Goal: Task Accomplishment & Management: Complete application form

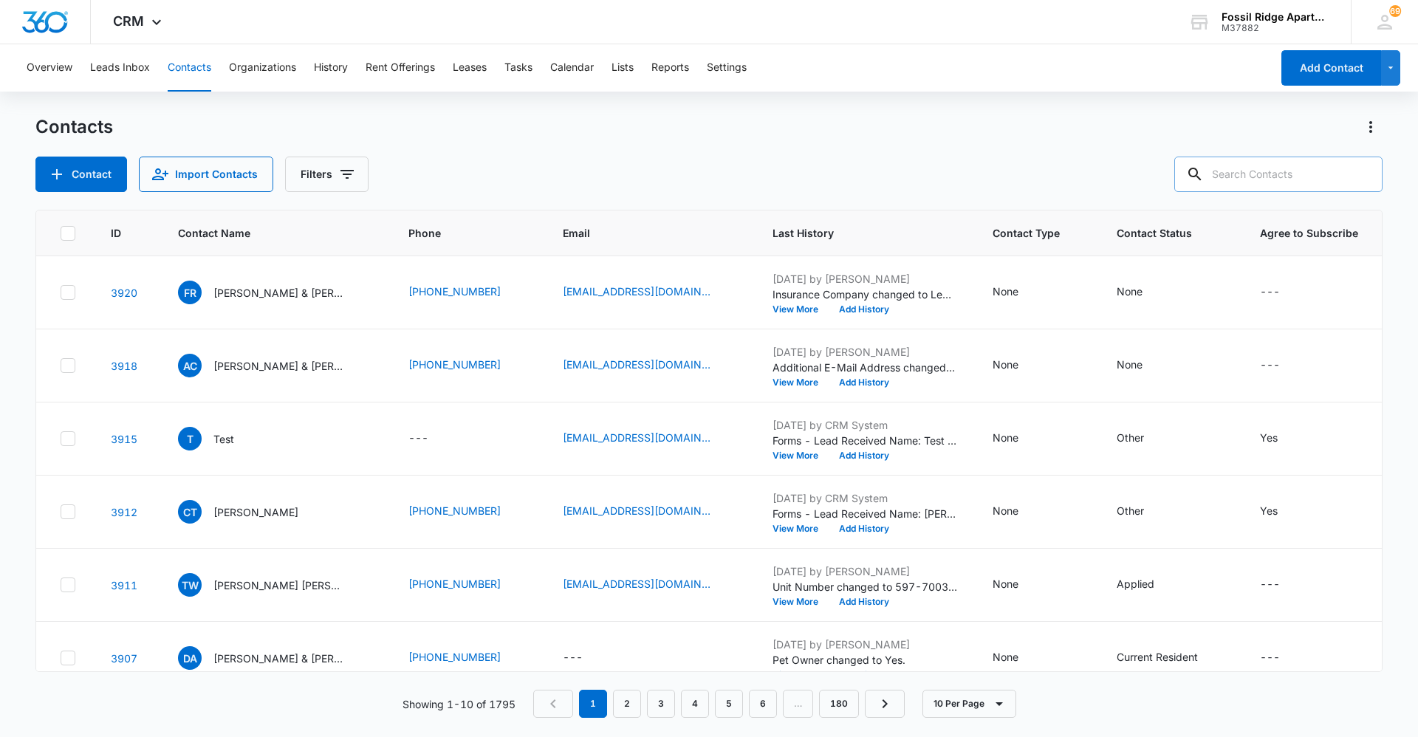
click at [1307, 174] on input "text" at bounding box center [1278, 174] width 208 height 35
type input "020204"
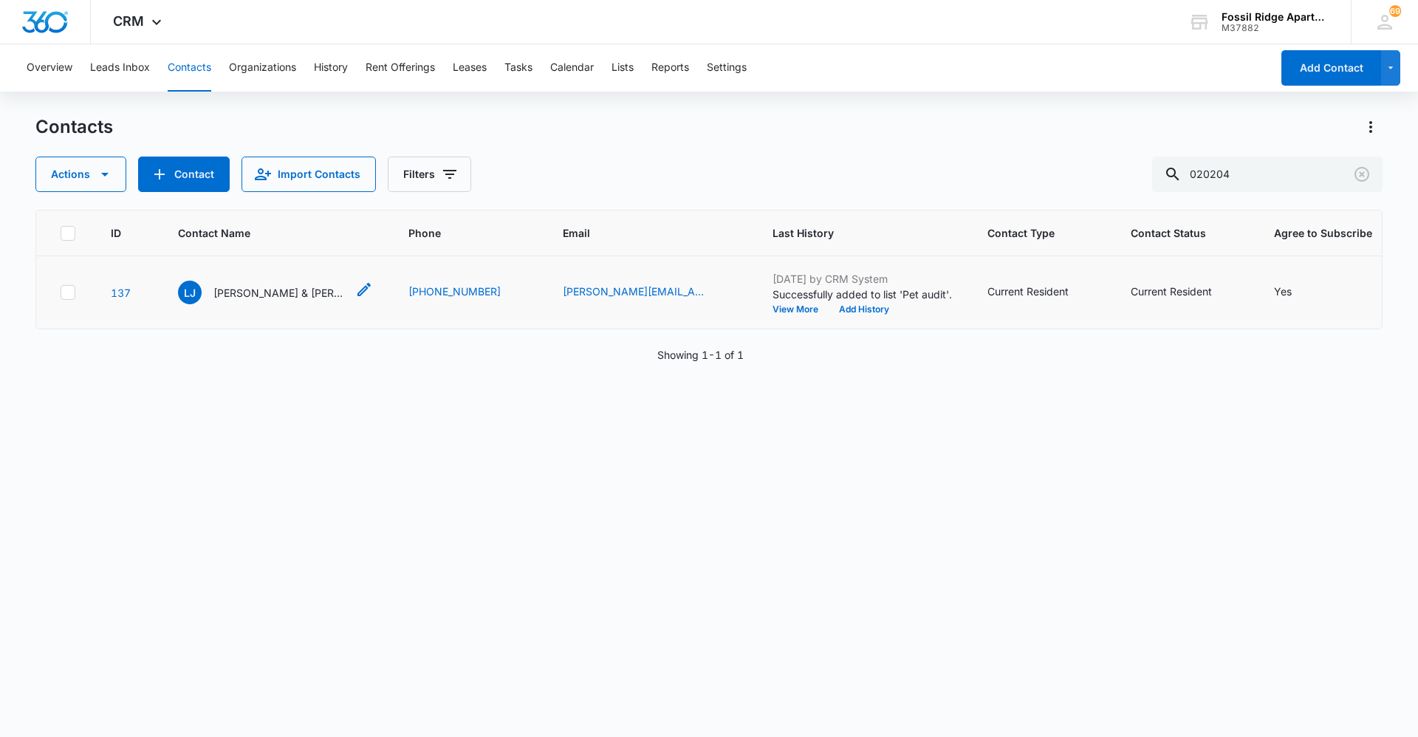
click at [301, 293] on p "[PERSON_NAME] & [PERSON_NAME]" at bounding box center [279, 293] width 133 height 16
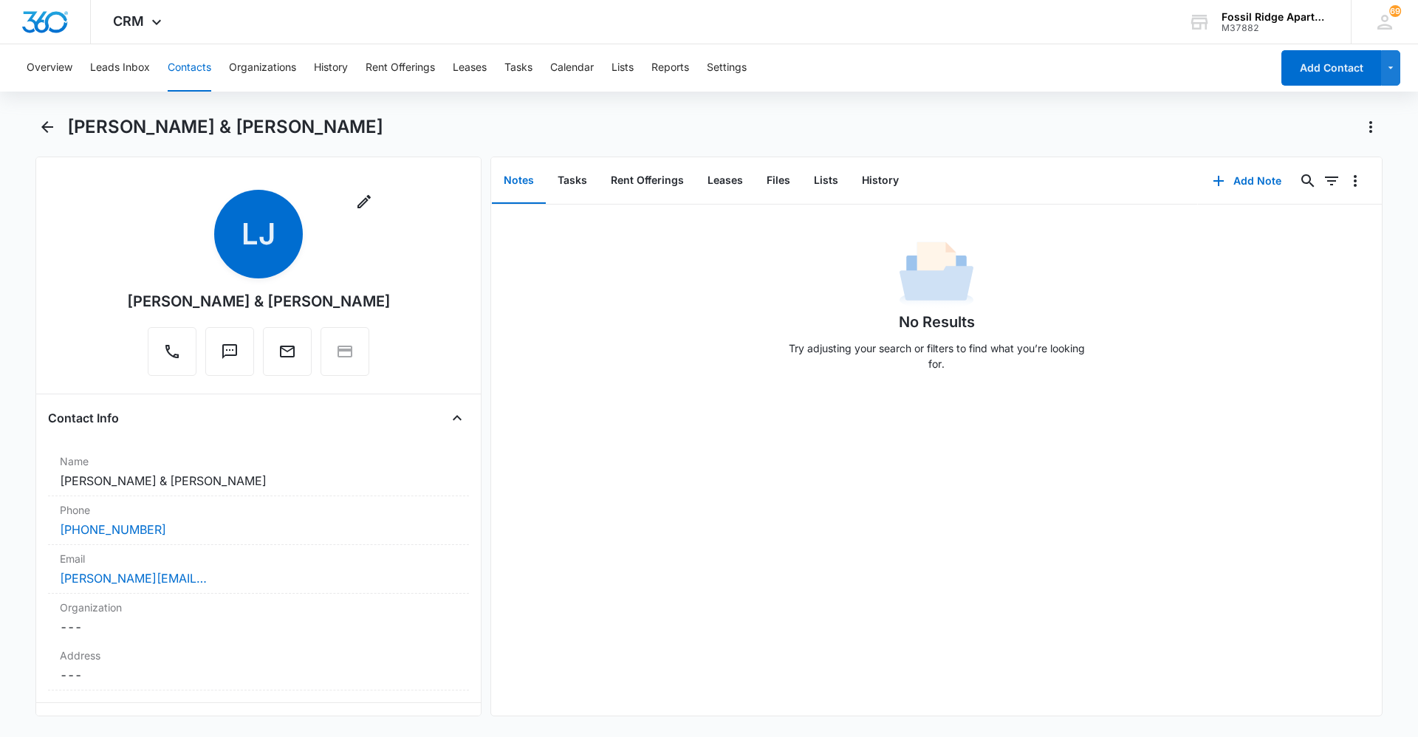
click at [468, 205] on div "Remove [PERSON_NAME] & [PERSON_NAME] Contact Info Name Cancel Save Changes [PER…" at bounding box center [258, 437] width 446 height 560
click at [46, 124] on icon "Back" at bounding box center [47, 127] width 12 height 12
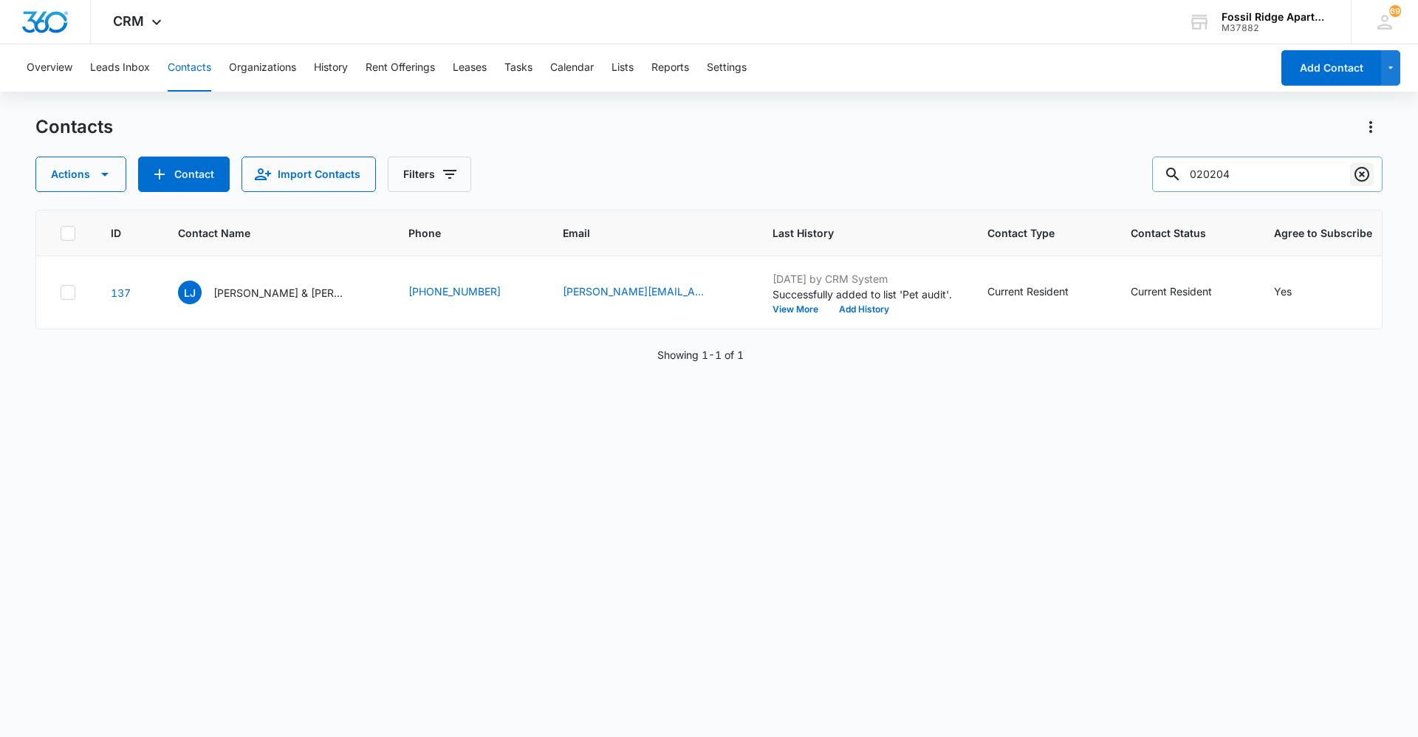
click at [1356, 172] on icon "Clear" at bounding box center [1361, 174] width 15 height 15
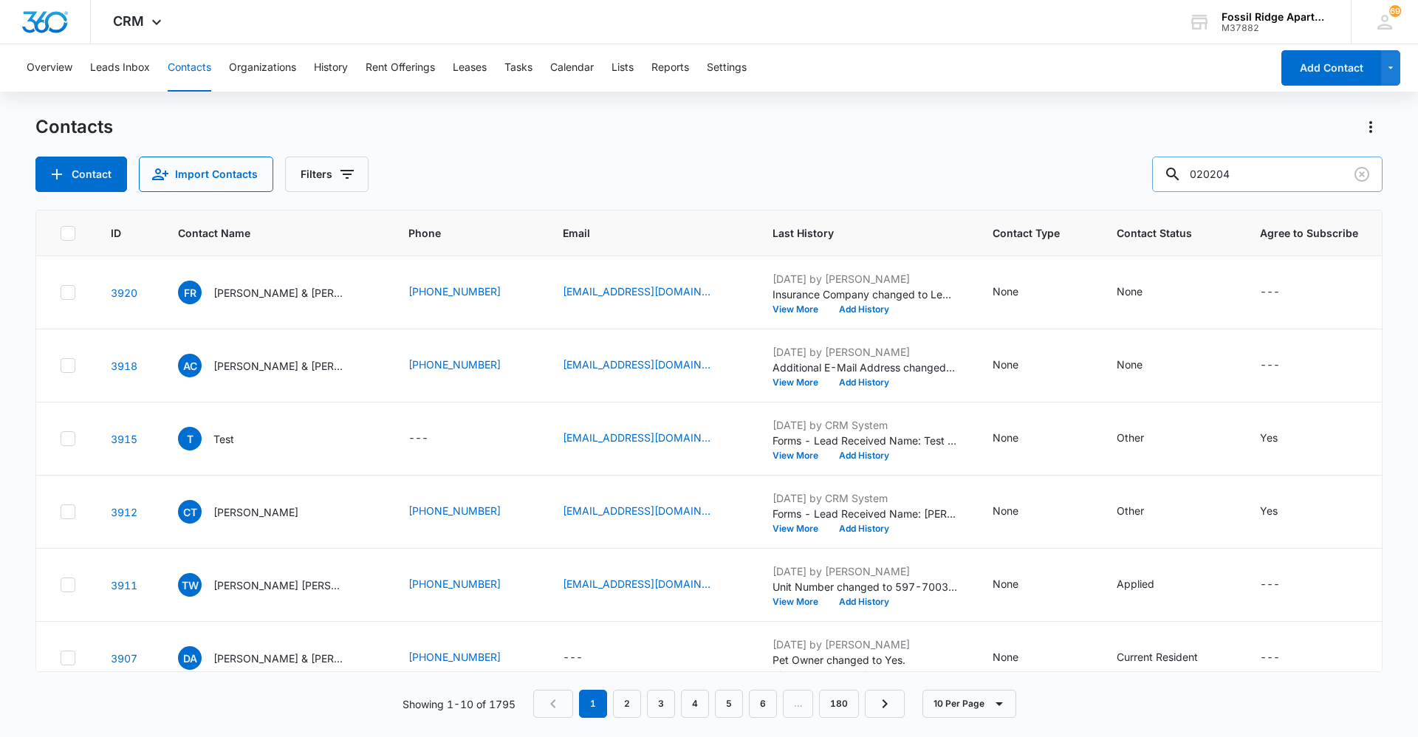
type input "020204"
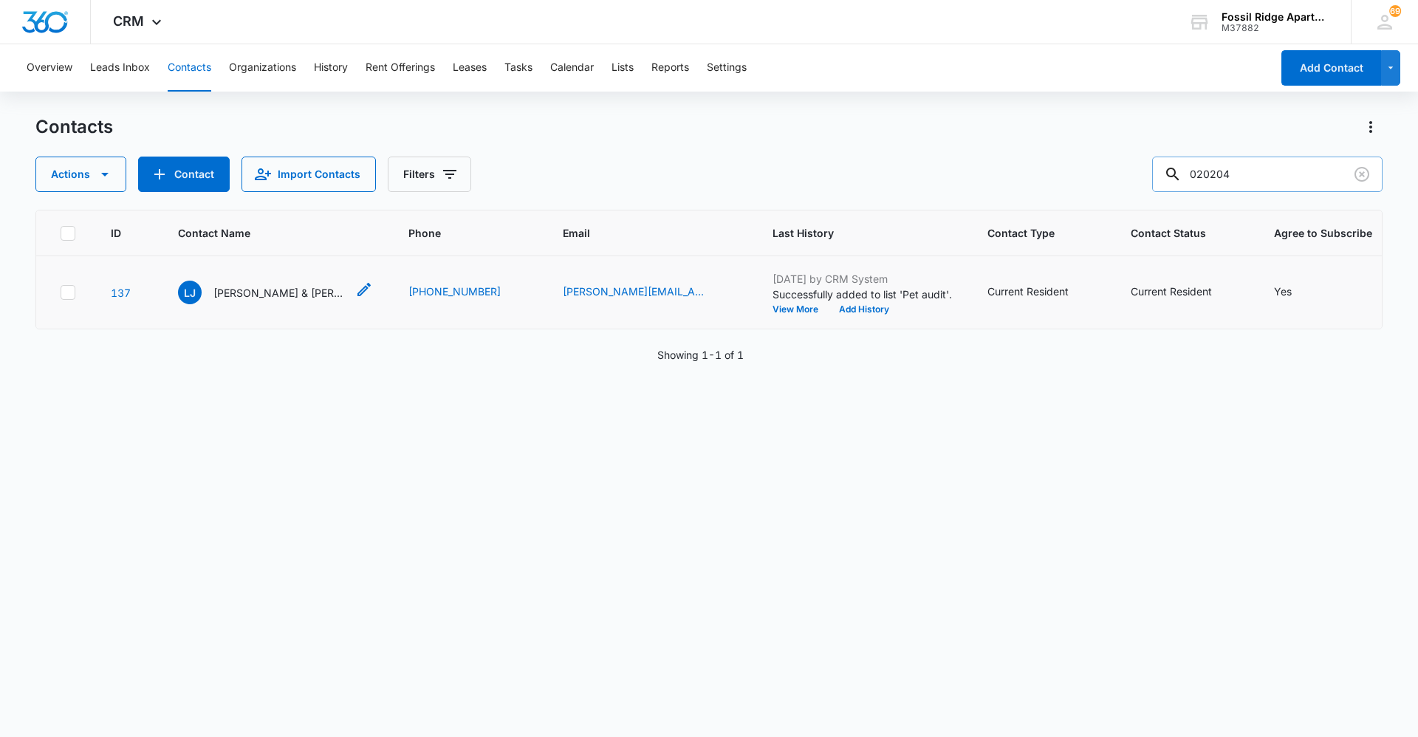
click at [304, 296] on p "[PERSON_NAME] & [PERSON_NAME]" at bounding box center [279, 293] width 133 height 16
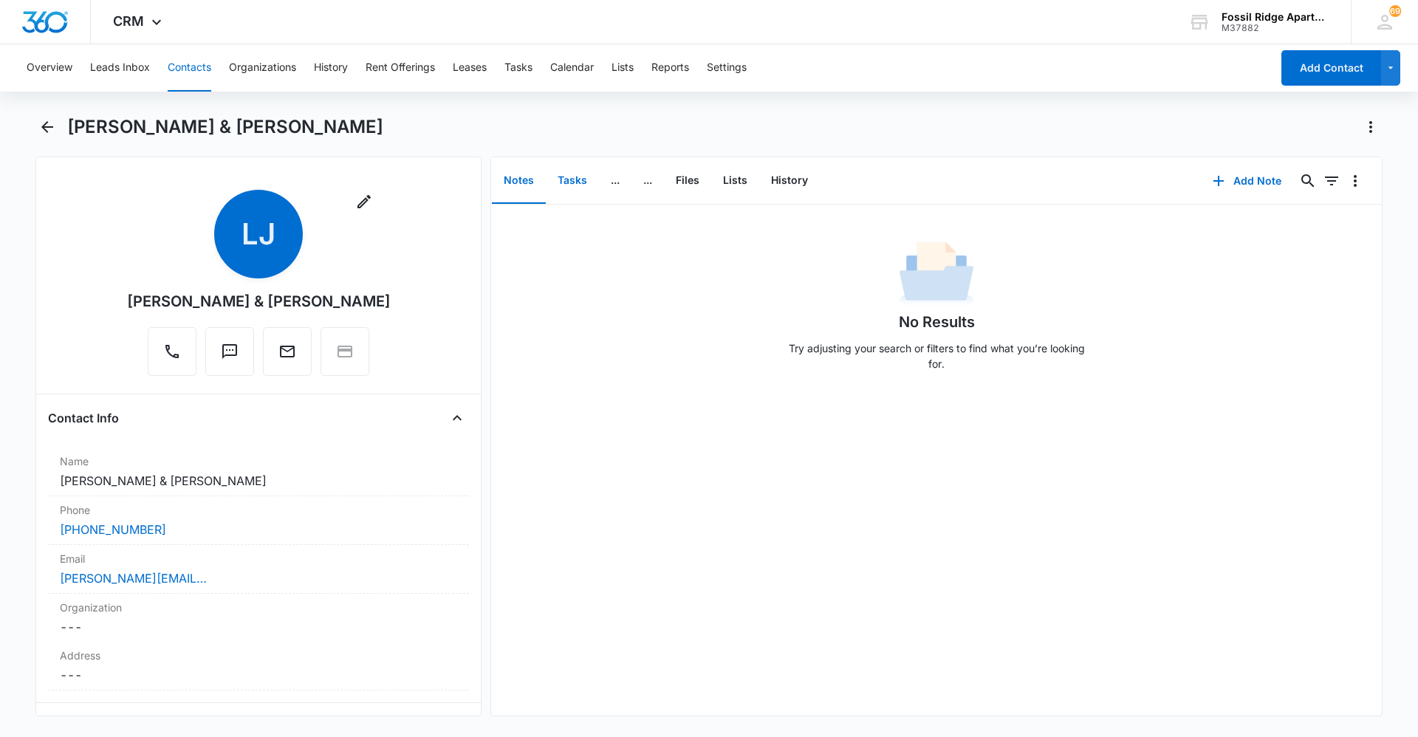
click at [568, 179] on button "Tasks" at bounding box center [572, 181] width 53 height 46
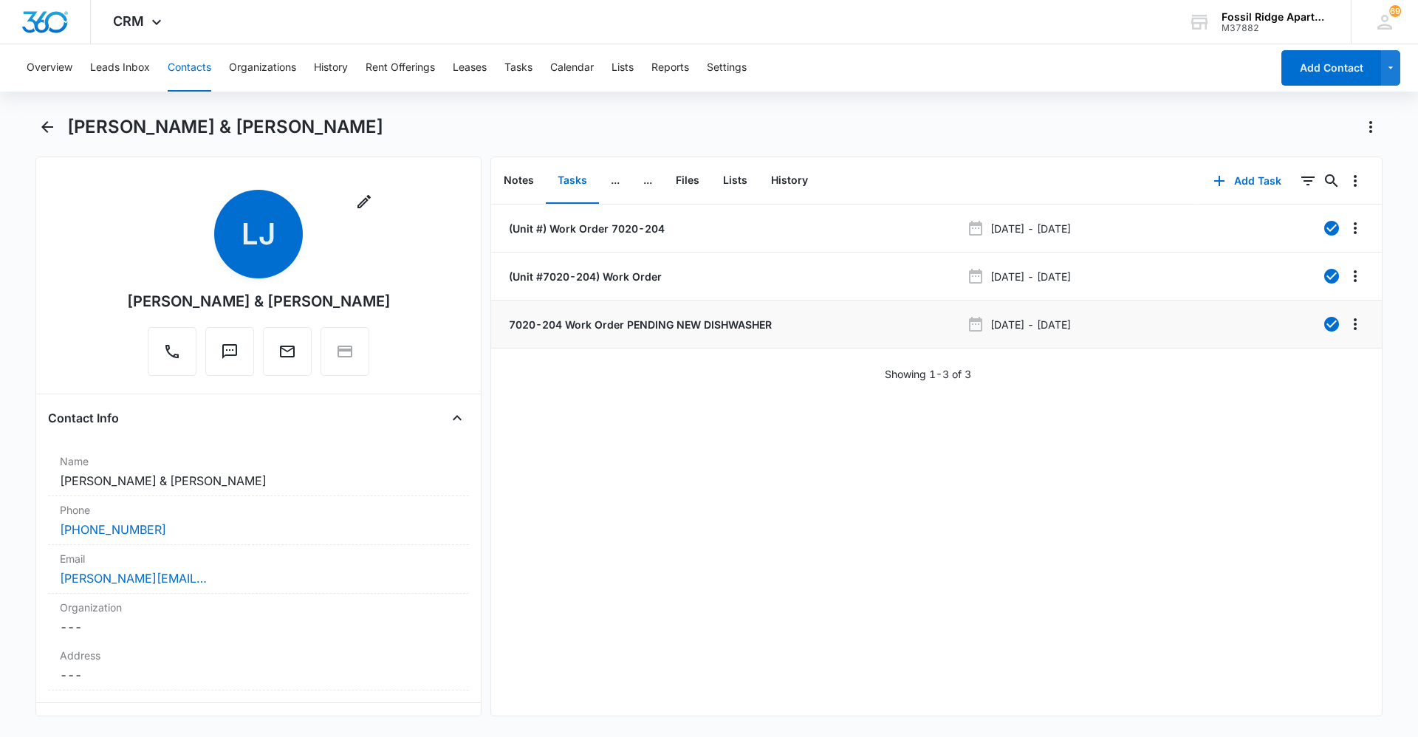
click at [631, 328] on p "7020-204 Work Order PENDING NEW DISHWASHER" at bounding box center [639, 325] width 266 height 16
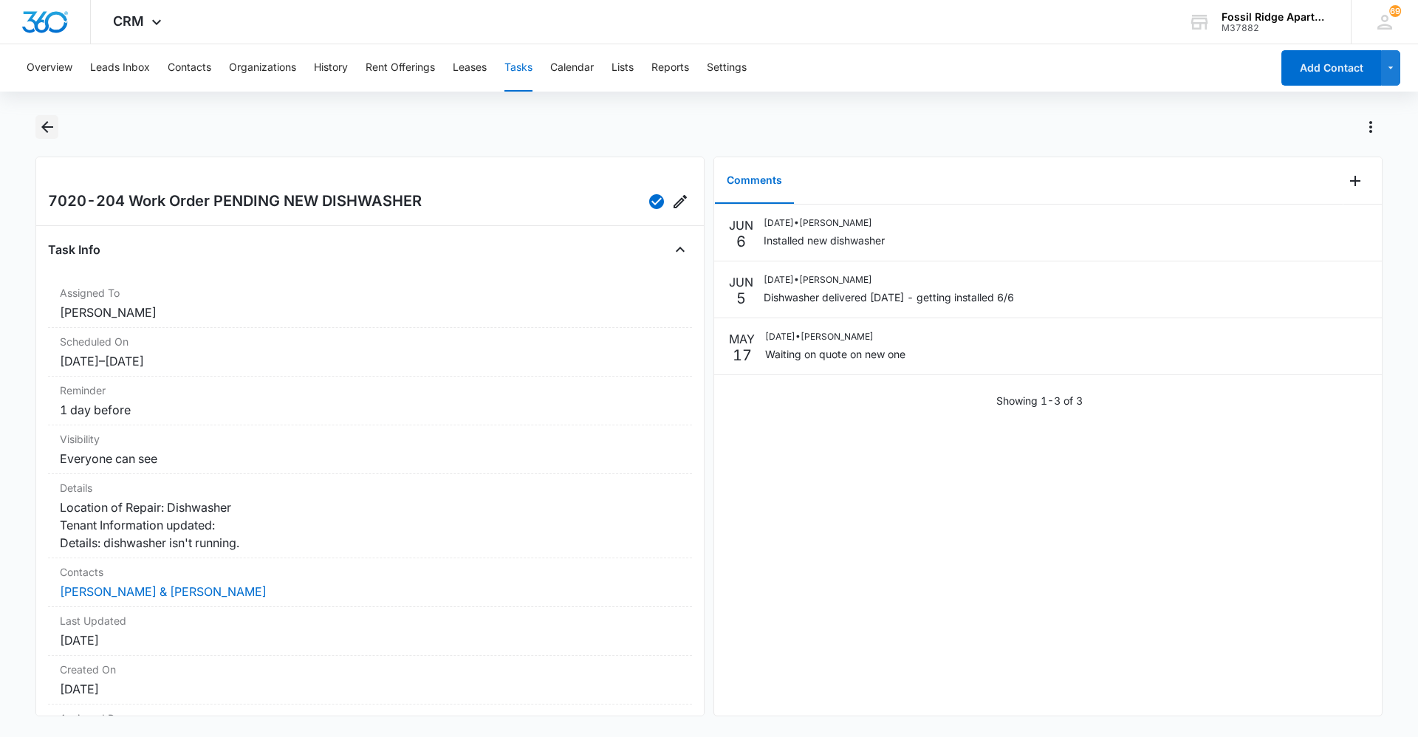
click at [50, 126] on icon "Back" at bounding box center [47, 127] width 18 height 18
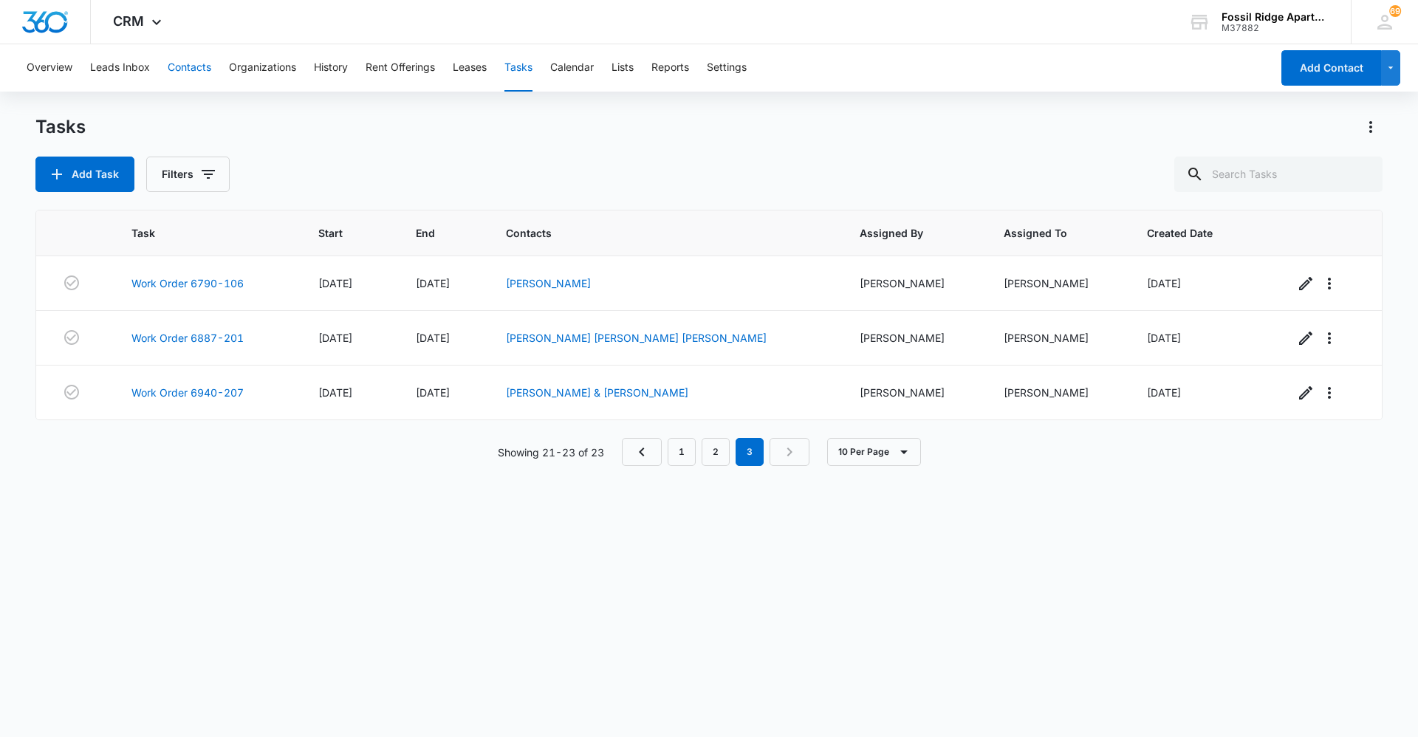
click at [178, 61] on button "Contacts" at bounding box center [190, 67] width 44 height 47
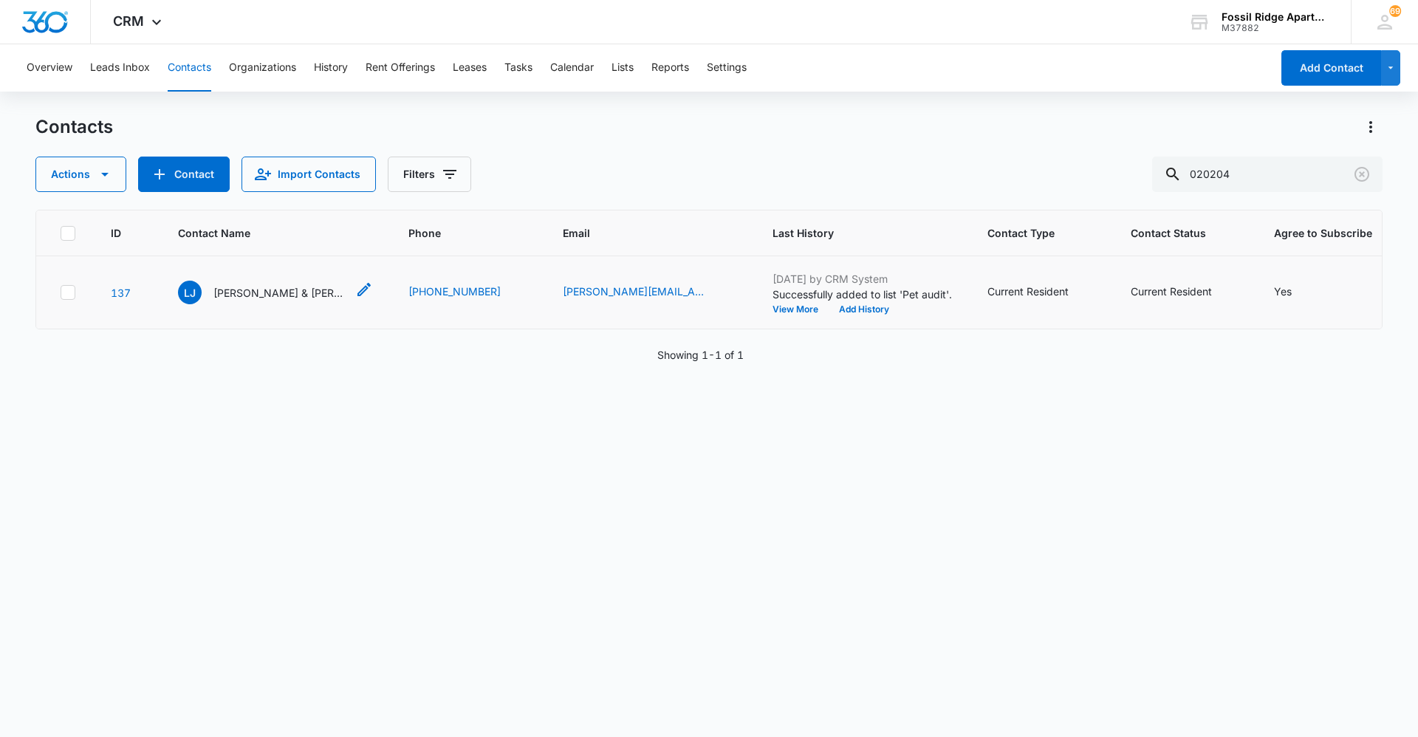
click at [284, 292] on p "[PERSON_NAME] & [PERSON_NAME]" at bounding box center [279, 293] width 133 height 16
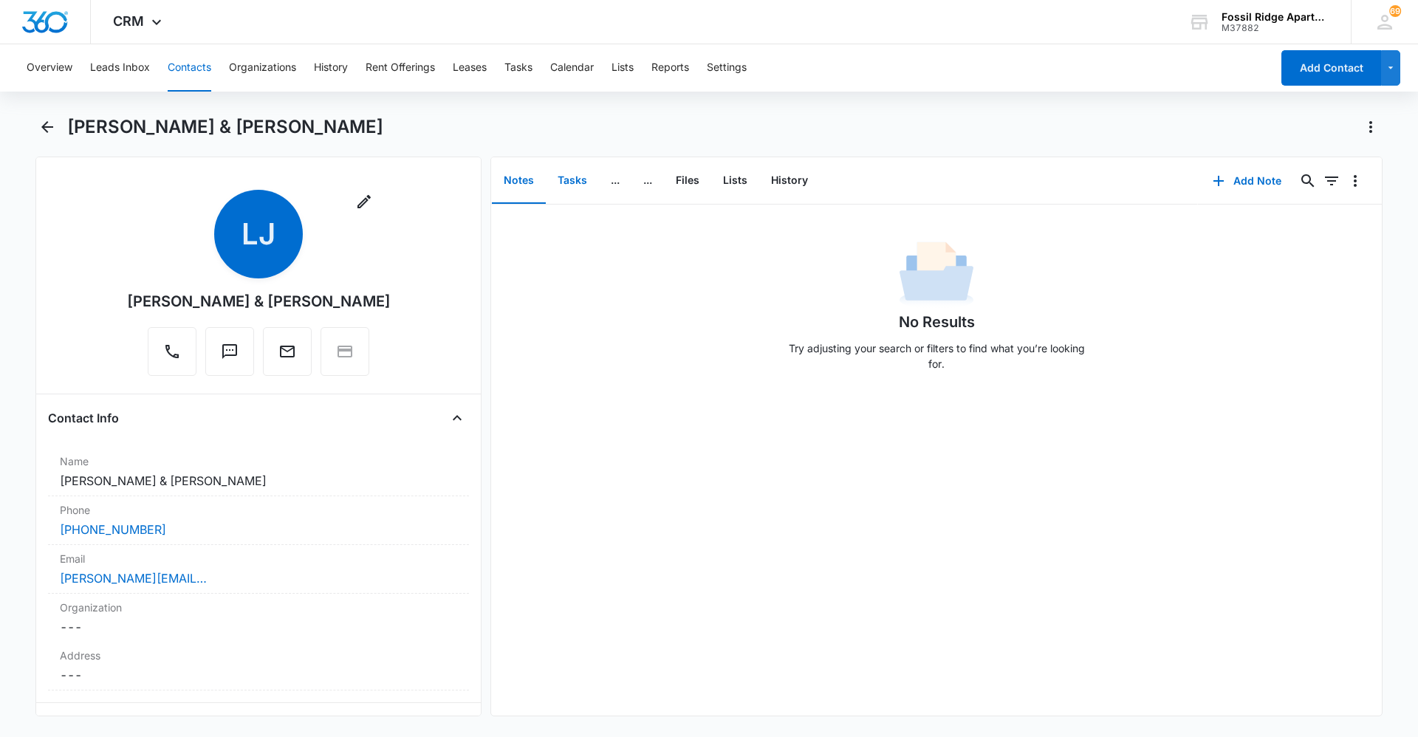
click at [577, 176] on button "Tasks" at bounding box center [572, 181] width 53 height 46
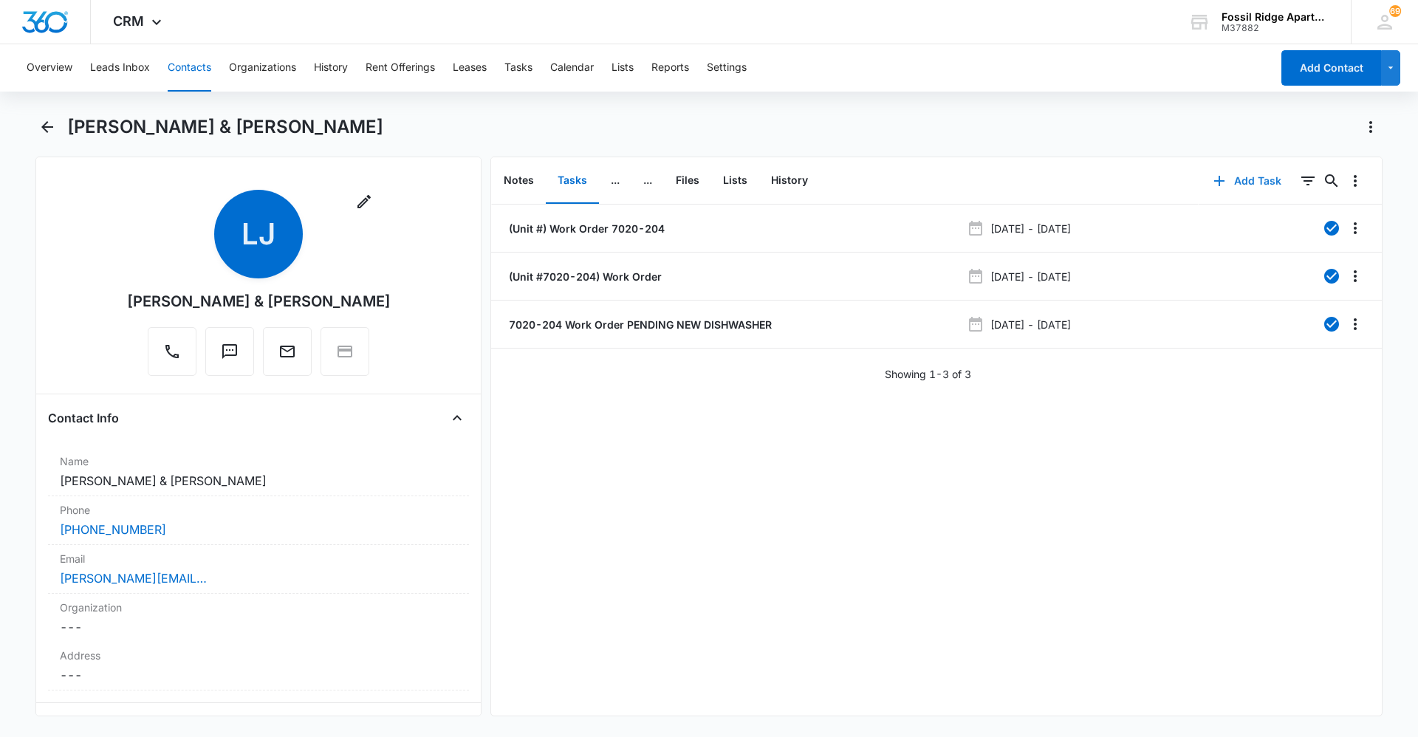
click at [1233, 182] on button "Add Task" at bounding box center [1247, 180] width 97 height 35
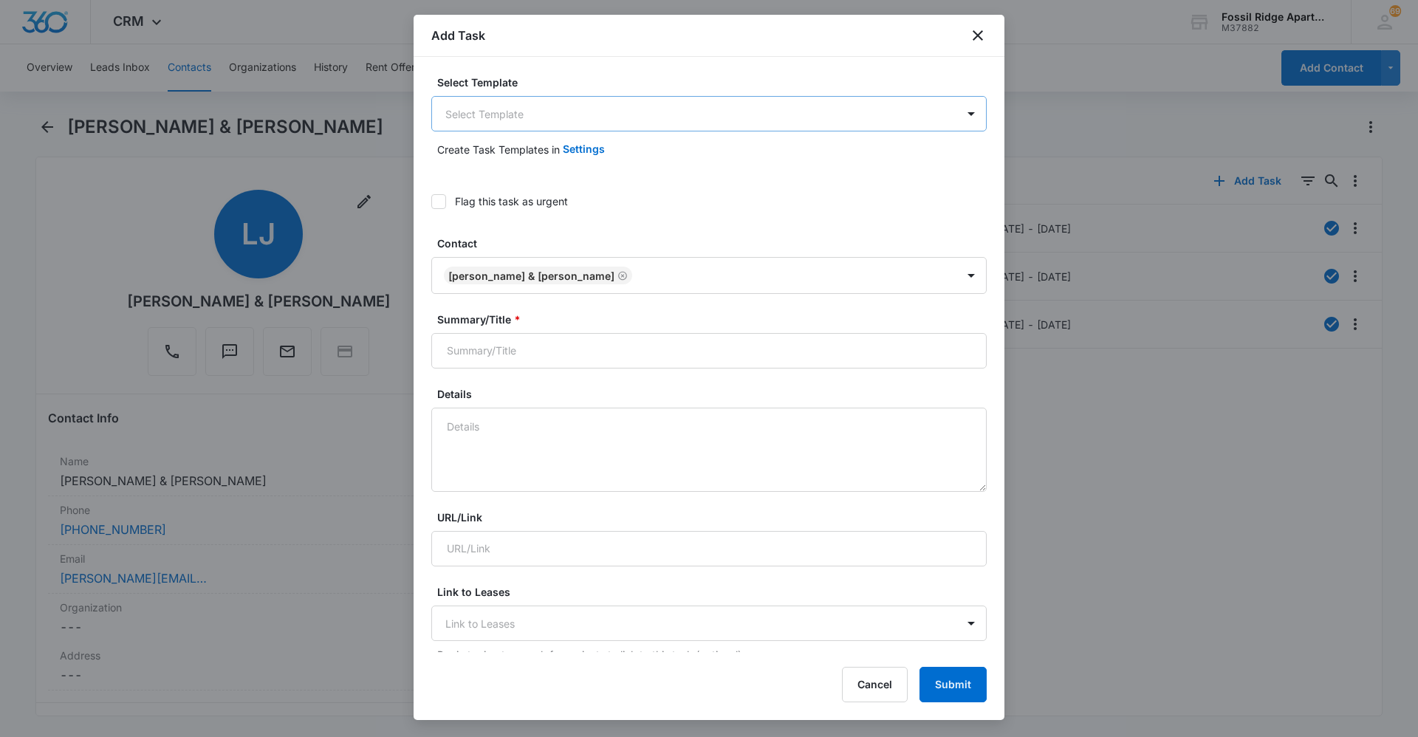
click at [515, 120] on body "CRM Apps Reputation Websites Forms CRM Email Social Content Ads Intelligence Fi…" at bounding box center [709, 368] width 1418 height 737
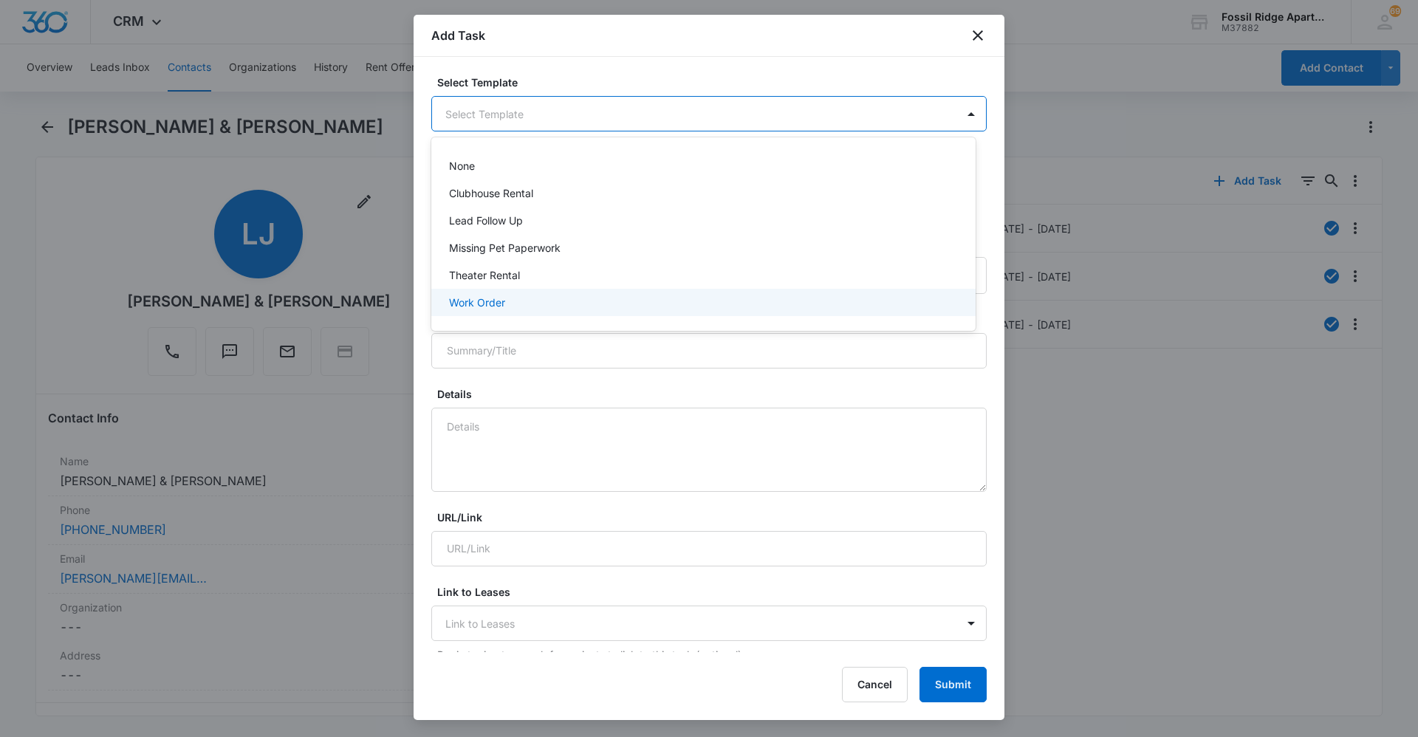
click at [484, 303] on p "Work Order" at bounding box center [477, 303] width 56 height 16
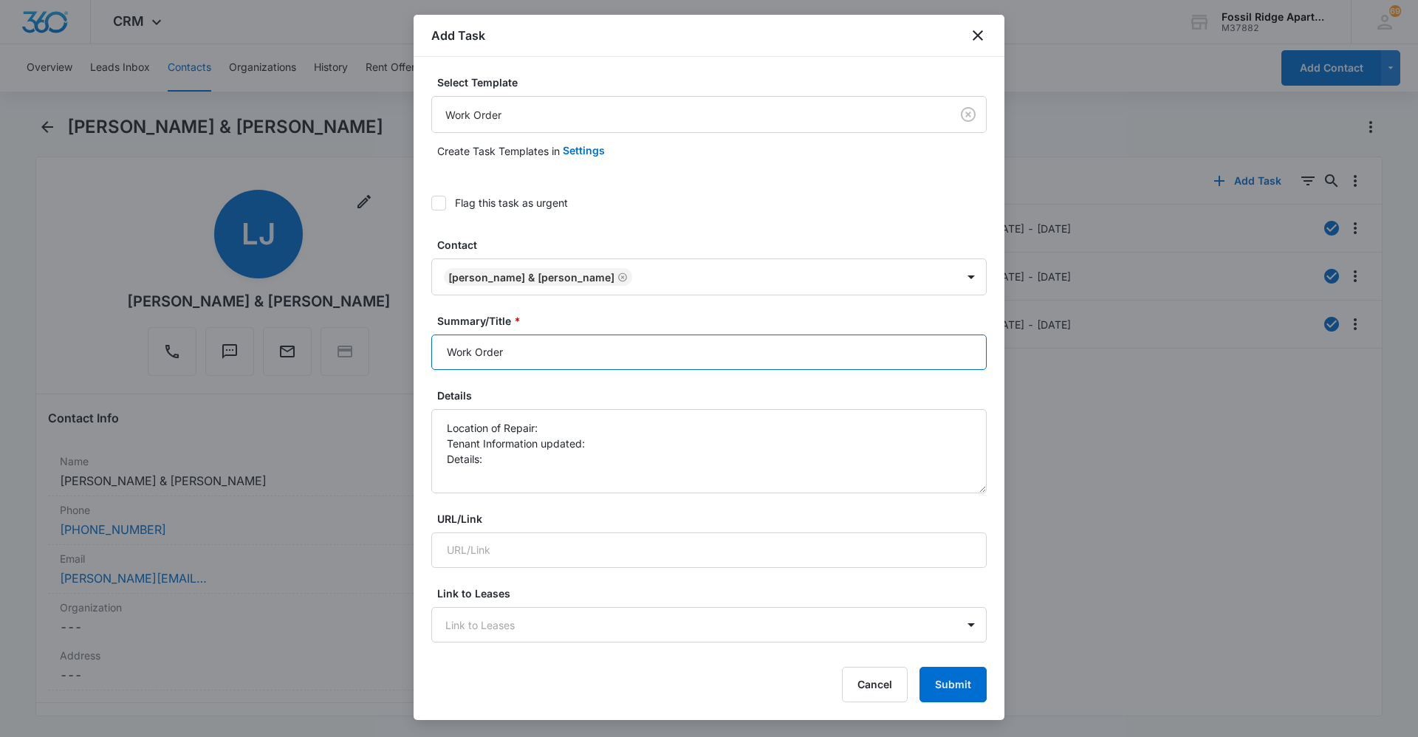
click at [552, 351] on input "Work Order" at bounding box center [708, 352] width 555 height 35
type input "Work Order 7020-204"
click at [556, 429] on textarea "Location of Repair: Tenant Information updated: Details:" at bounding box center [708, 451] width 555 height 84
click at [594, 442] on textarea "Location of Repair: Tenant Information updated: Details:" at bounding box center [708, 451] width 555 height 84
click at [502, 464] on textarea "Location of Repair: Tenant Information updated: yes Details:" at bounding box center [708, 451] width 555 height 84
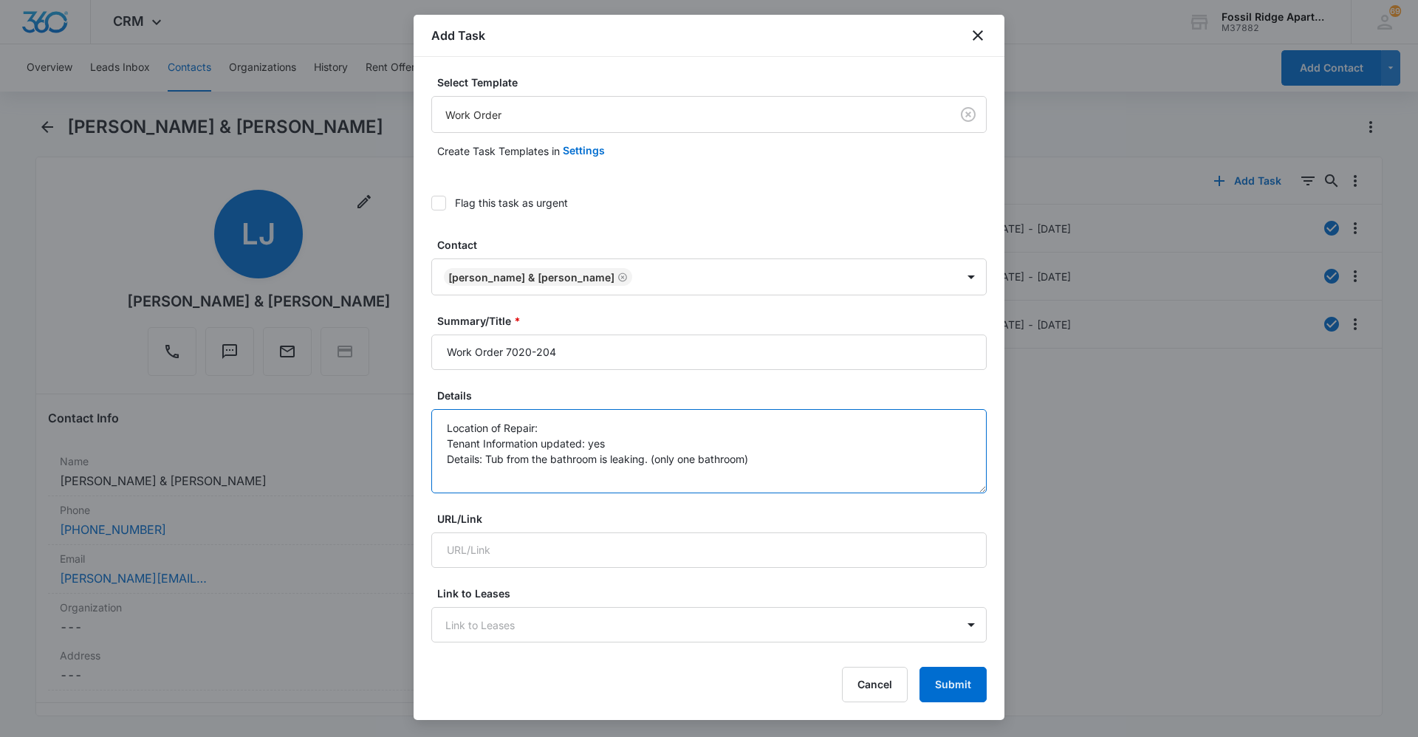
type textarea "Location of Repair: Tenant Information updated: yes Details: Tub from the bathr…"
click at [445, 200] on label "Flag this task as urgent" at bounding box center [708, 203] width 555 height 16
click at [431, 203] on input "Flag this task as urgent" at bounding box center [431, 203] width 0 height 0
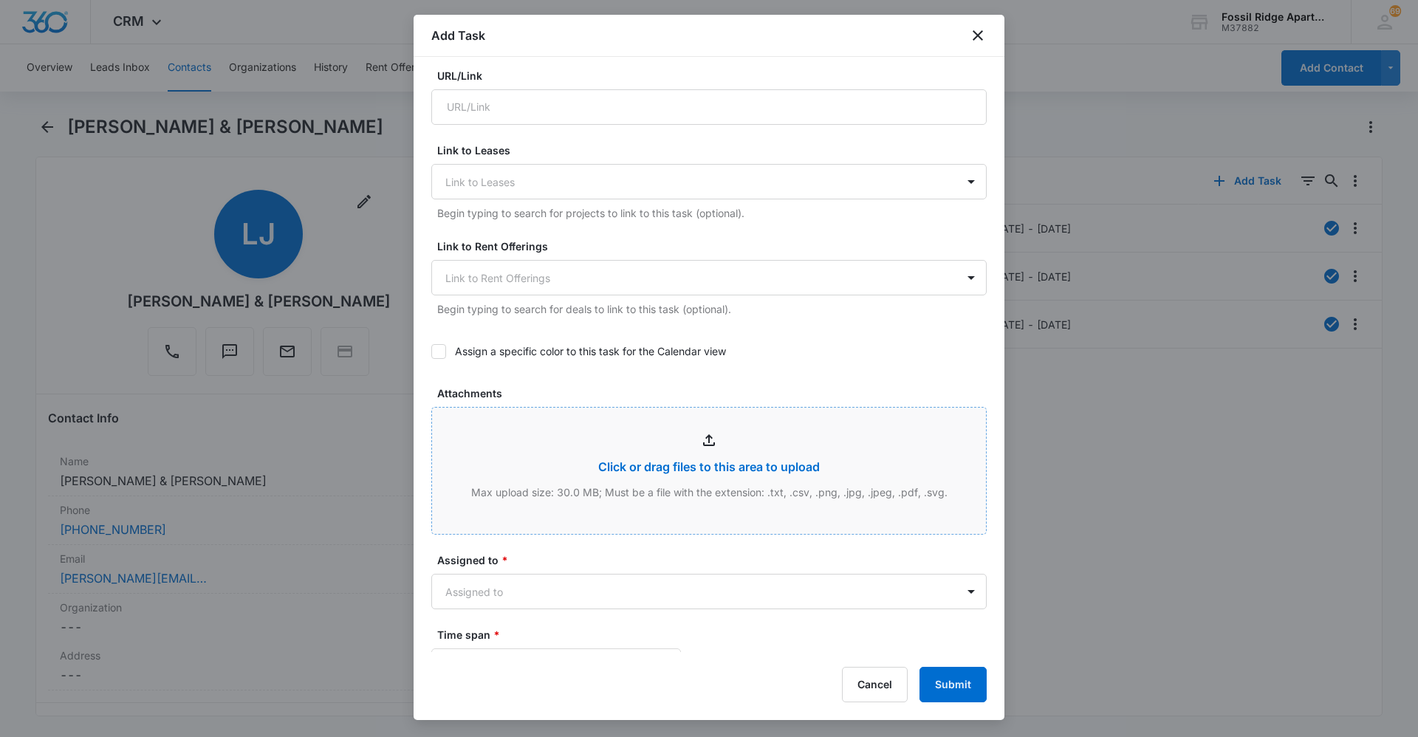
scroll to position [517, 0]
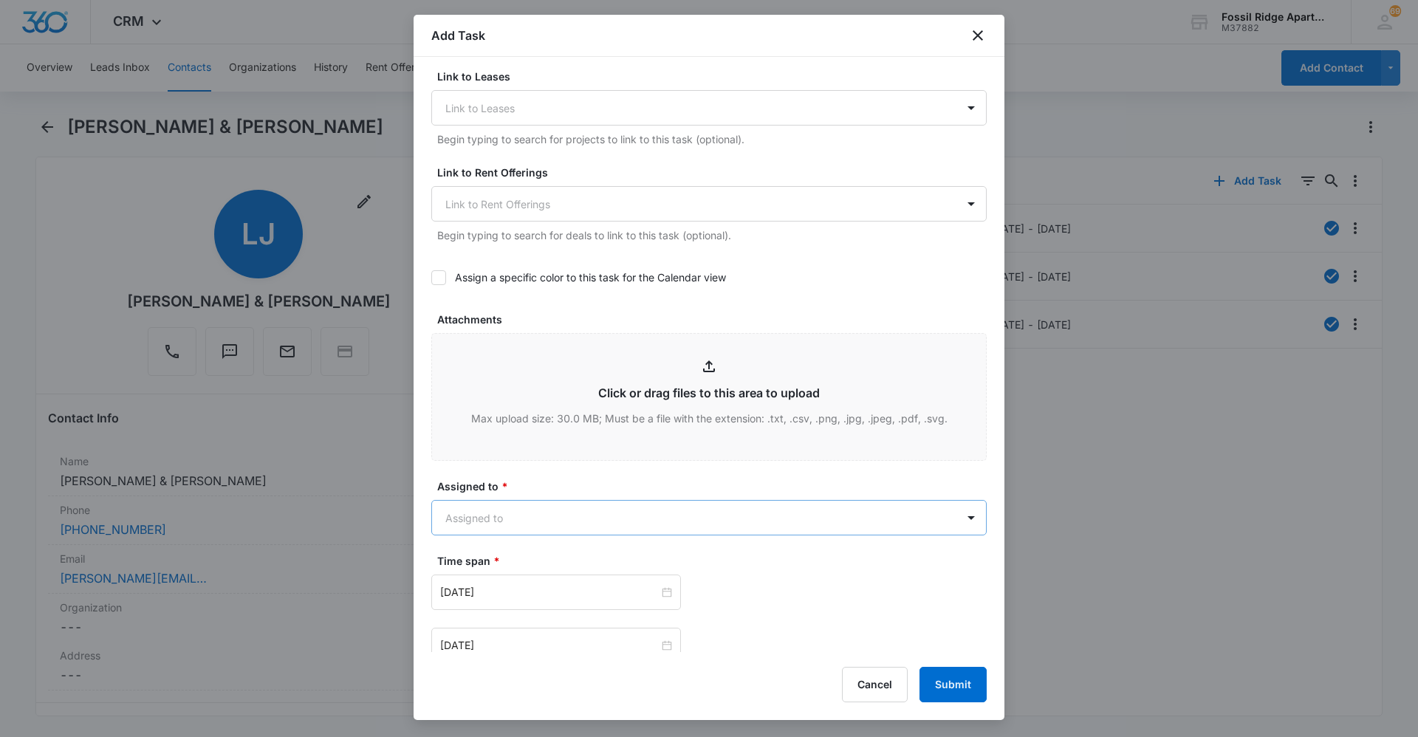
click at [566, 506] on body "CRM Apps Reputation Websites Forms CRM Email Social Content Ads Intelligence Fi…" at bounding box center [709, 368] width 1418 height 737
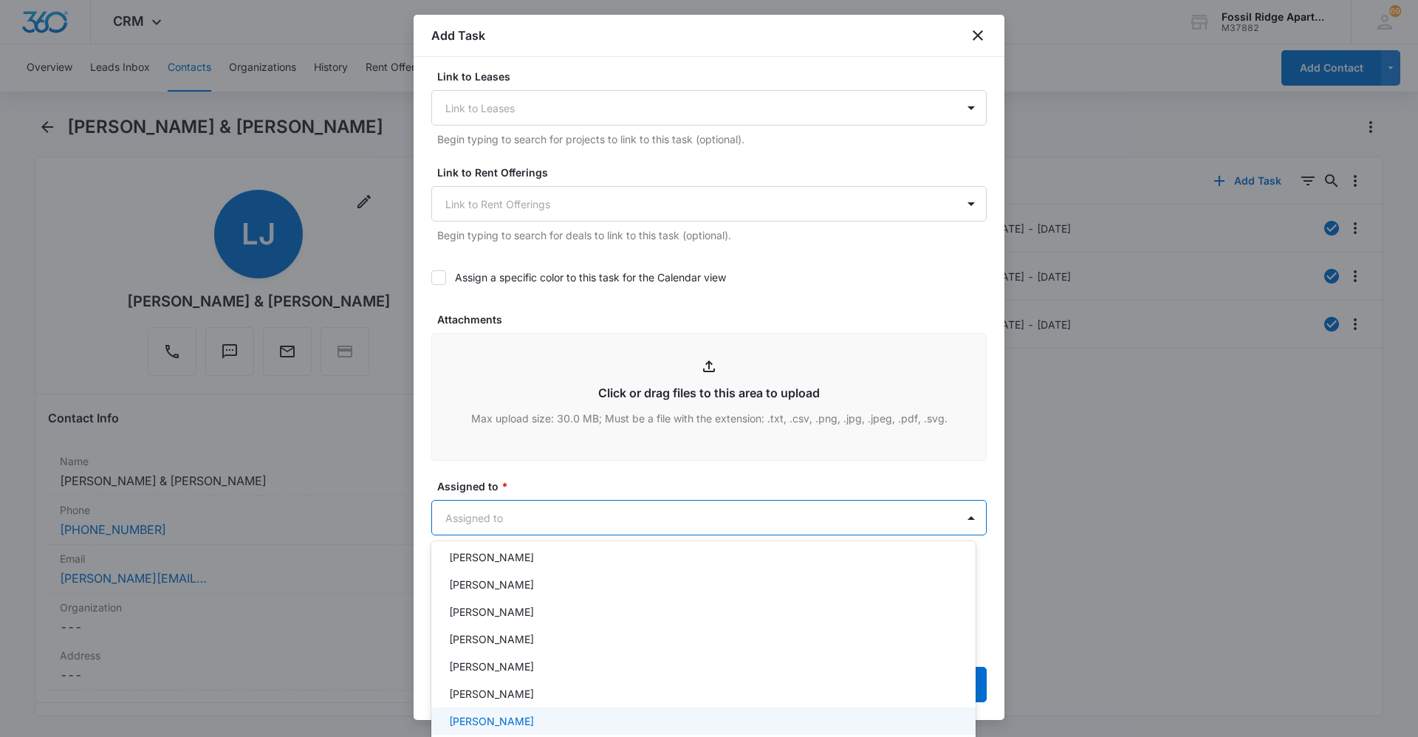
scroll to position [0, 0]
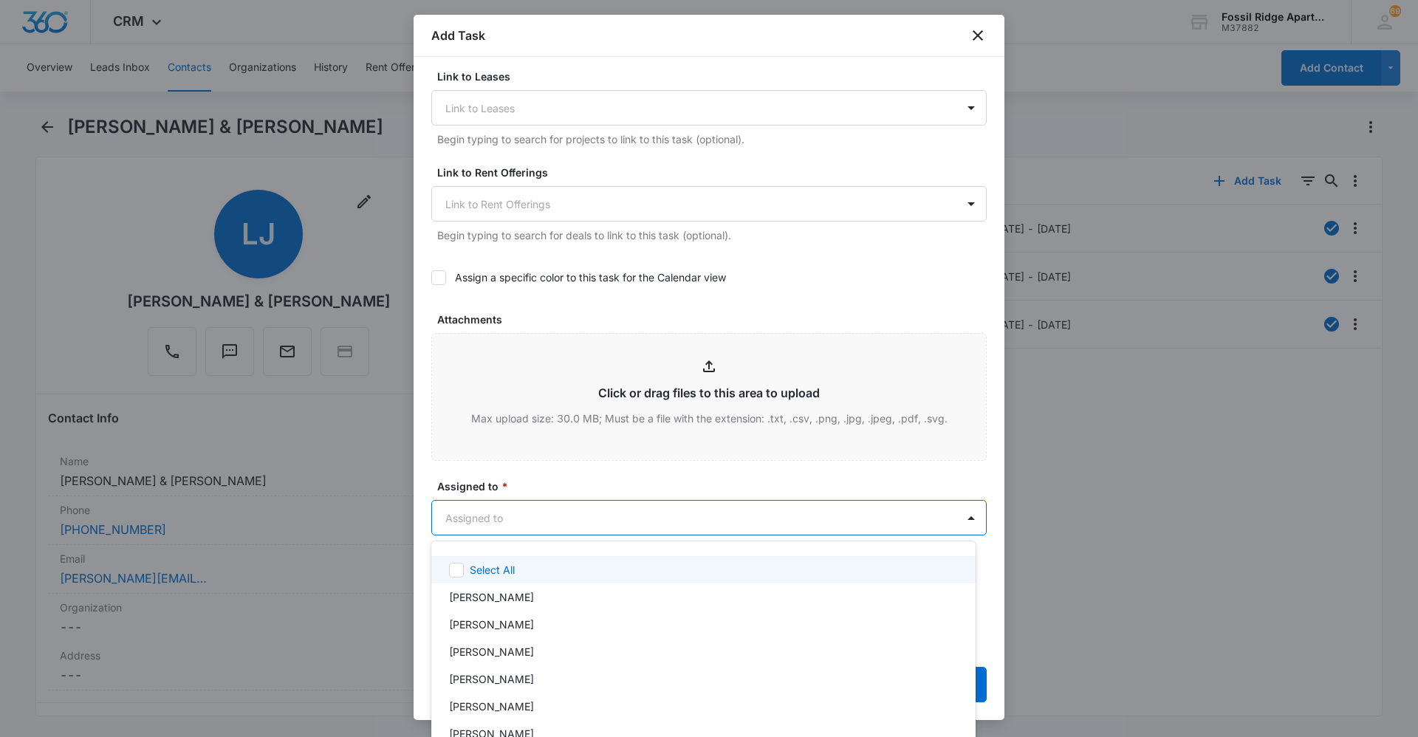
drag, startPoint x: 1001, startPoint y: 458, endPoint x: 1004, endPoint y: 489, distance: 31.2
click at [1004, 489] on div at bounding box center [709, 368] width 1418 height 737
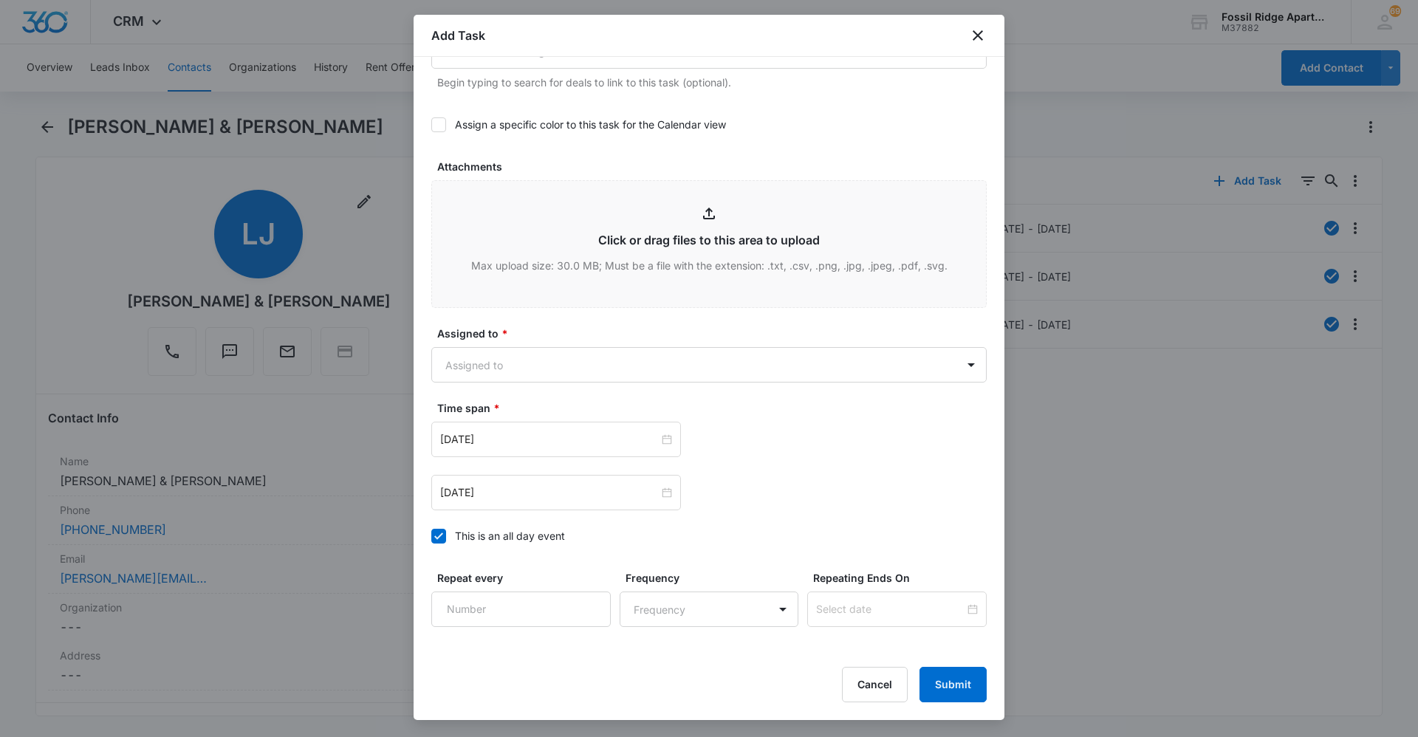
scroll to position [727, 0]
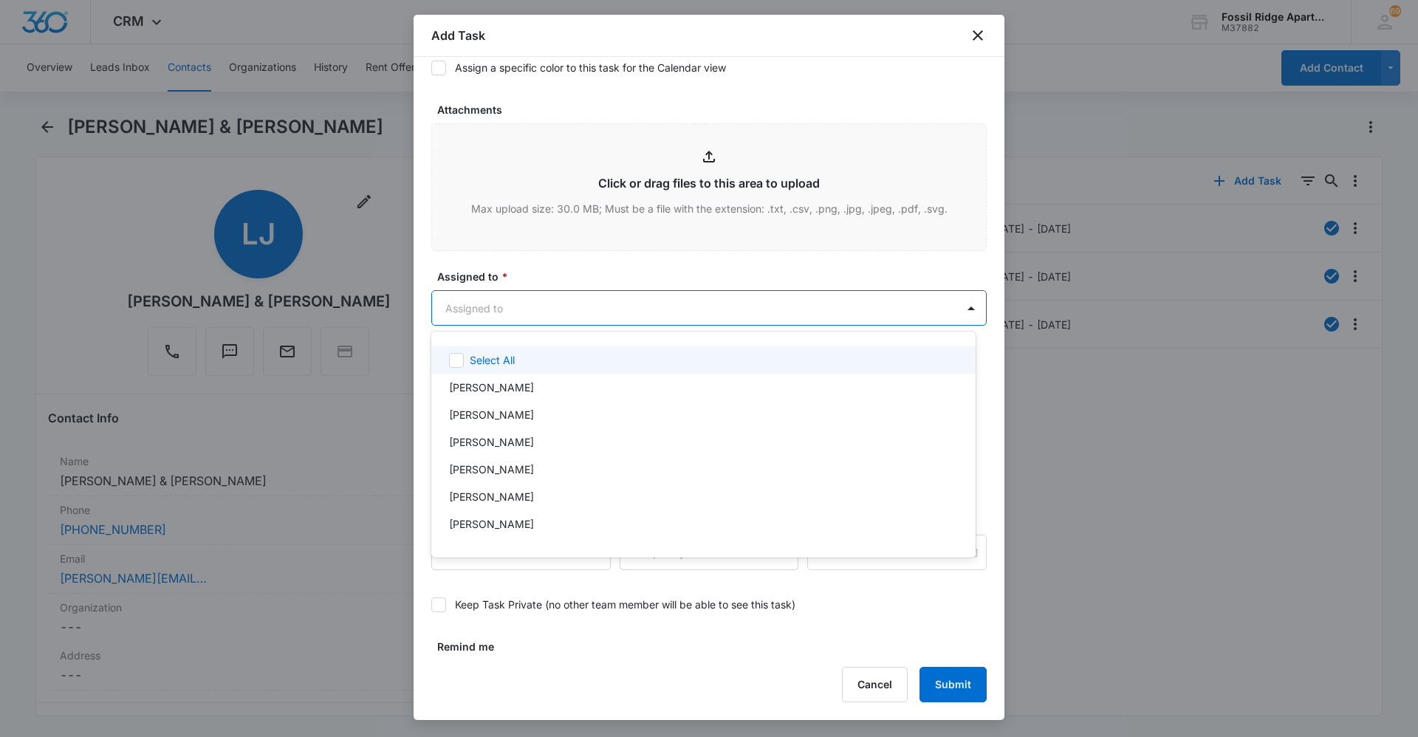
click at [914, 299] on body "CRM Apps Reputation Websites Forms CRM Email Social Content Ads Intelligence Fi…" at bounding box center [709, 368] width 1418 height 737
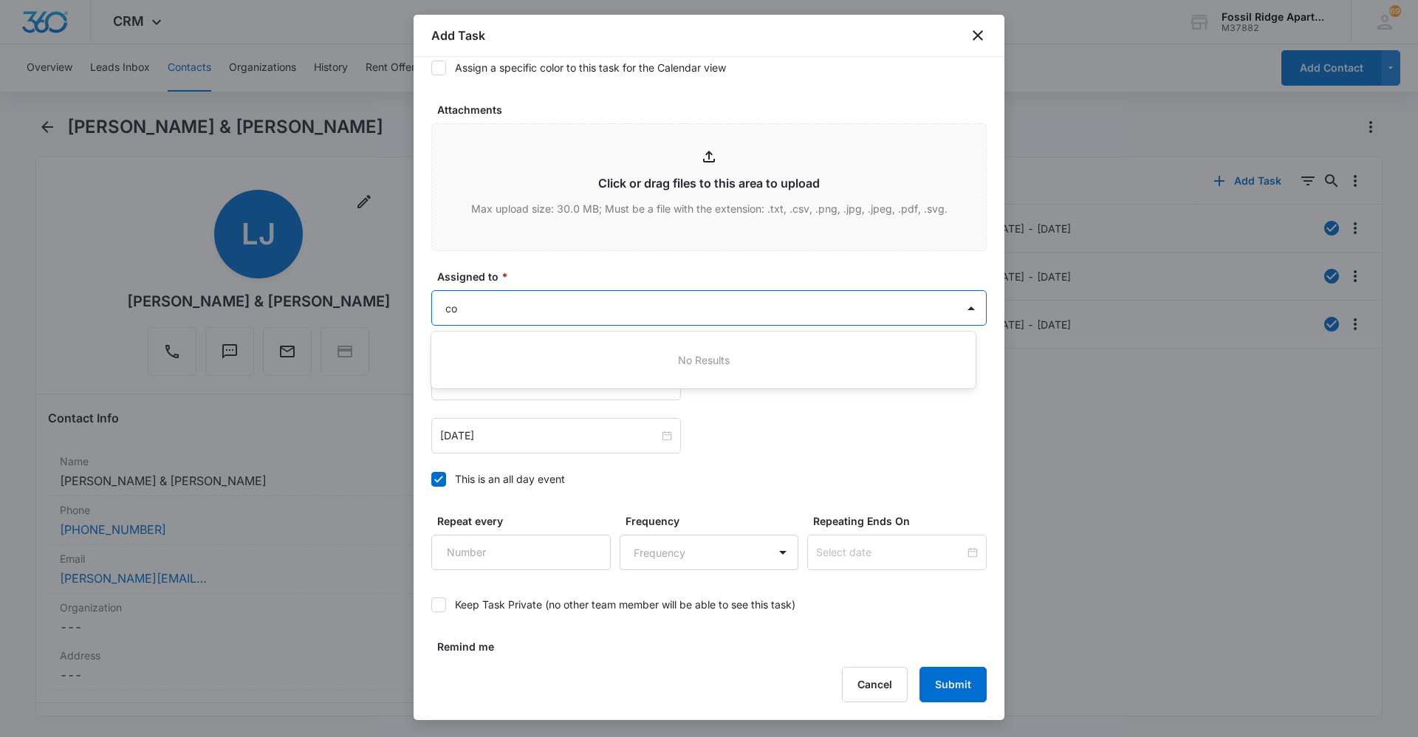
type input "c"
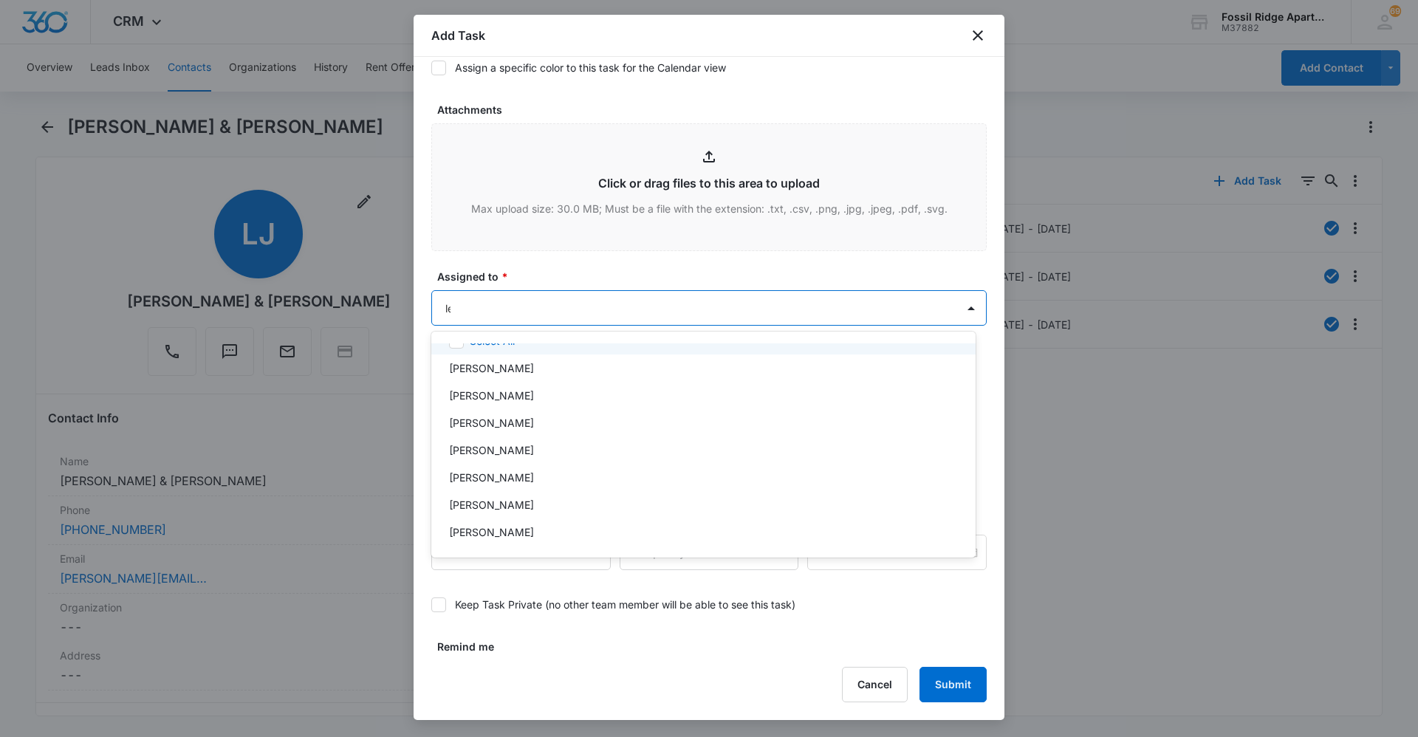
scroll to position [0, 0]
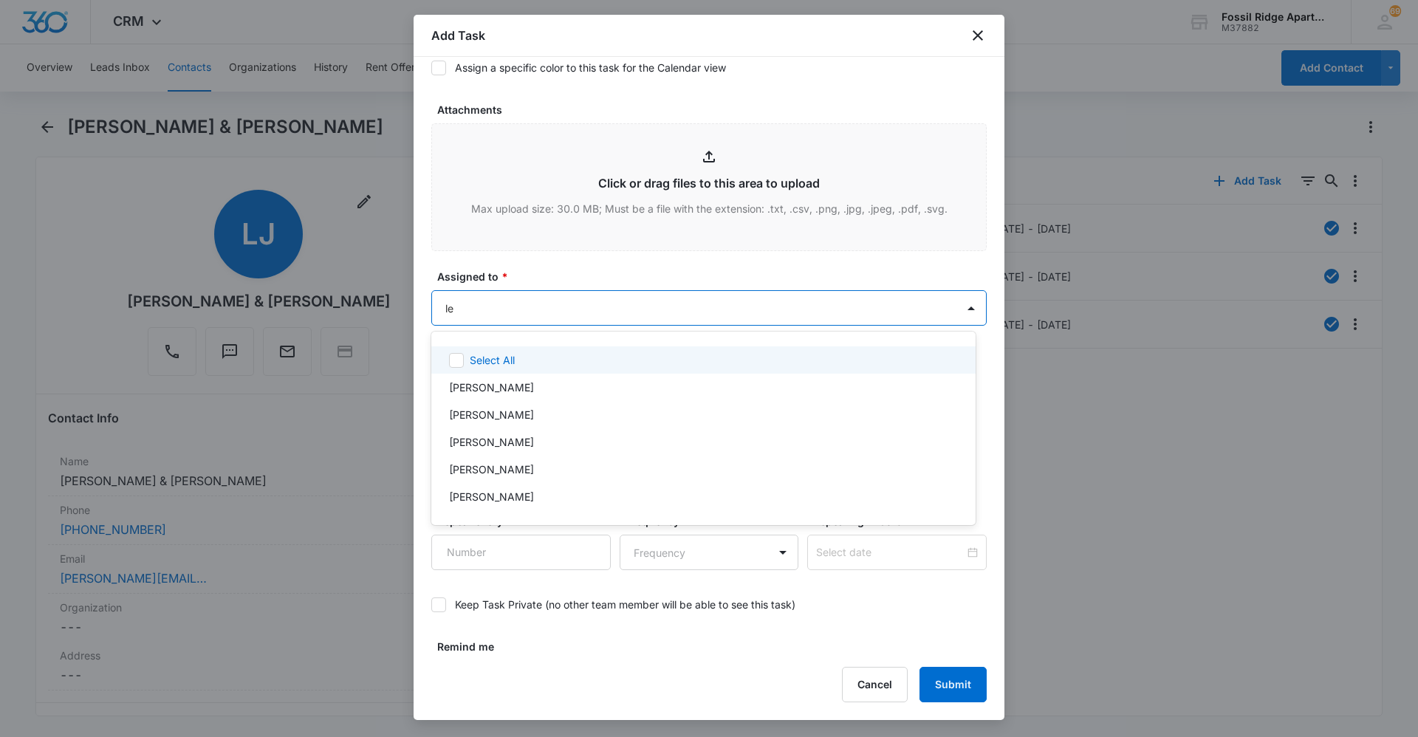
type input "[PERSON_NAME]"
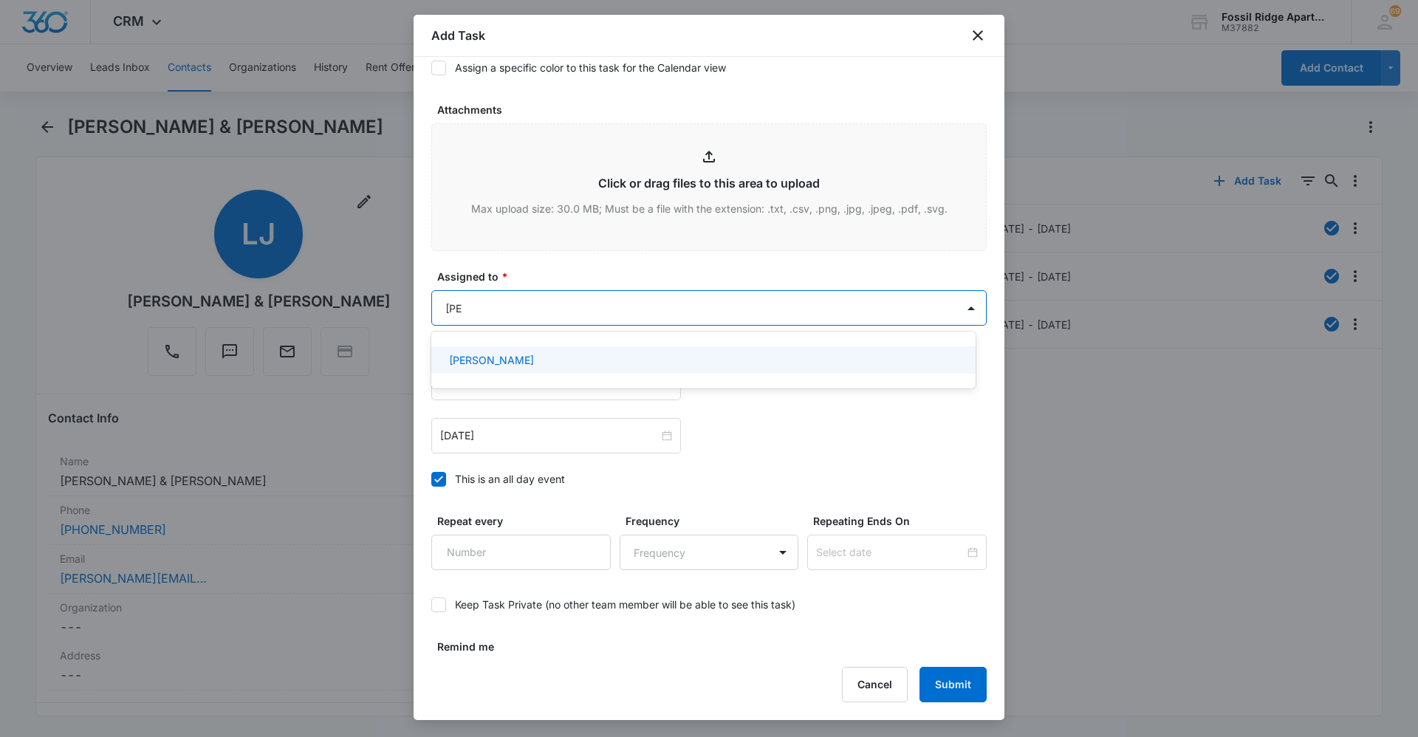
click at [531, 363] on div "[PERSON_NAME]" at bounding box center [702, 360] width 506 height 16
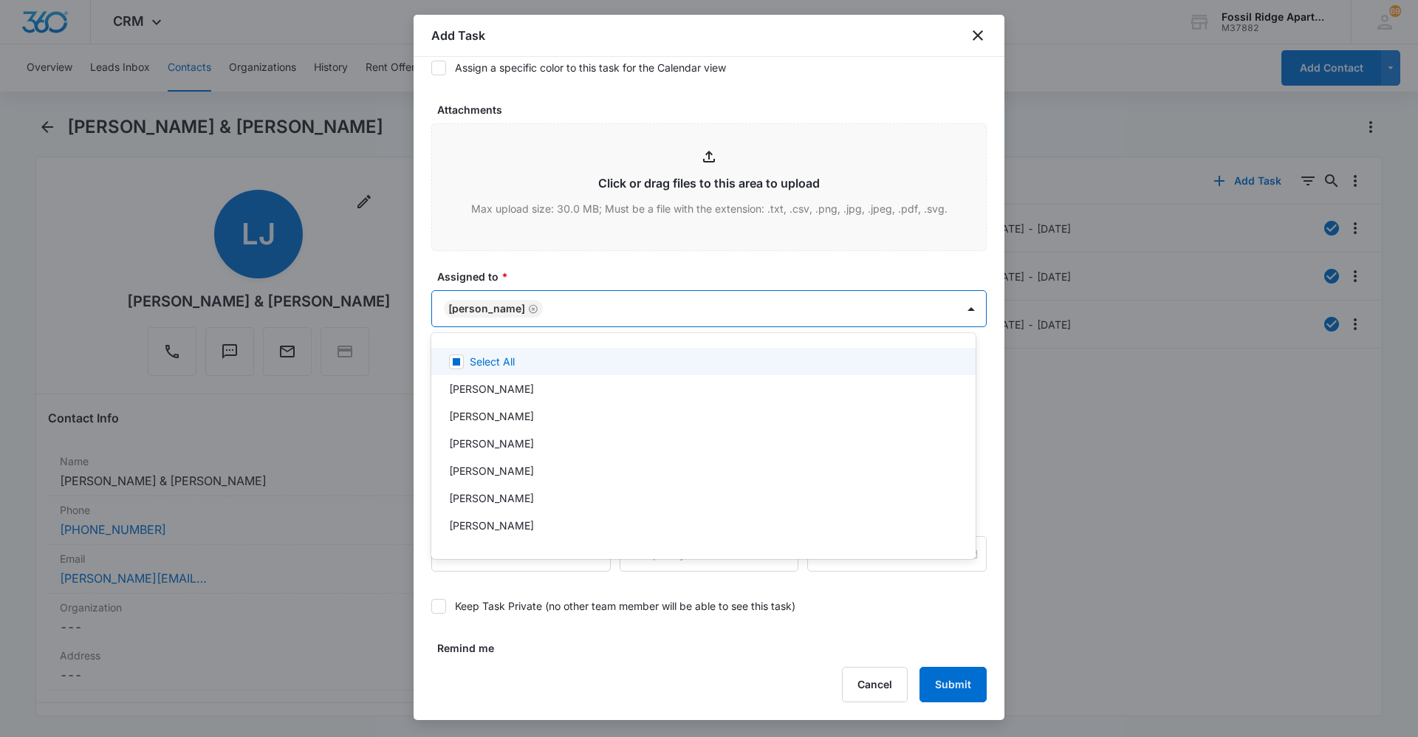
click at [710, 264] on div at bounding box center [709, 368] width 1418 height 737
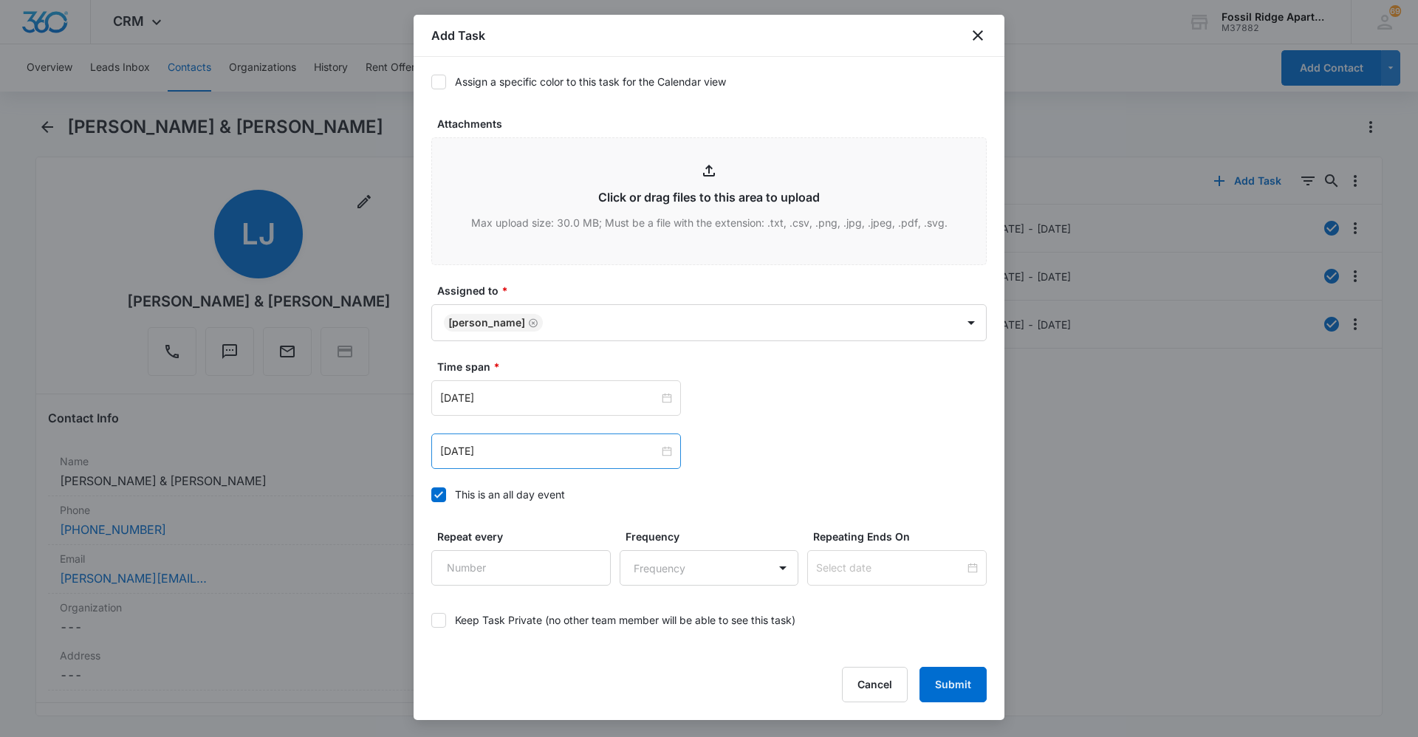
scroll to position [698, 0]
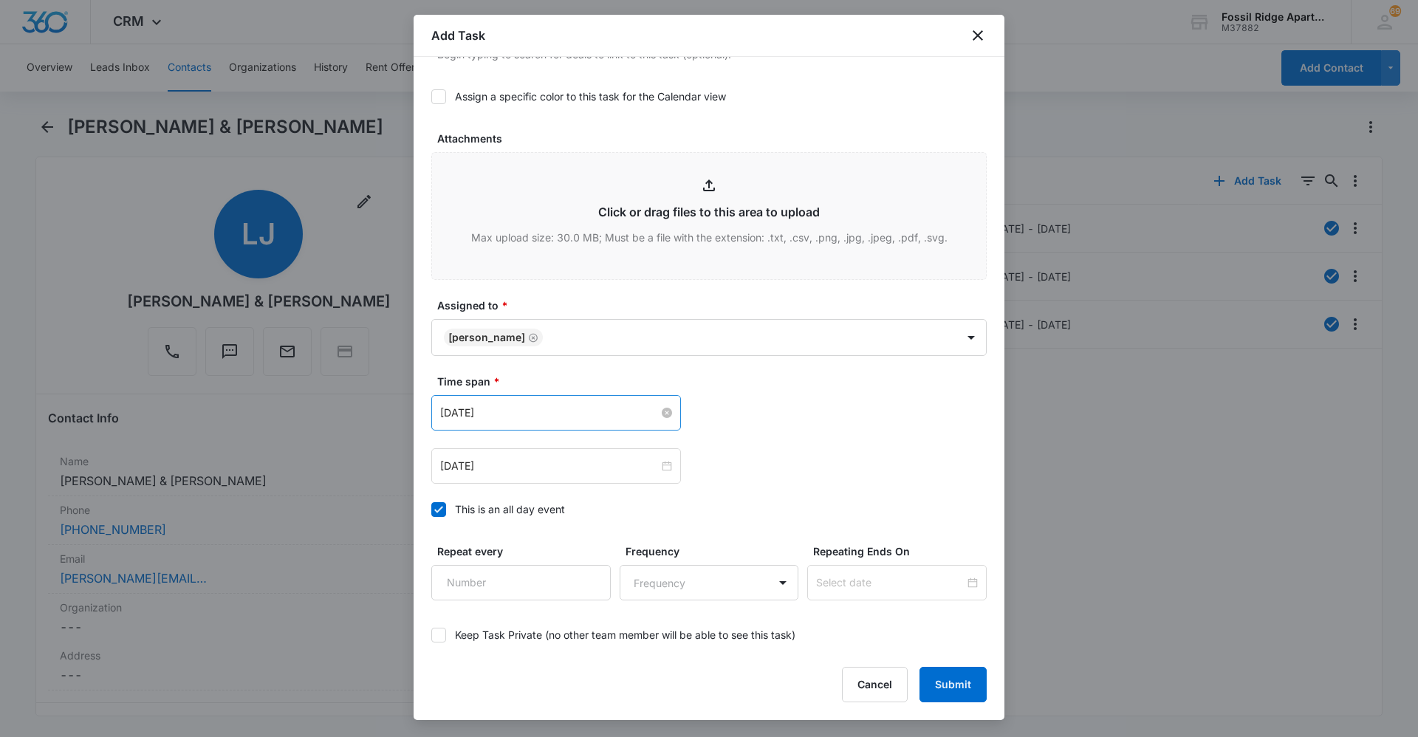
click at [620, 414] on input "[DATE]" at bounding box center [549, 413] width 219 height 16
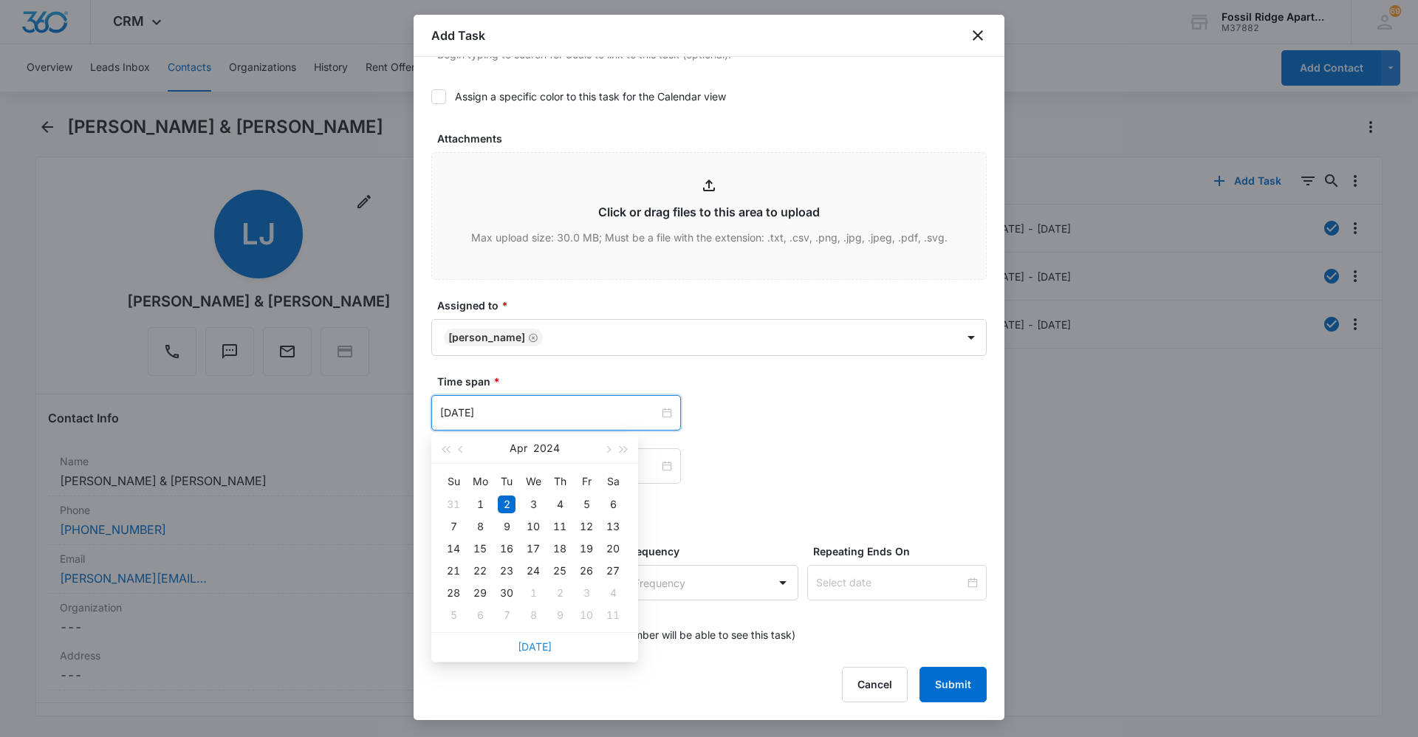
click at [541, 648] on link "[DATE]" at bounding box center [535, 646] width 34 height 13
type input "[DATE]"
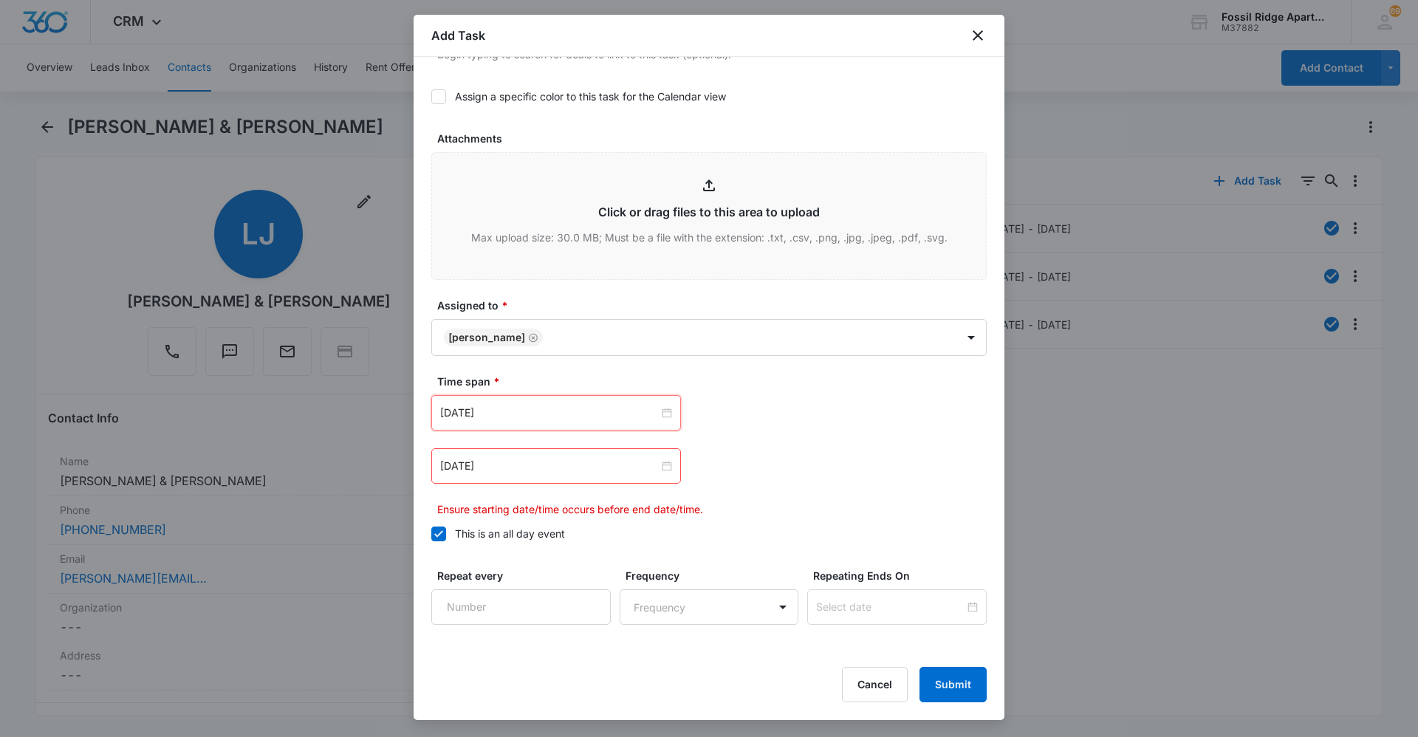
click at [568, 477] on div "[DATE]" at bounding box center [556, 465] width 250 height 35
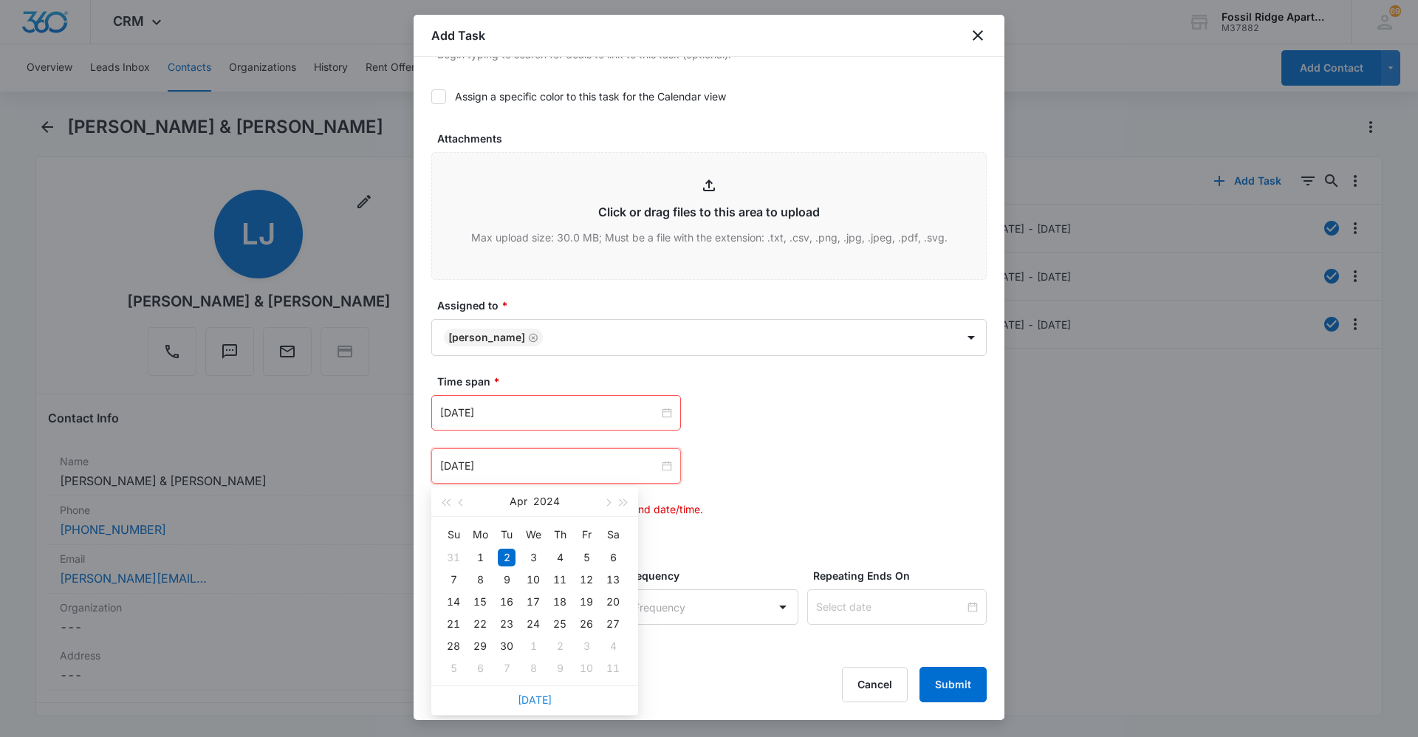
click at [541, 700] on link "[DATE]" at bounding box center [535, 699] width 34 height 13
type input "[DATE]"
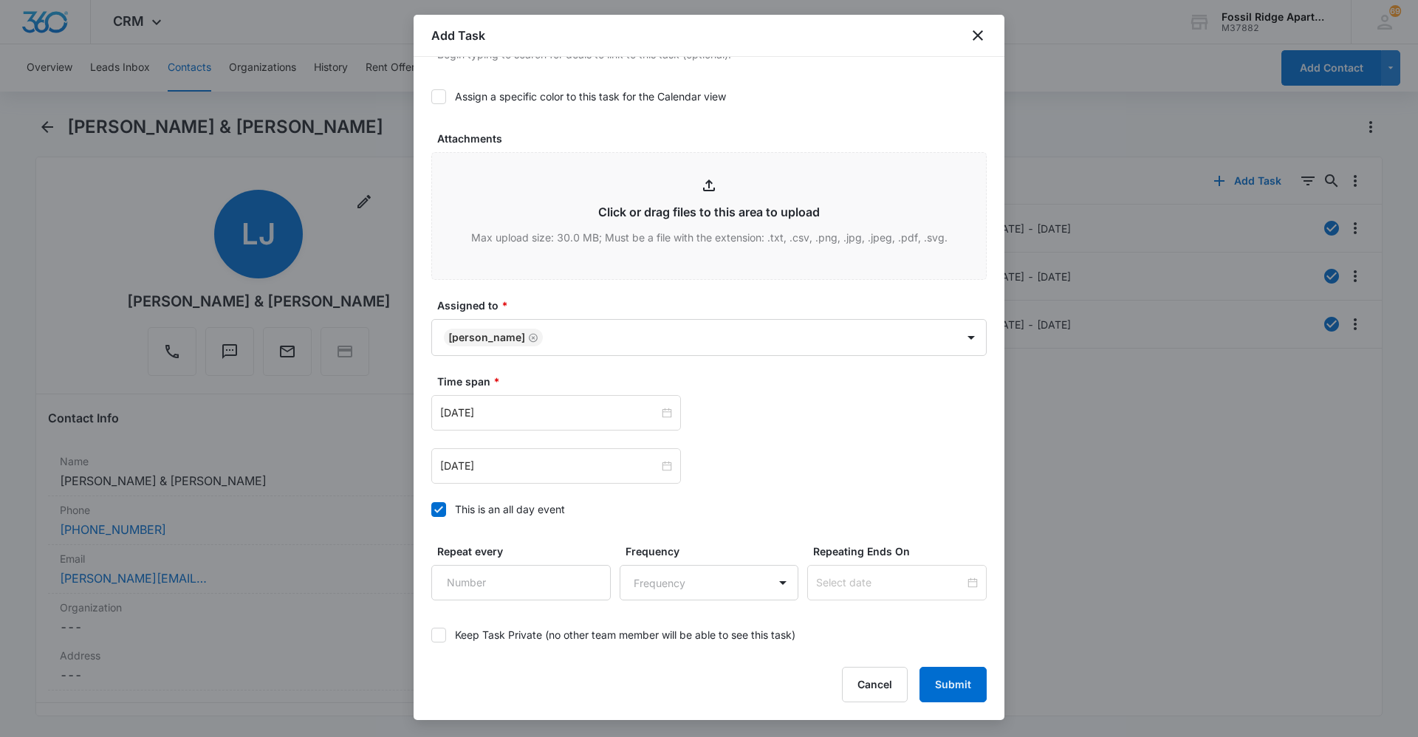
click at [744, 469] on div "[DATE] [DATE] Su Mo Tu We Th Fr Sa 31 1 2 3 4 5 6 7 8 9 10 11 12 13 14 15 16 17…" at bounding box center [708, 465] width 555 height 35
click at [950, 681] on button "Submit" at bounding box center [952, 684] width 67 height 35
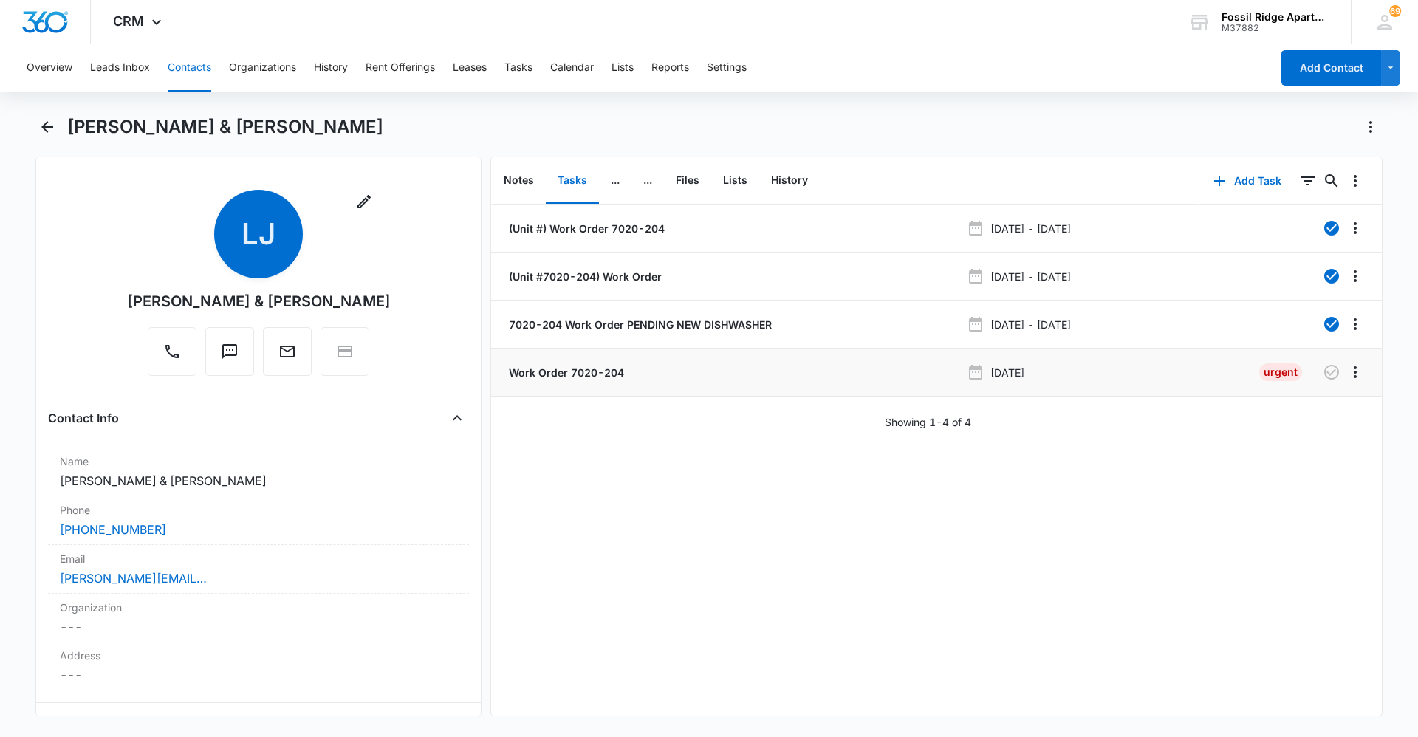
click at [588, 373] on p "Work Order 7020-204" at bounding box center [565, 373] width 118 height 16
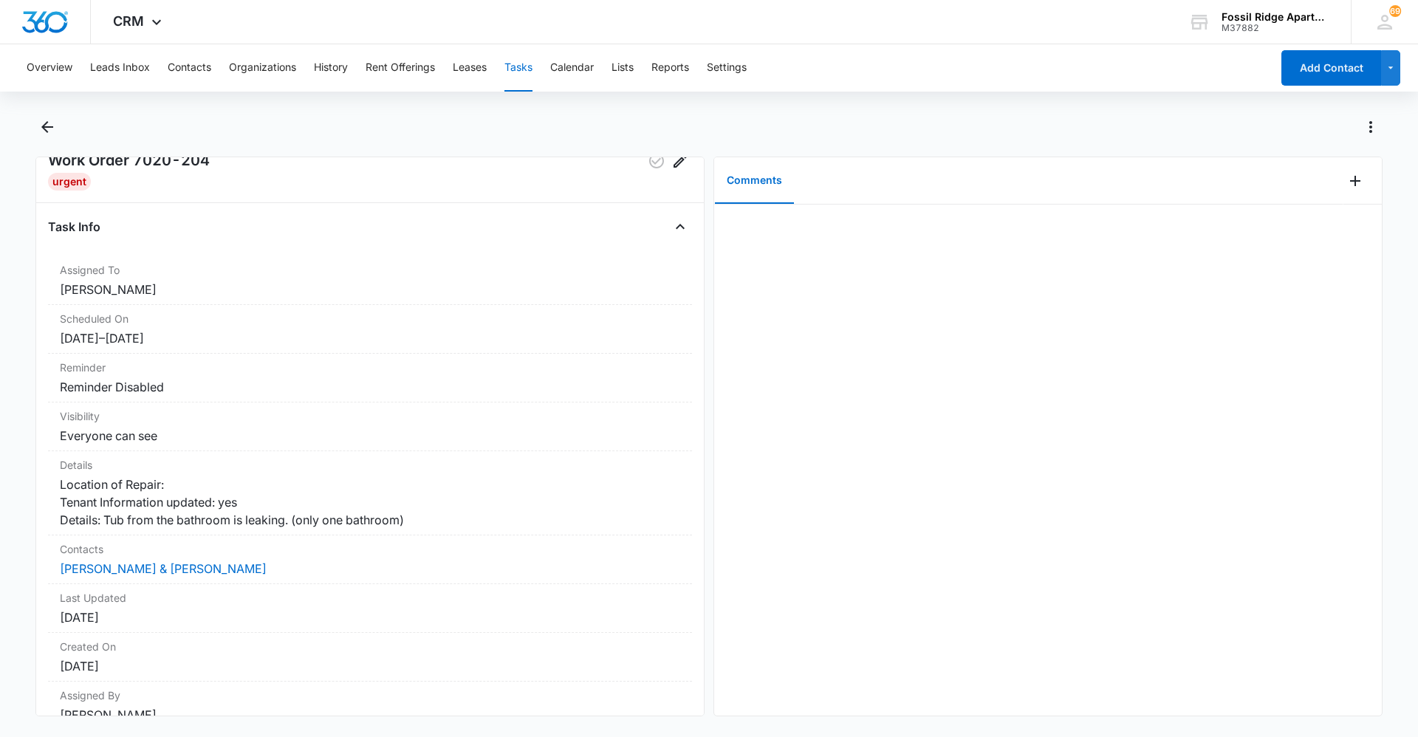
scroll to position [38, 0]
click at [48, 124] on icon "Back" at bounding box center [47, 127] width 18 height 18
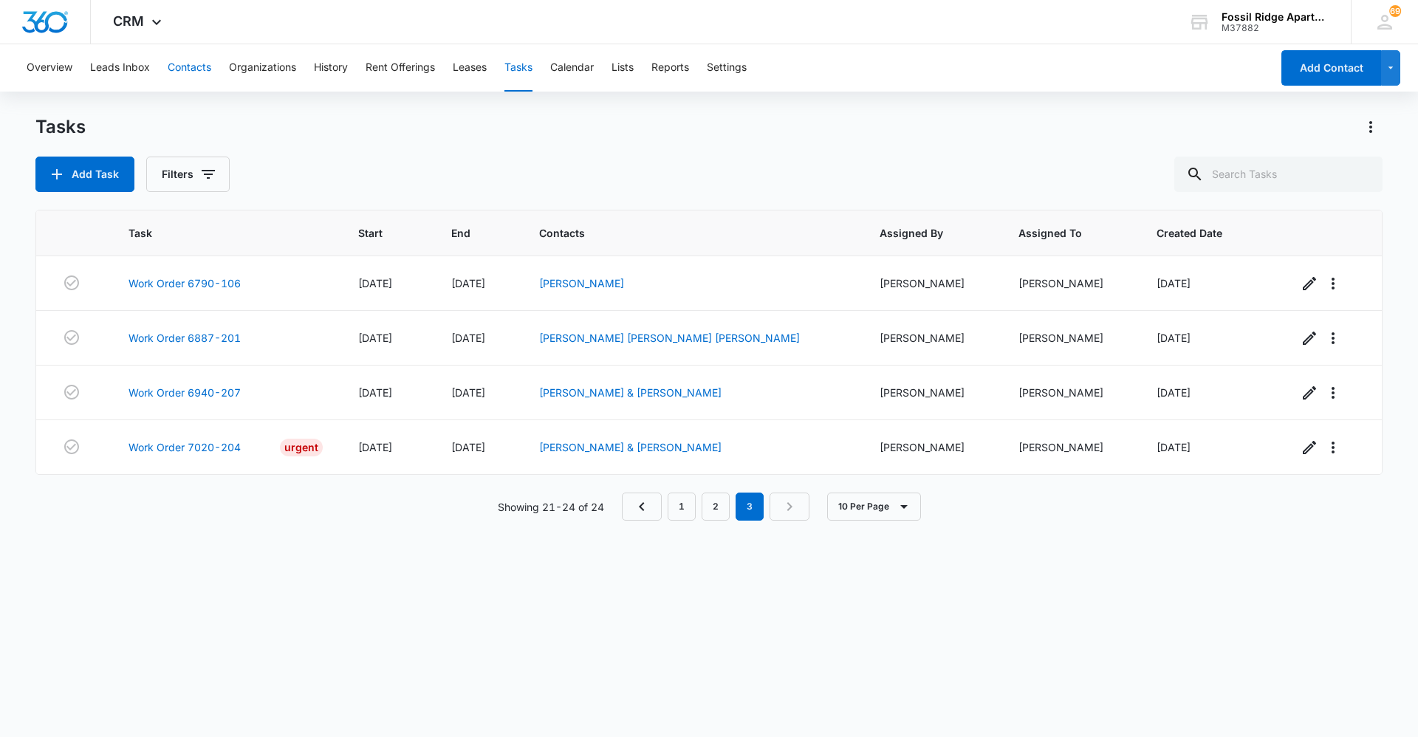
click at [177, 56] on button "Contacts" at bounding box center [190, 67] width 44 height 47
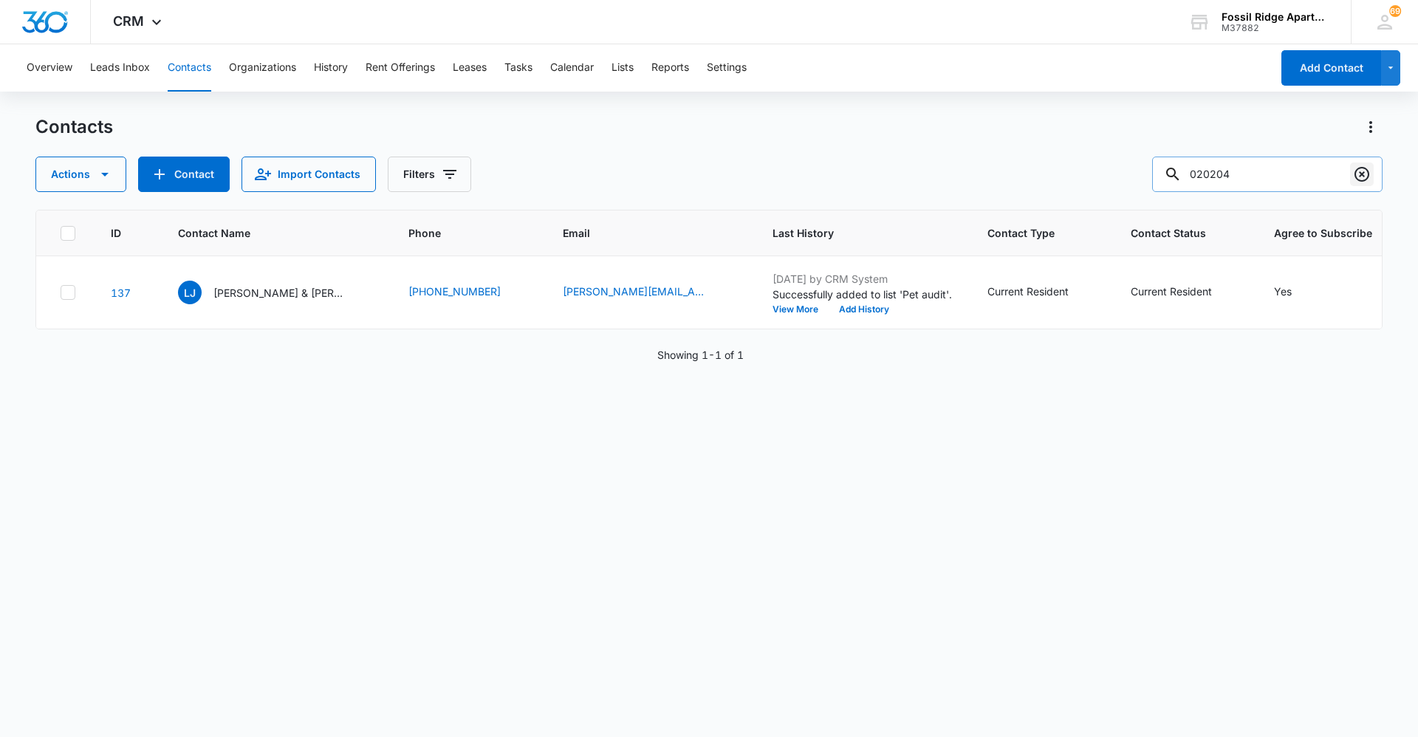
click at [1366, 176] on icon "Clear" at bounding box center [1362, 174] width 18 height 18
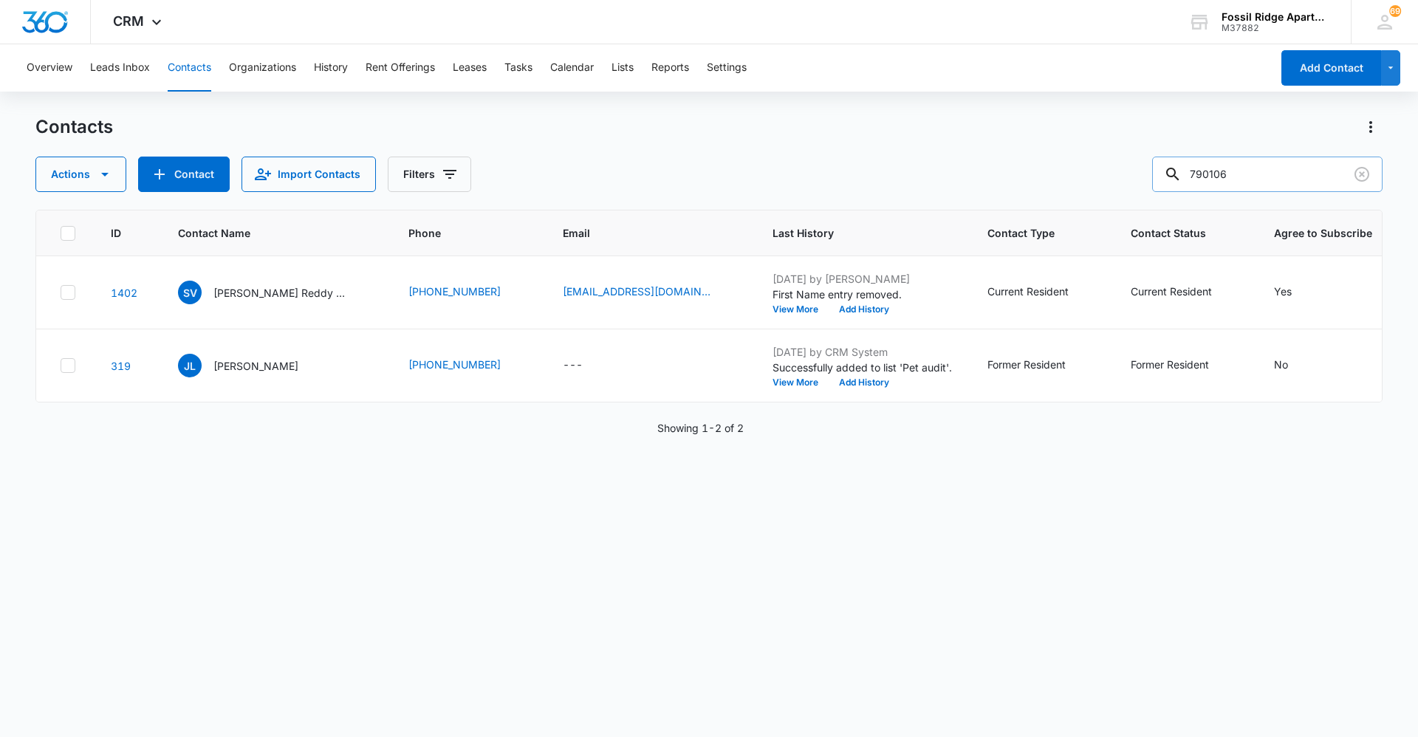
type input "790106"
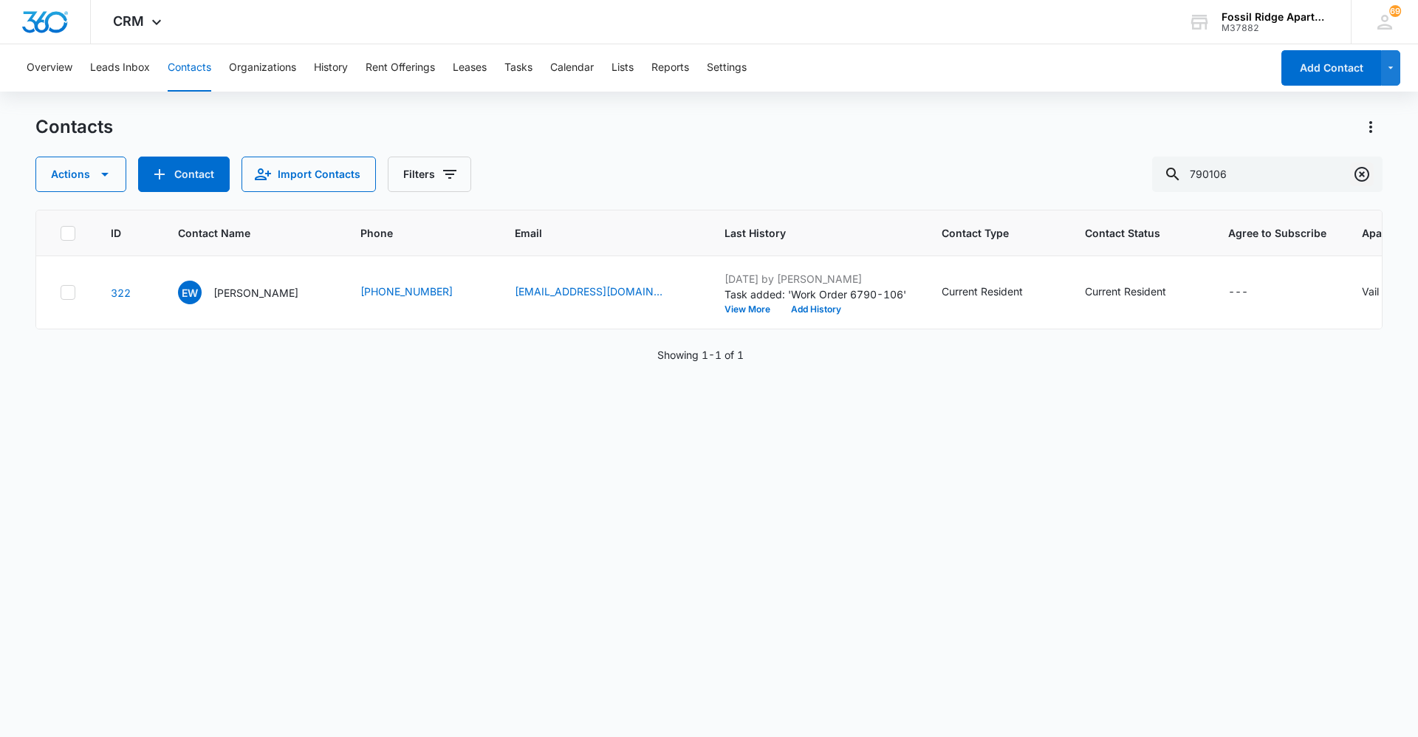
click at [1367, 168] on icon "Clear" at bounding box center [1362, 174] width 18 height 18
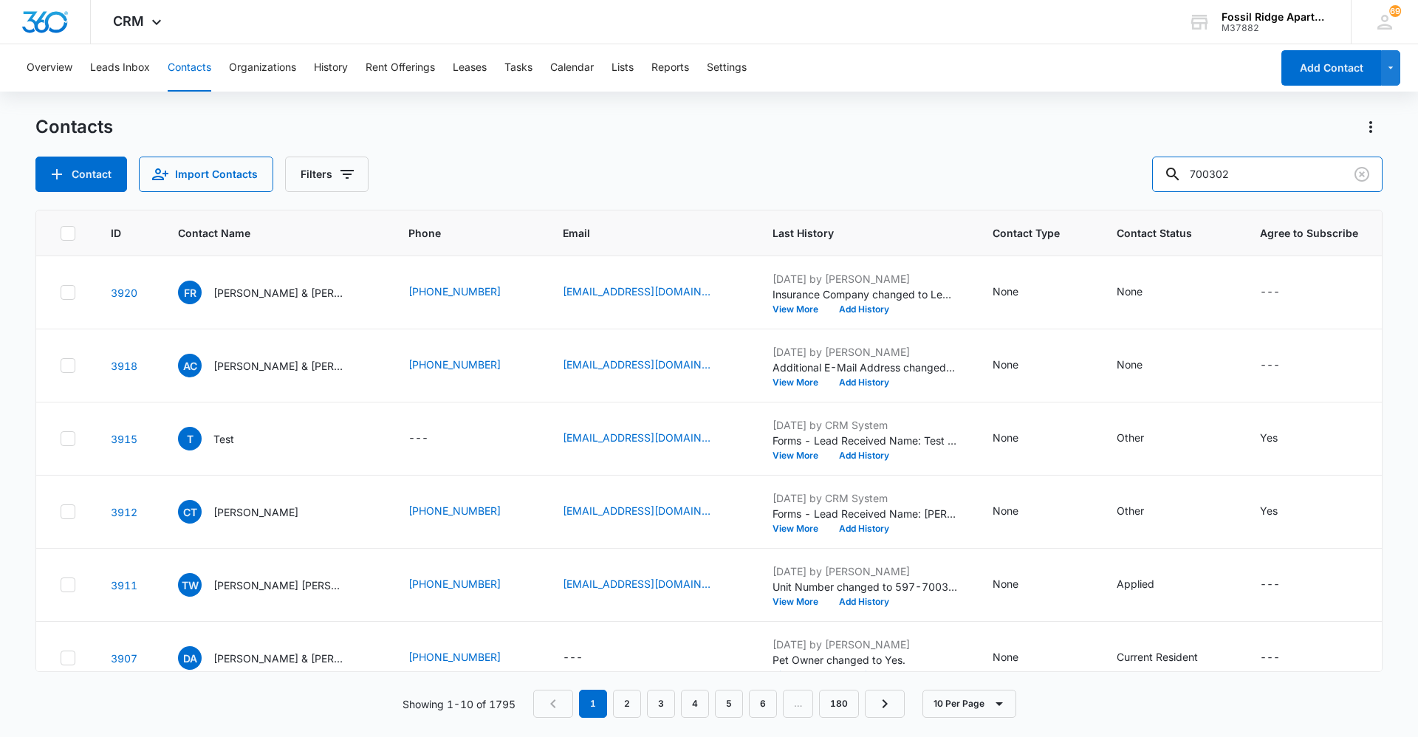
type input "700302"
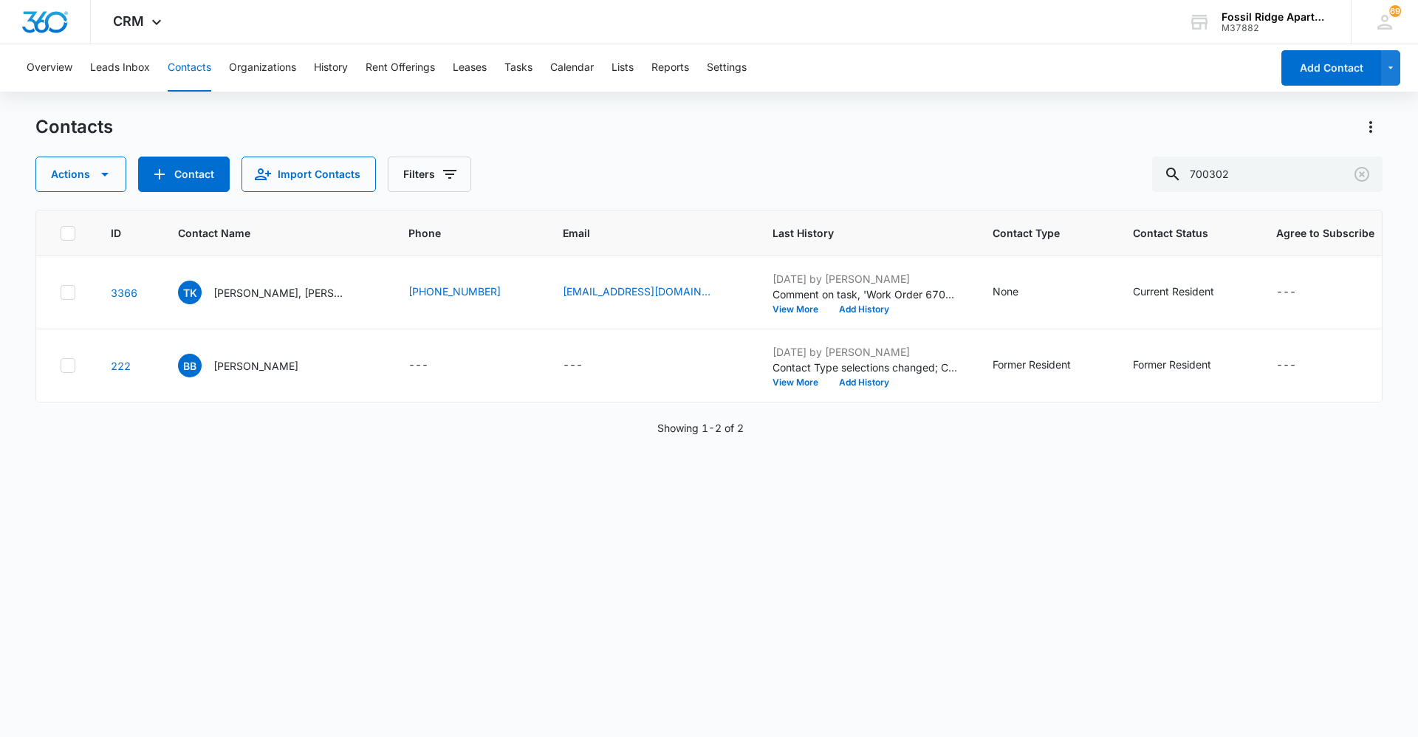
drag, startPoint x: 134, startPoint y: 466, endPoint x: 92, endPoint y: 525, distance: 72.1
click at [92, 525] on div "ID Contact Name Phone Email Last History Contact Type Contact Status Agree to S…" at bounding box center [708, 464] width 1347 height 508
click at [1357, 171] on icon "Clear" at bounding box center [1361, 174] width 15 height 15
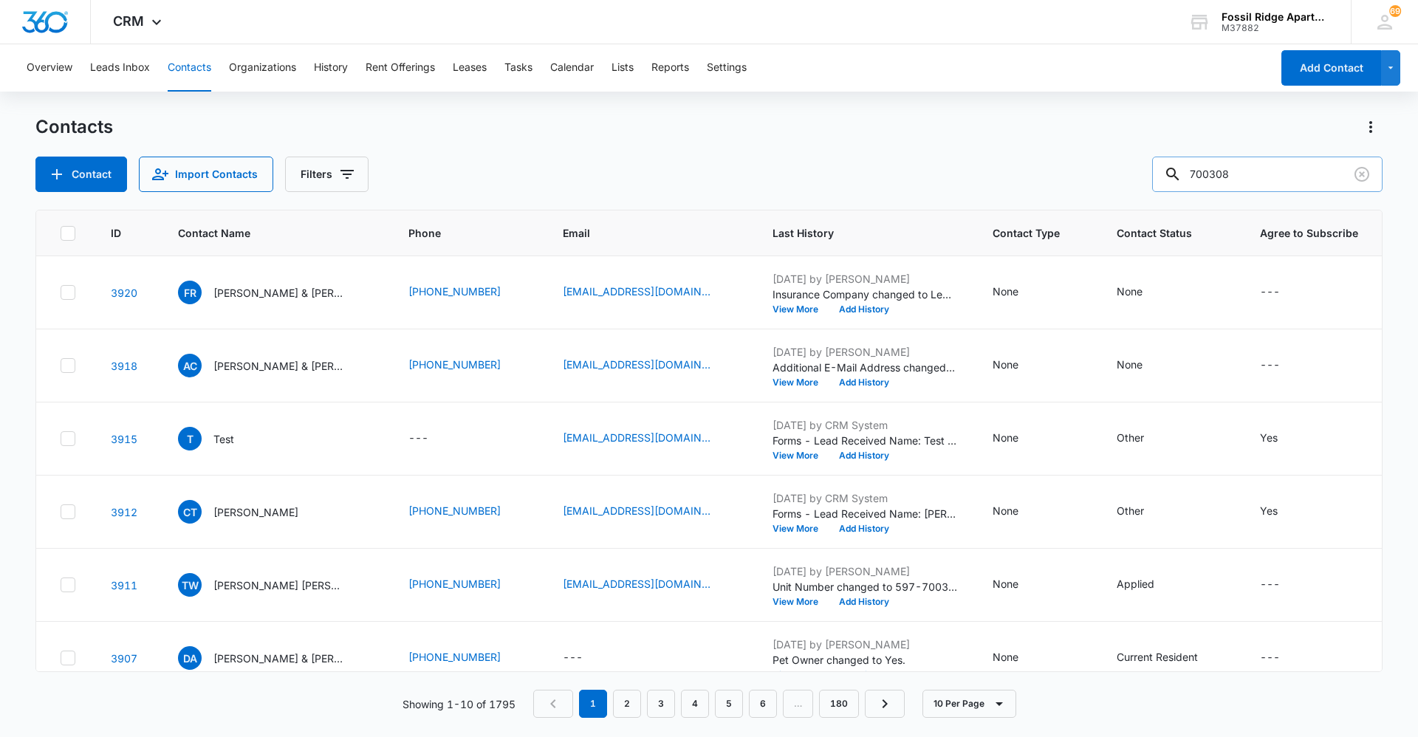
type input "700308"
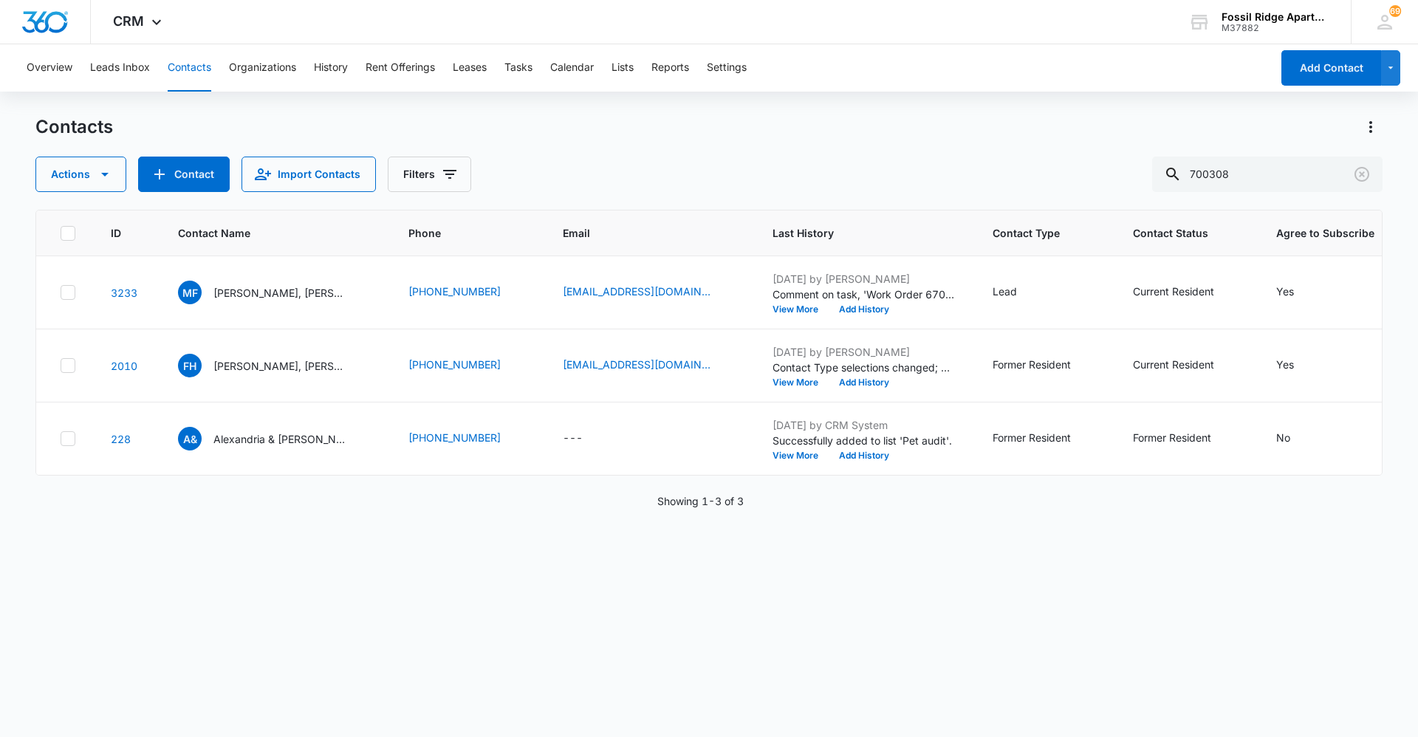
click at [1362, 162] on div at bounding box center [1362, 174] width 24 height 35
click at [1360, 166] on icon "Clear" at bounding box center [1362, 174] width 18 height 18
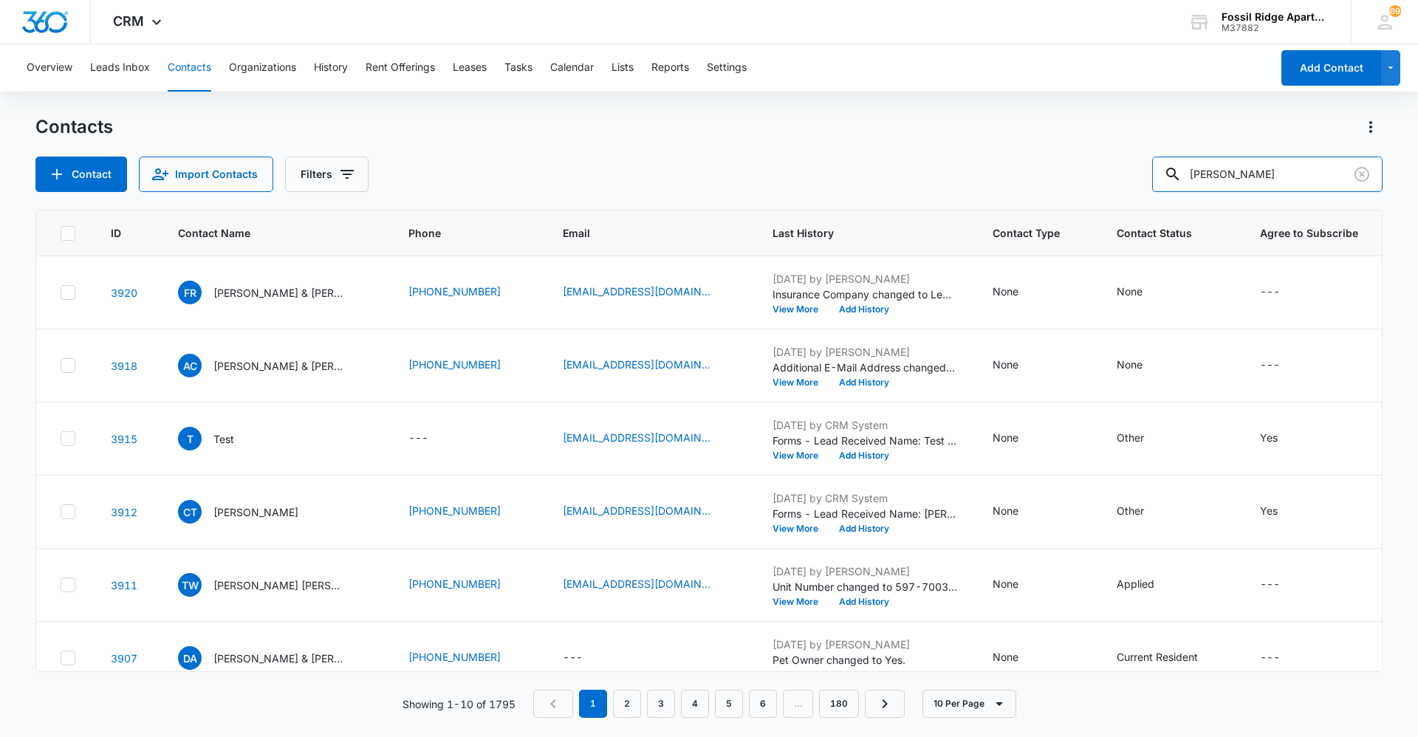
type input "[PERSON_NAME]"
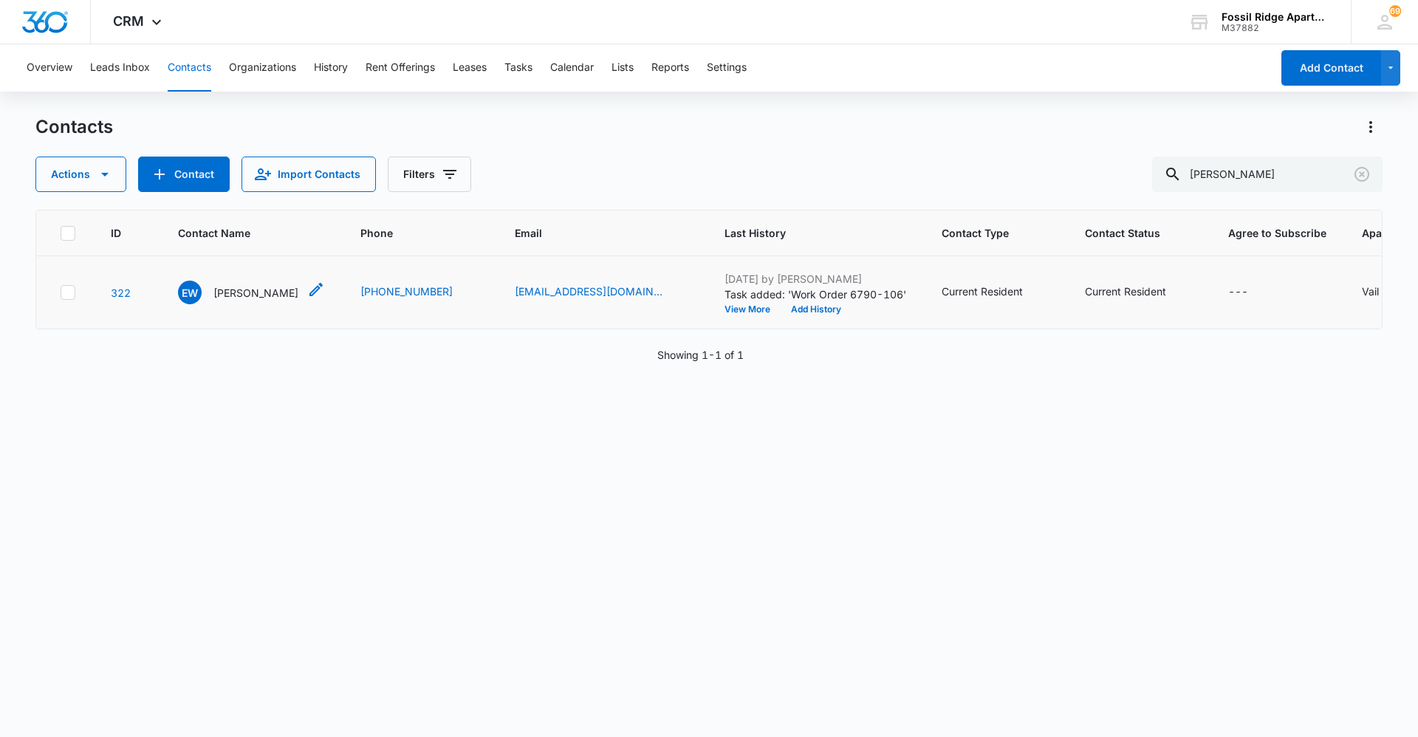
click at [258, 298] on p "[PERSON_NAME]" at bounding box center [255, 293] width 85 height 16
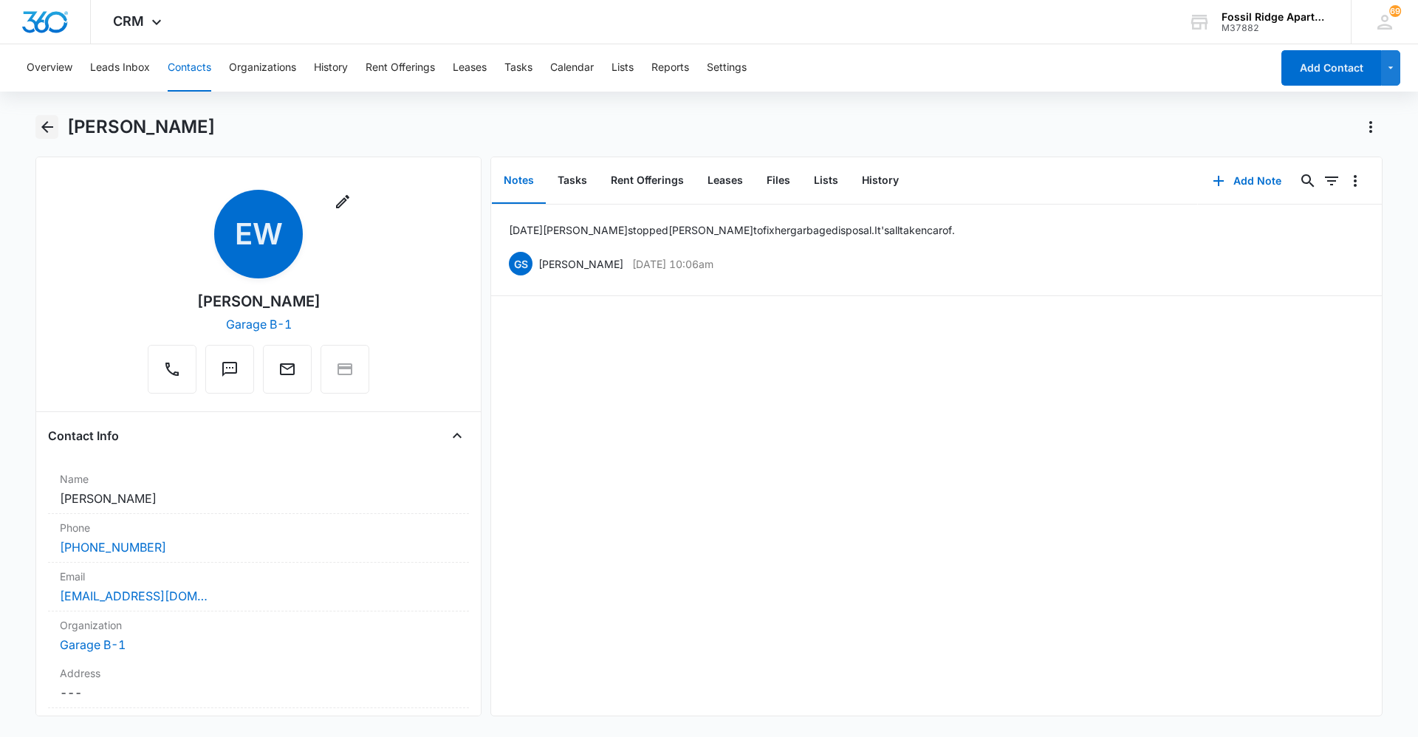
click at [46, 128] on icon "Back" at bounding box center [47, 127] width 18 height 18
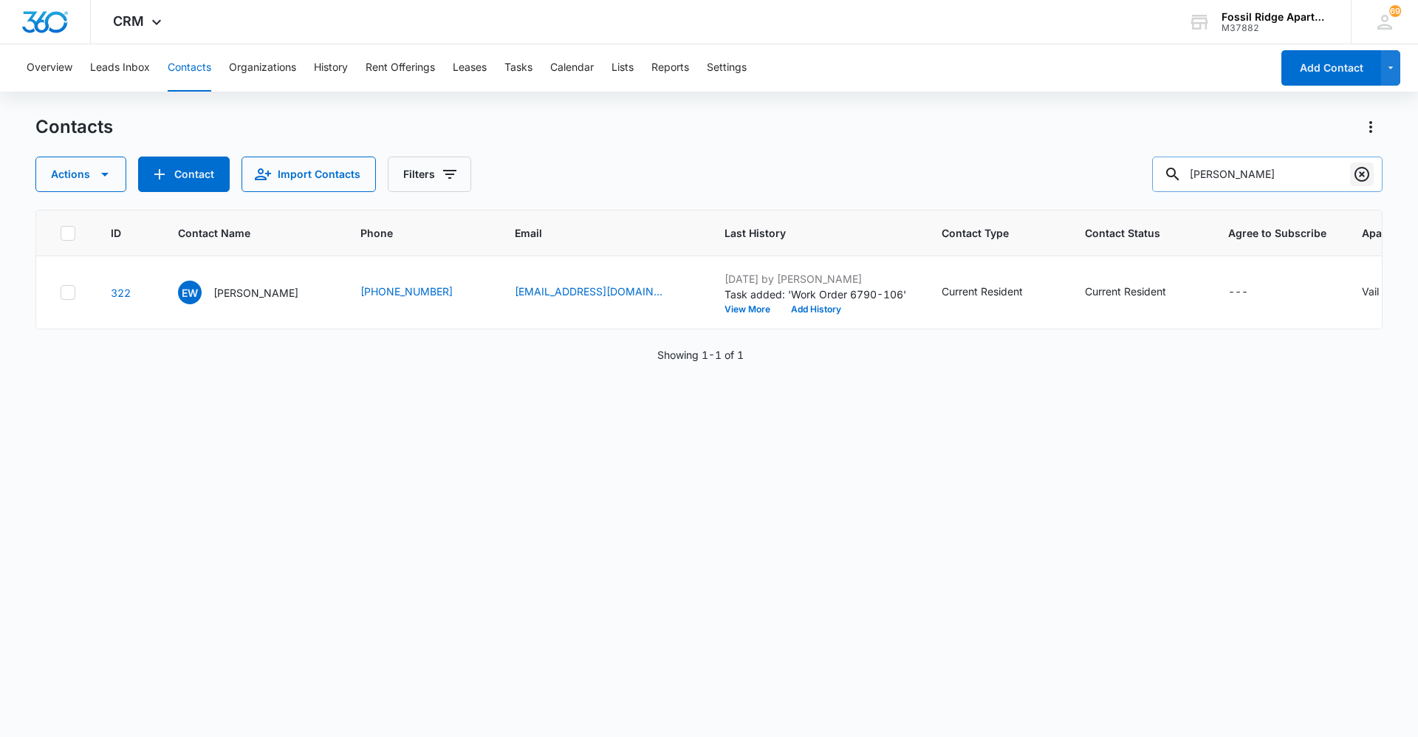
click at [1366, 174] on icon "Clear" at bounding box center [1362, 174] width 18 height 18
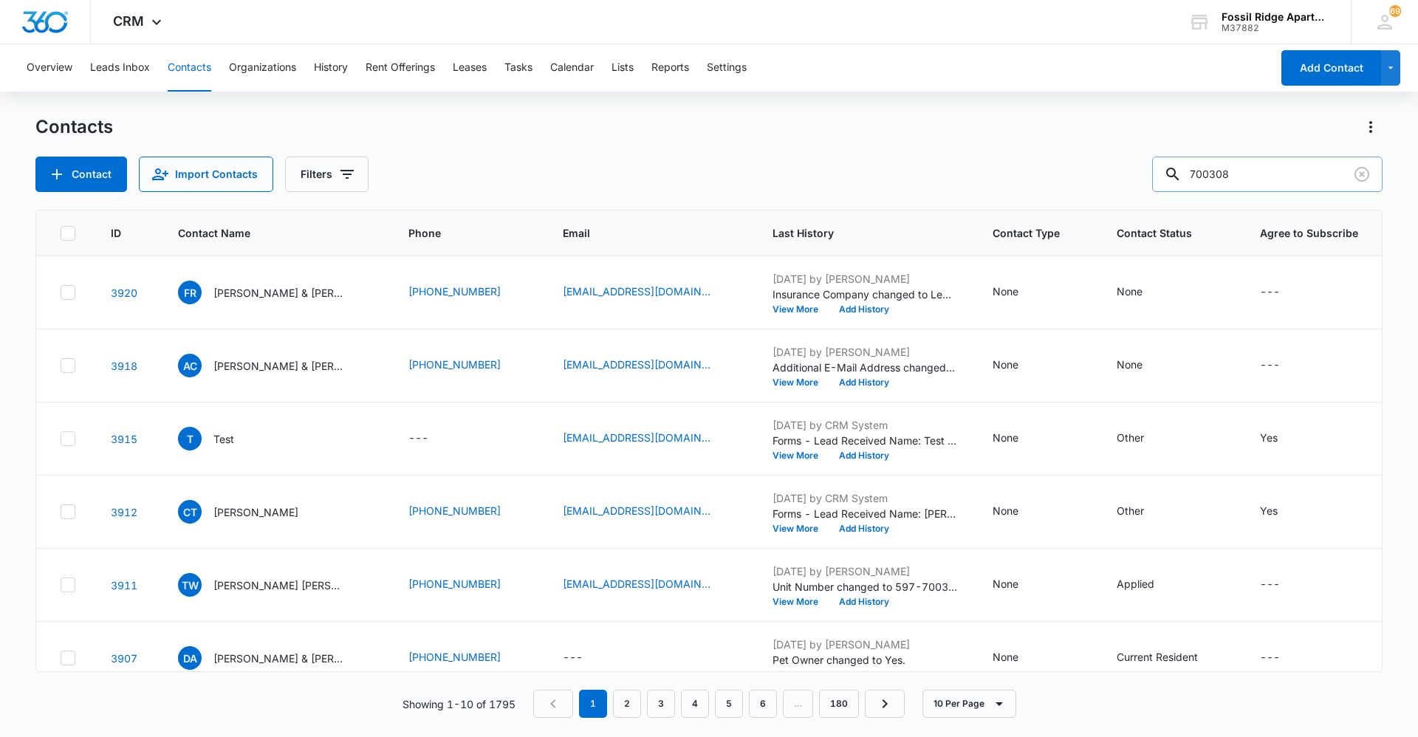
type input "700308"
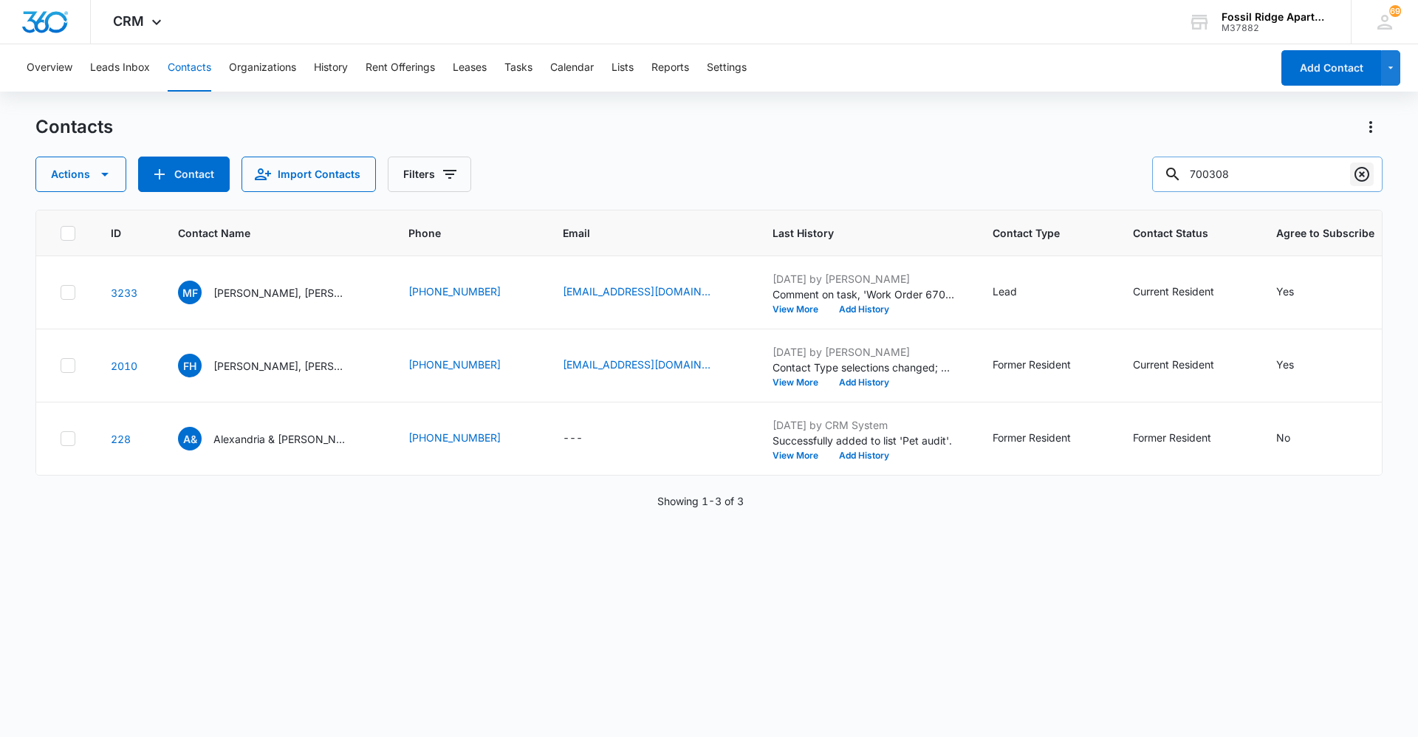
click at [1369, 172] on icon "Clear" at bounding box center [1362, 174] width 18 height 18
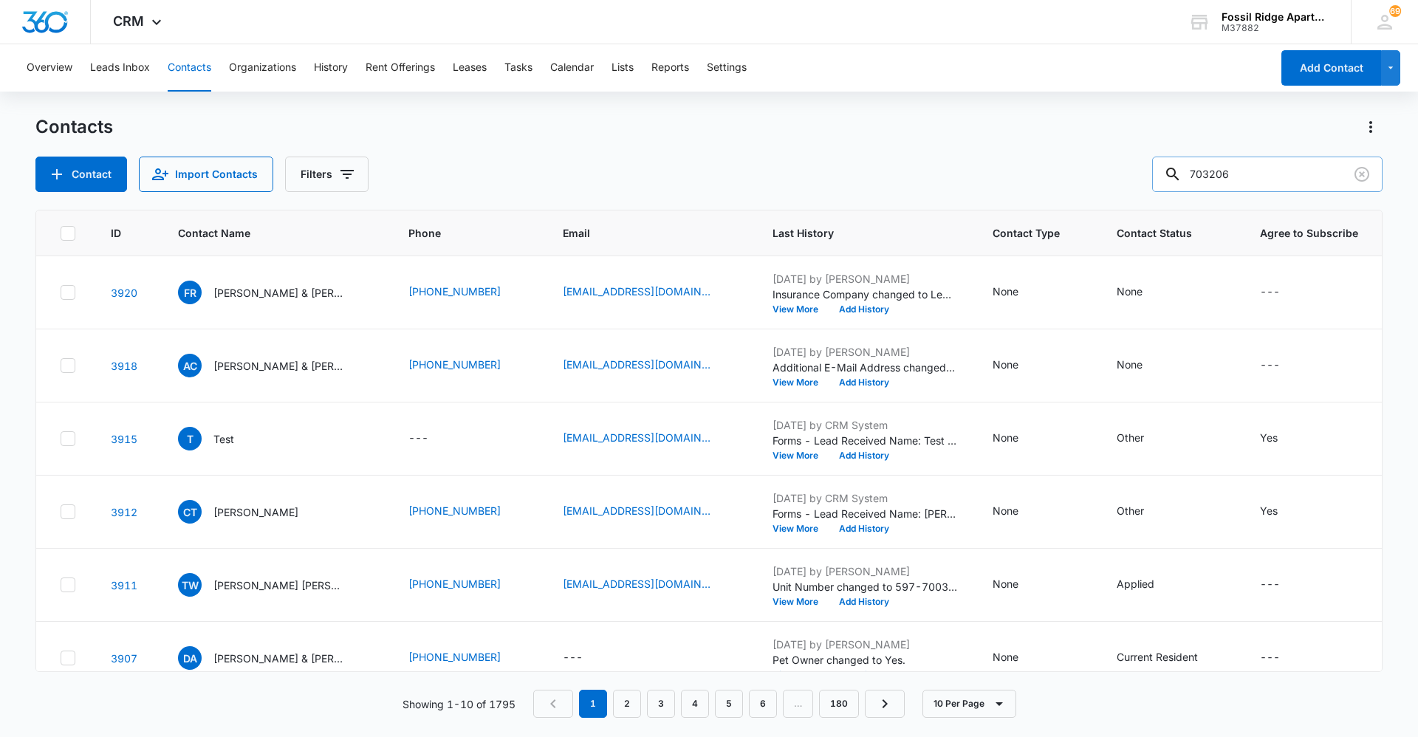
type input "703206"
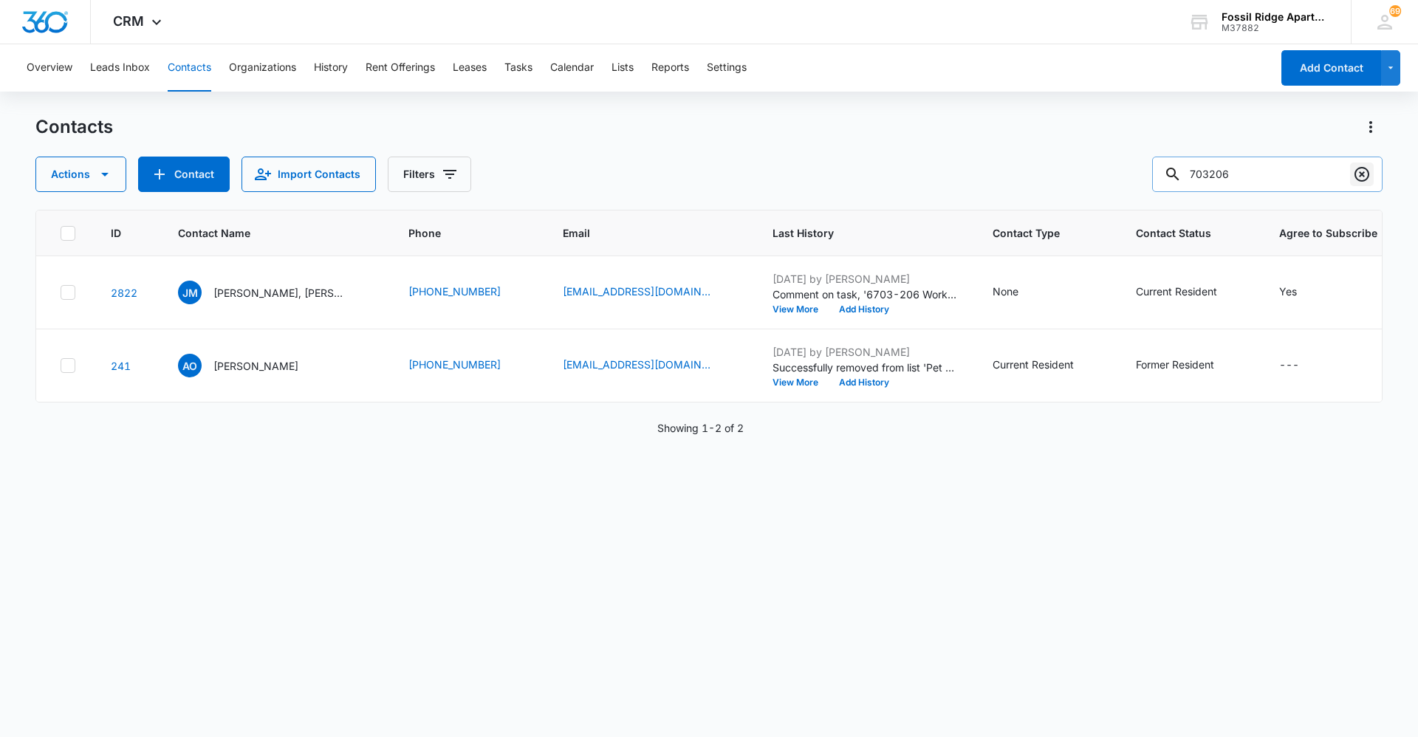
click at [1361, 172] on icon "Clear" at bounding box center [1362, 174] width 18 height 18
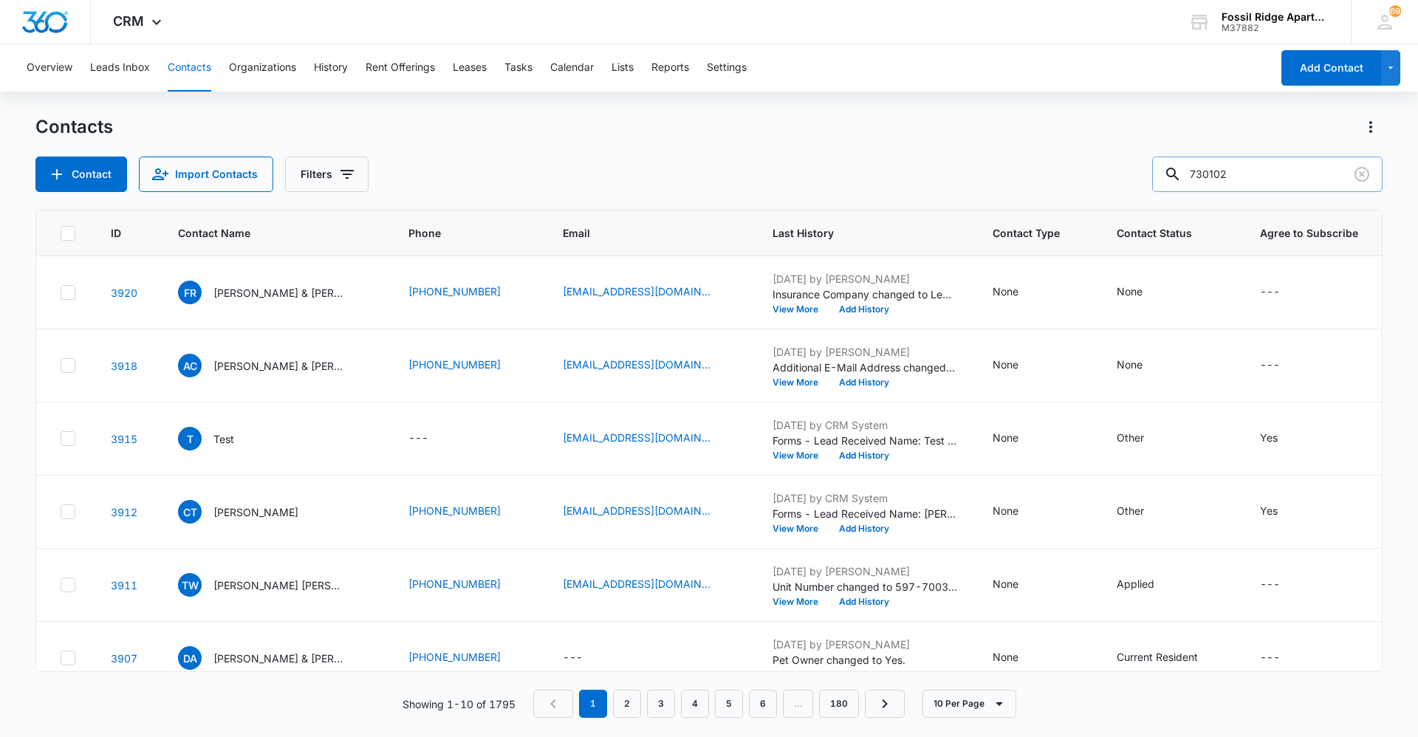
type input "730102"
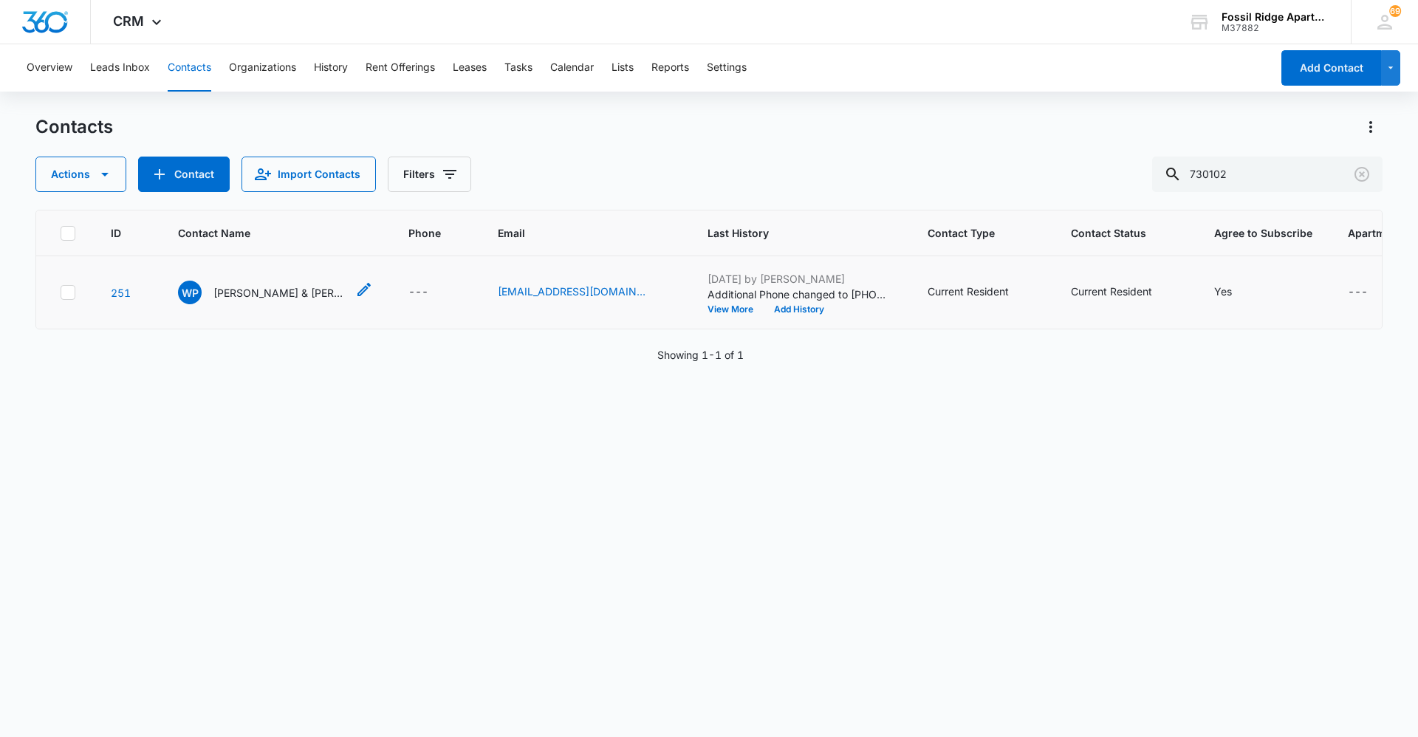
click at [260, 295] on p "[PERSON_NAME] & [PERSON_NAME] & [PERSON_NAME]" at bounding box center [279, 293] width 133 height 16
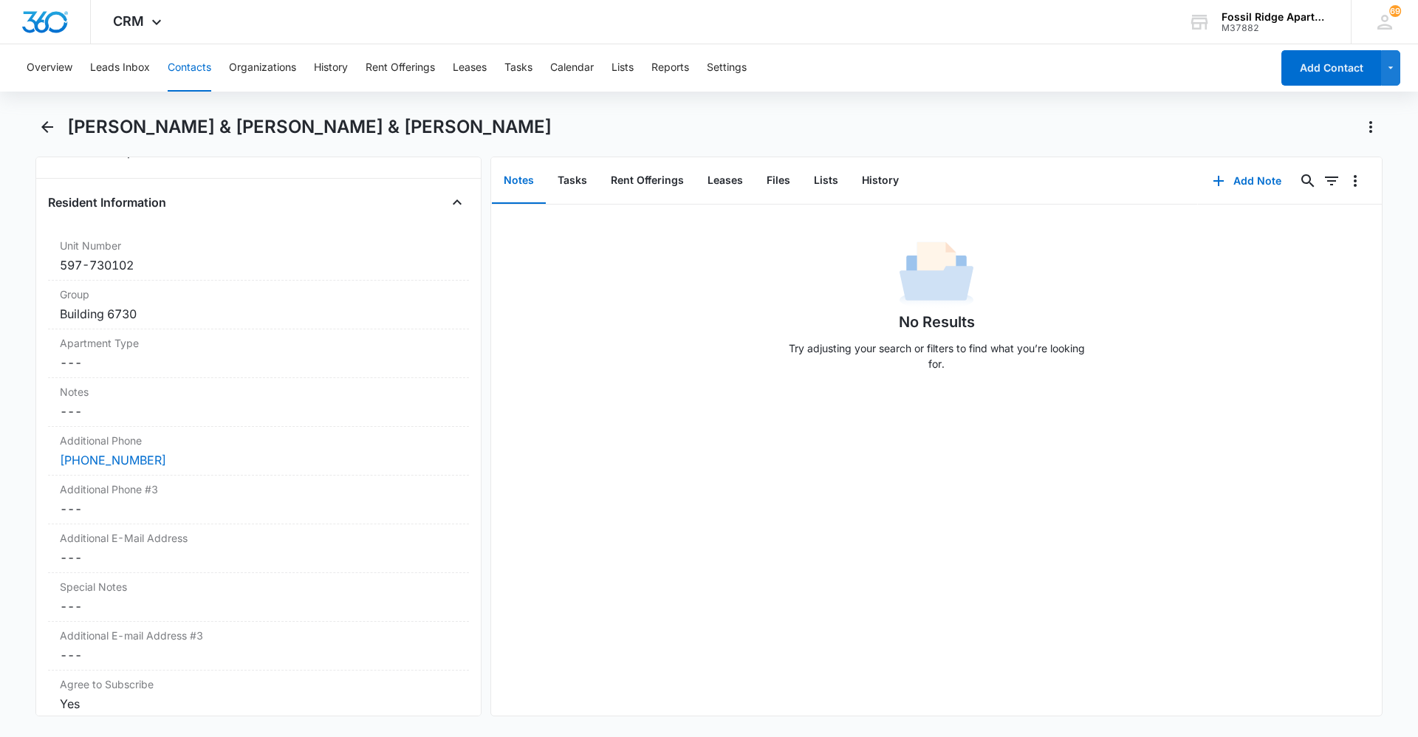
scroll to position [1182, 0]
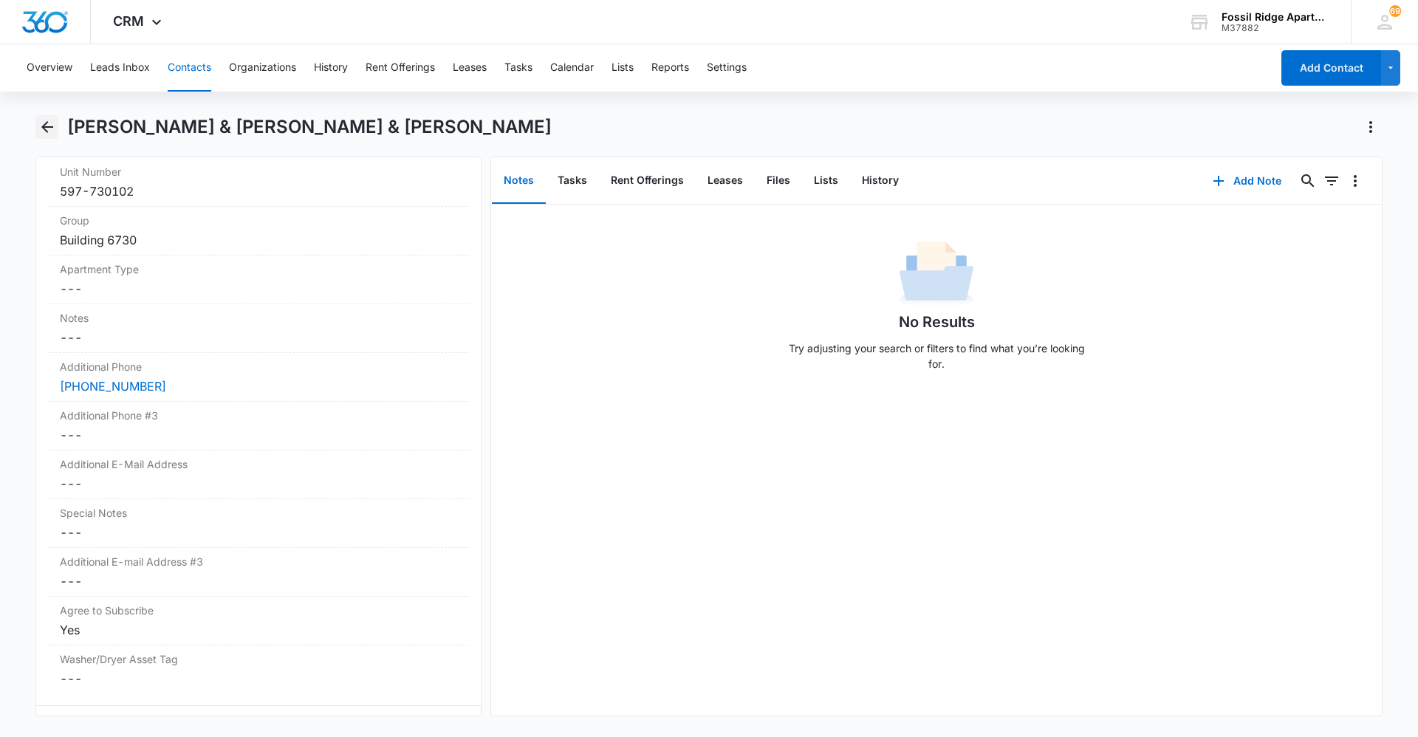
click at [56, 131] on button "Back" at bounding box center [46, 127] width 23 height 24
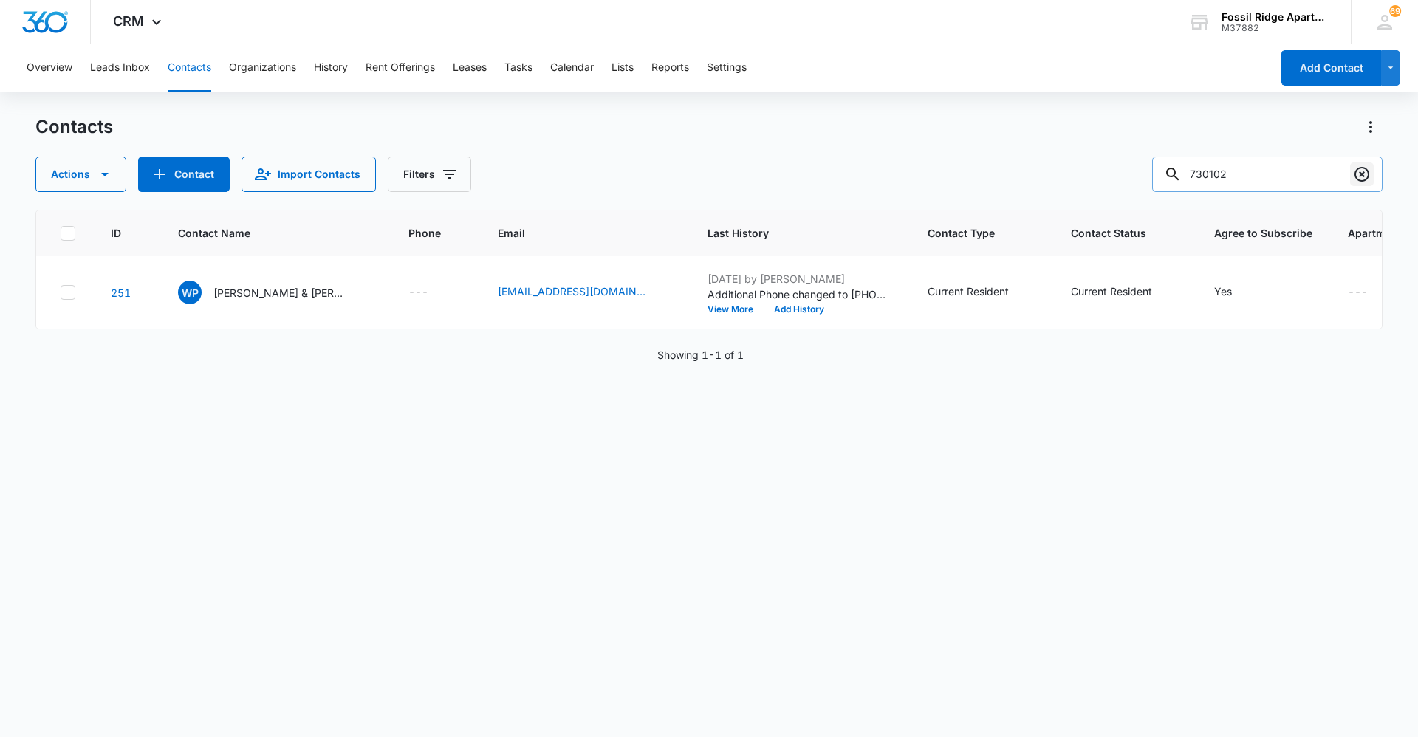
click at [1356, 174] on icon "Clear" at bounding box center [1361, 174] width 15 height 15
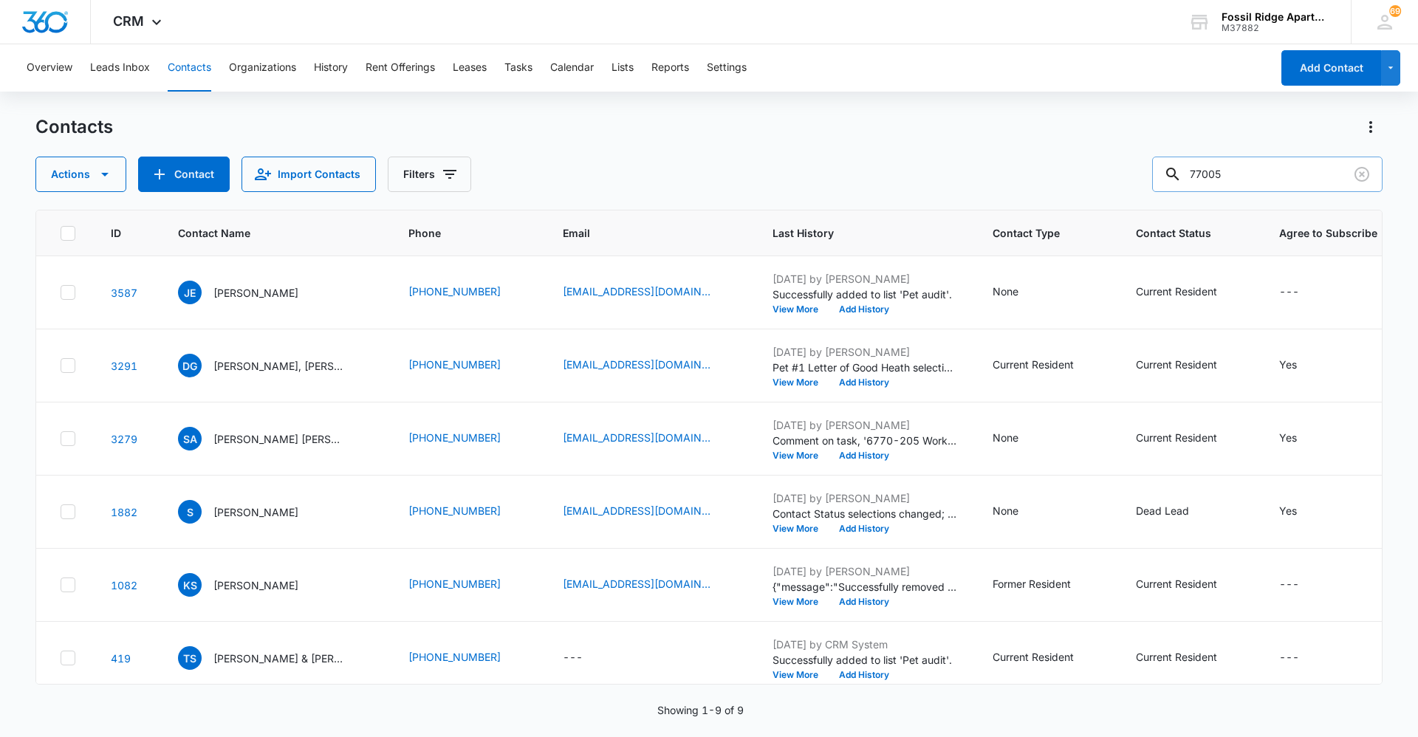
click at [1221, 175] on input "77005" at bounding box center [1267, 174] width 230 height 35
type input "770205"
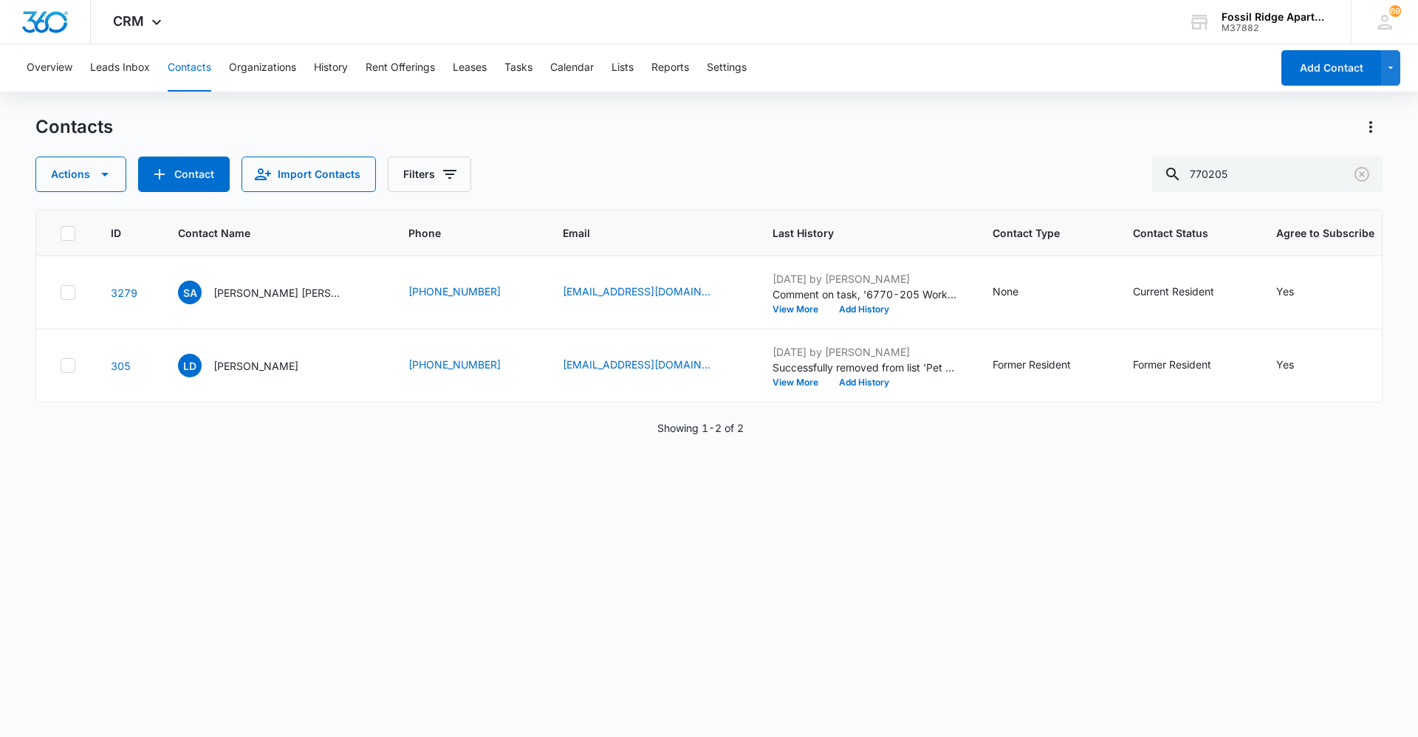
click at [1362, 174] on icon "Clear" at bounding box center [1361, 174] width 15 height 15
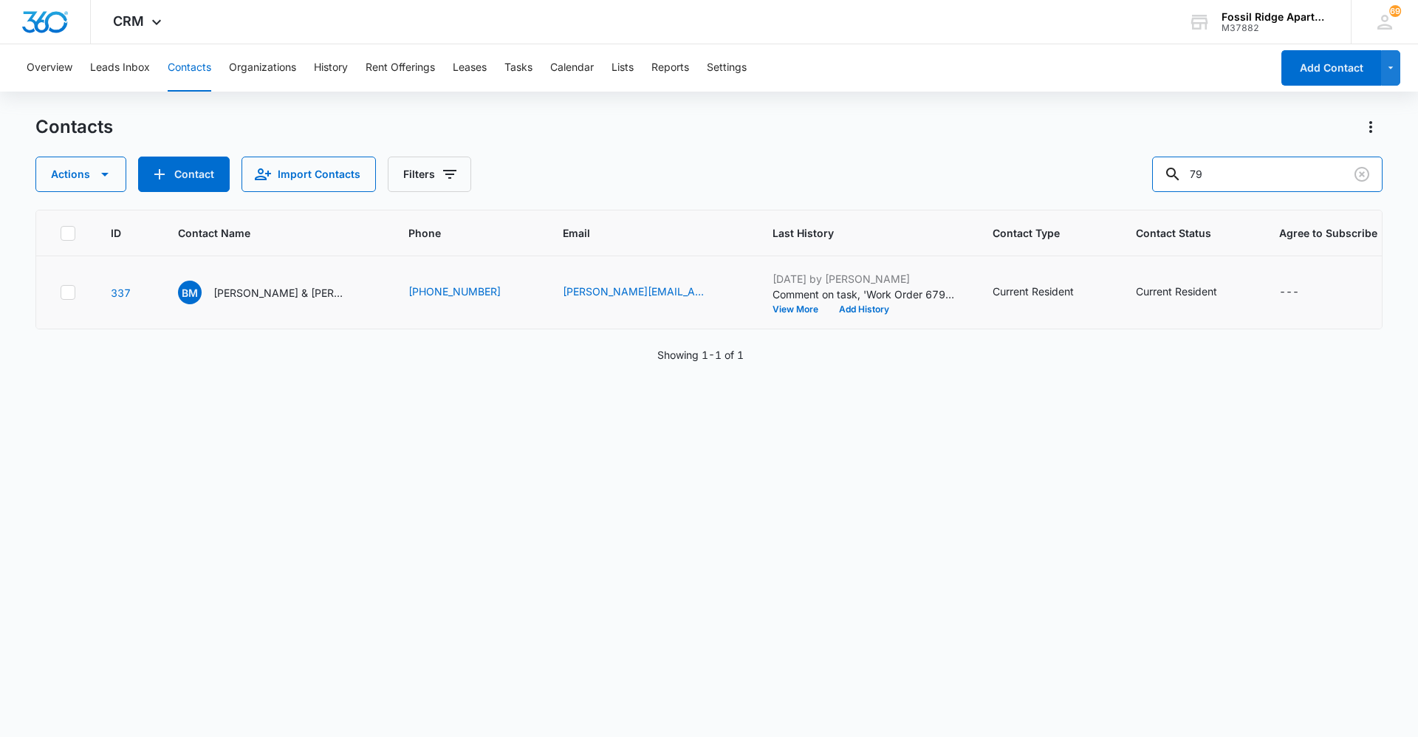
type input "7"
type input "820102"
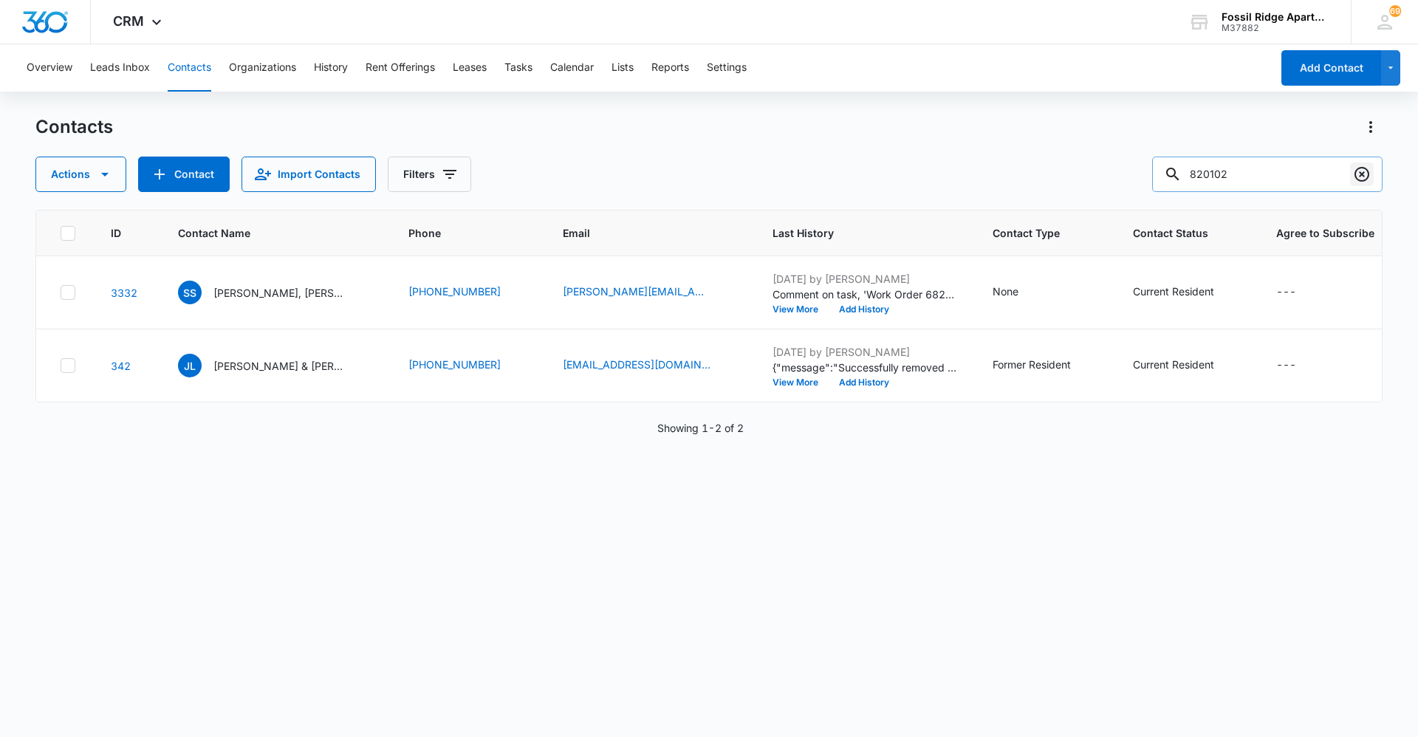
click at [1362, 179] on icon "Clear" at bounding box center [1362, 174] width 18 height 18
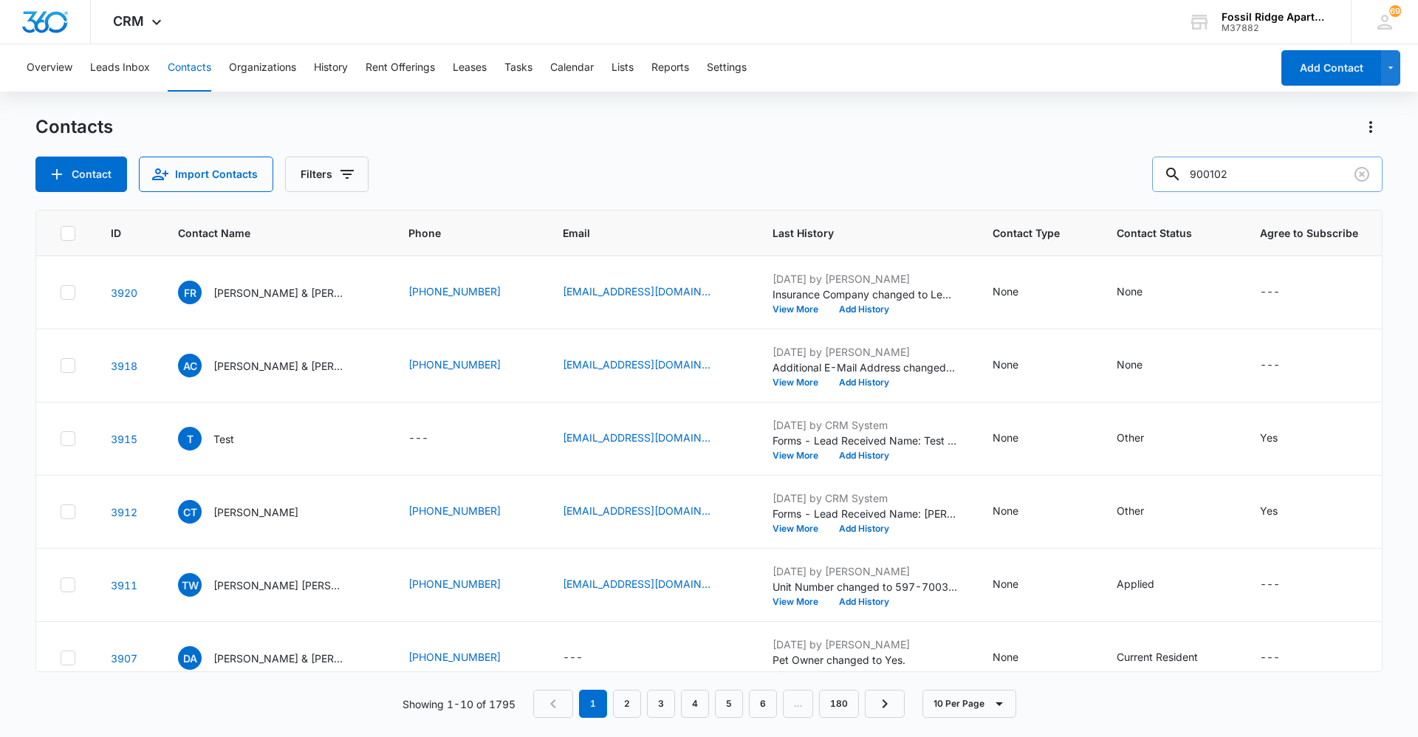
type input "900102"
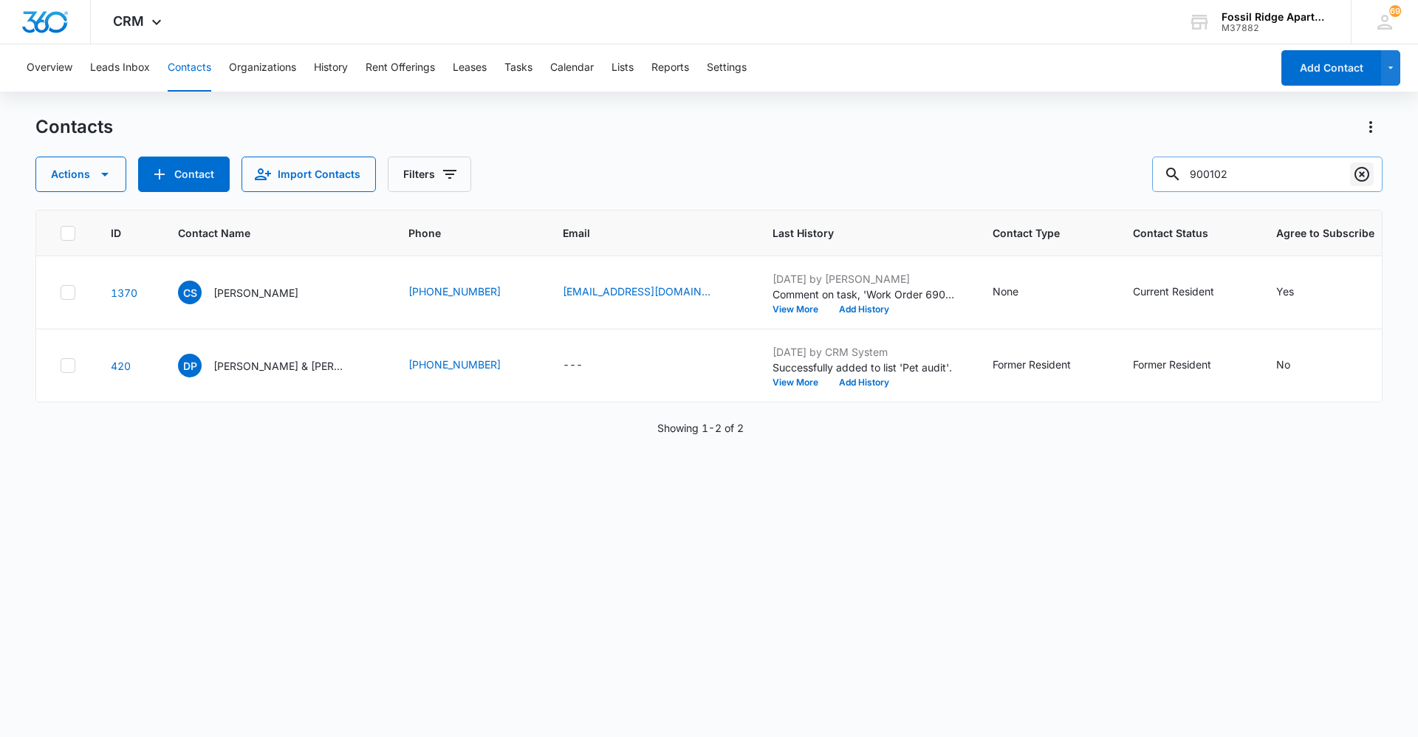
click at [1365, 171] on icon "Clear" at bounding box center [1362, 174] width 18 height 18
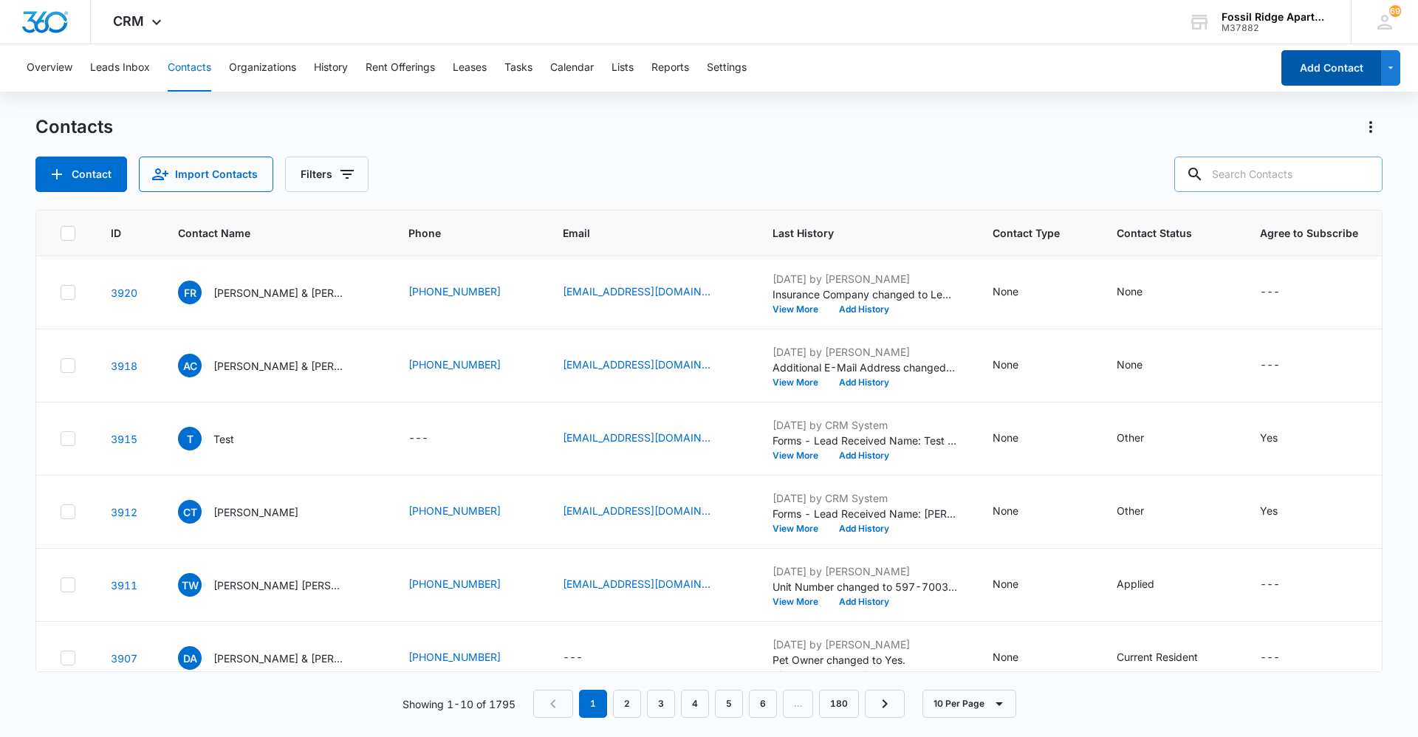
click at [1317, 58] on button "Add Contact" at bounding box center [1331, 67] width 100 height 35
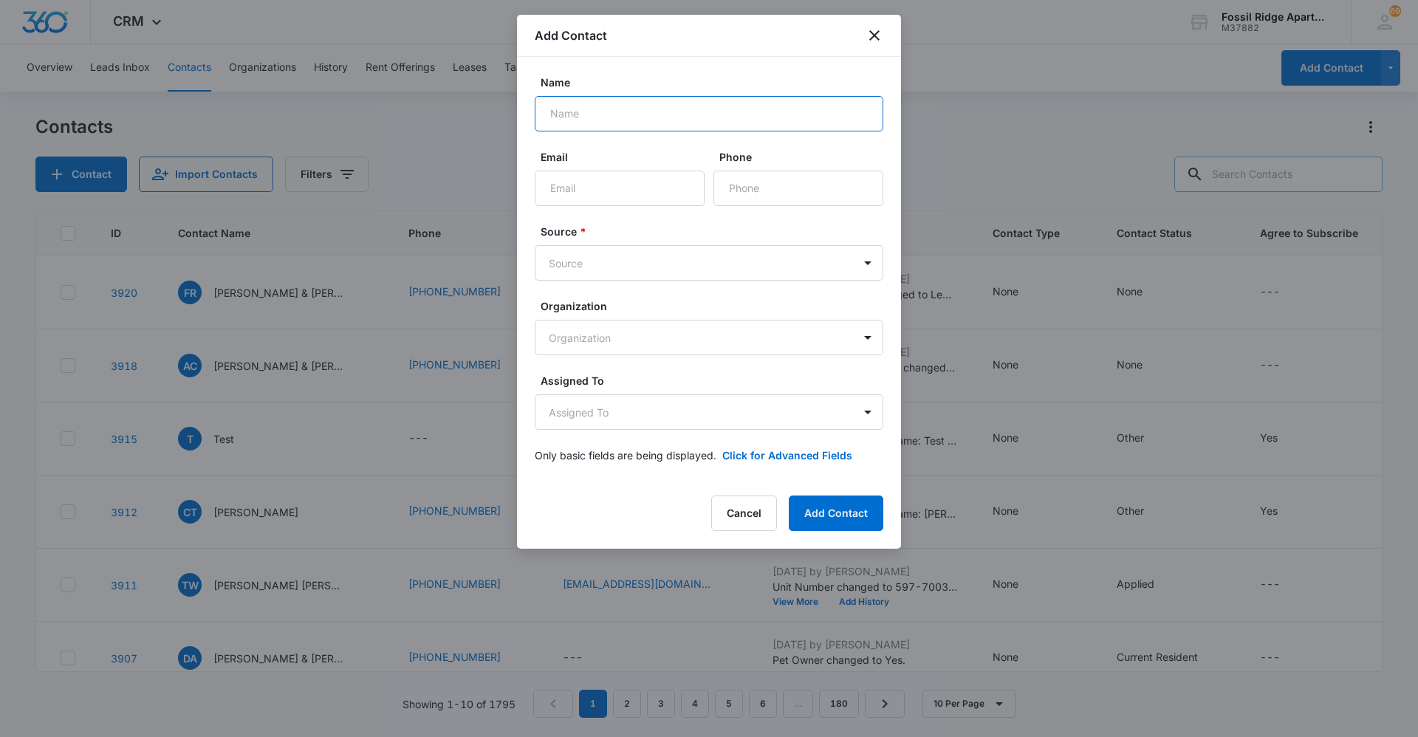
click at [621, 120] on input "Name" at bounding box center [709, 113] width 349 height 35
type input "[PERSON_NAME]"
click at [607, 196] on input "Email" at bounding box center [620, 188] width 170 height 35
type input "[EMAIL_ADDRESS][DOMAIN_NAME]"
click at [775, 187] on input "Phone" at bounding box center [798, 188] width 170 height 35
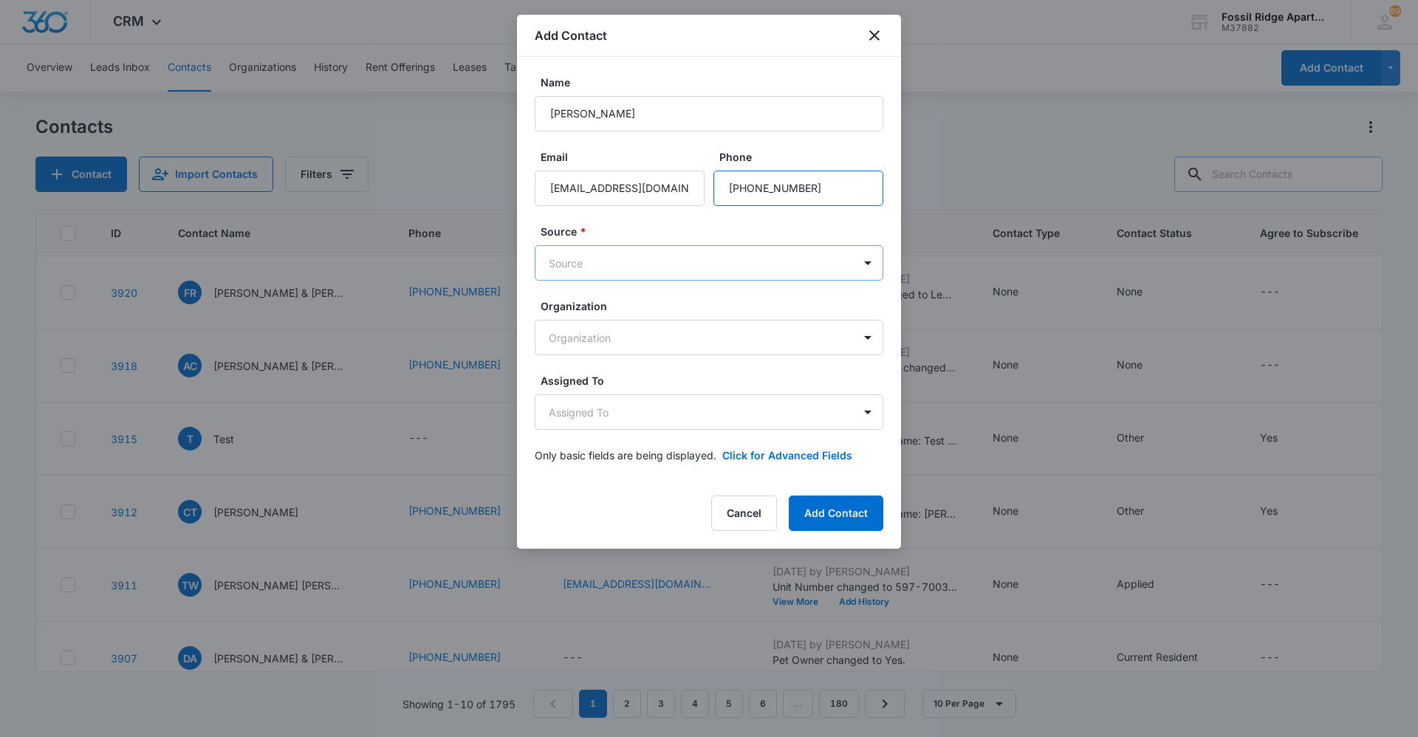
type input "[PHONE_NUMBER]"
click at [677, 258] on body "CRM Apps Reputation Websites Forms CRM Email Social Content Ads Intelligence Fi…" at bounding box center [709, 368] width 1418 height 737
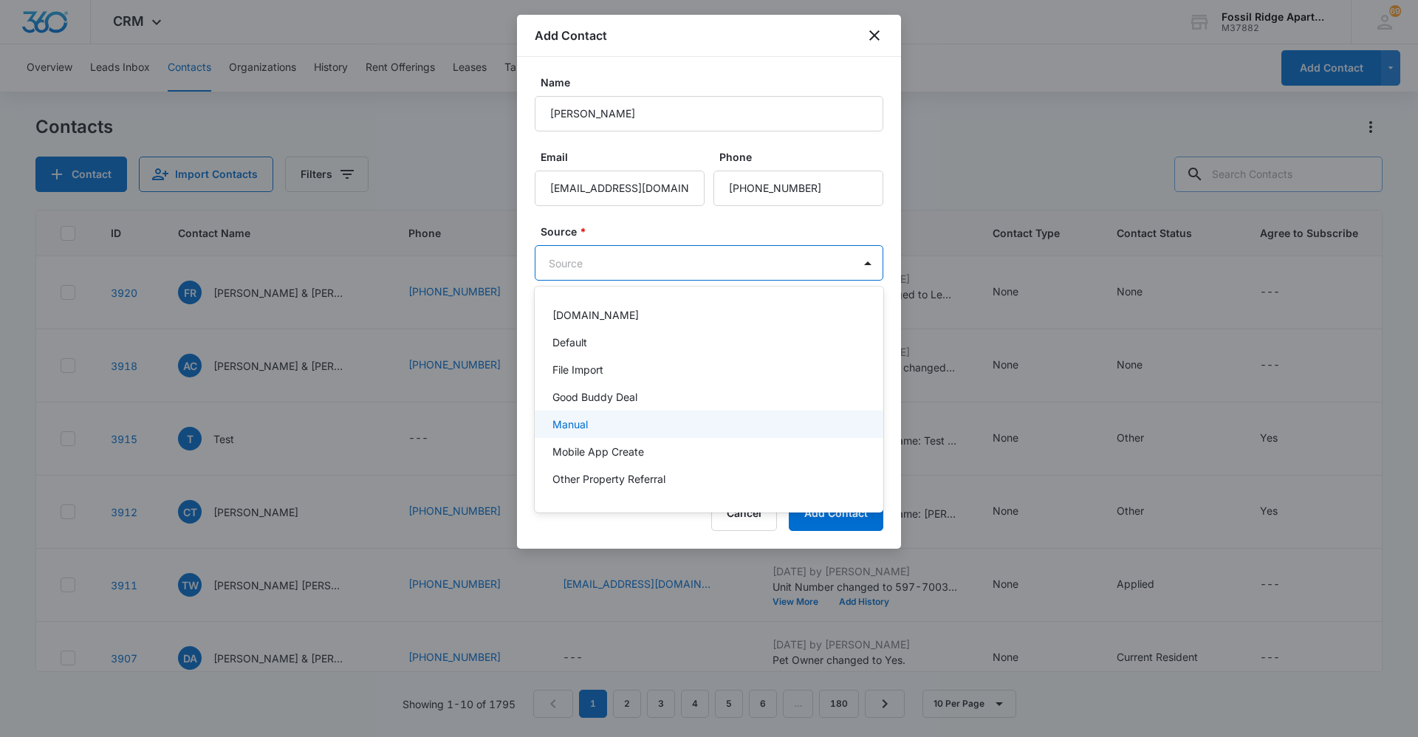
click at [615, 431] on div "Manual" at bounding box center [707, 424] width 310 height 16
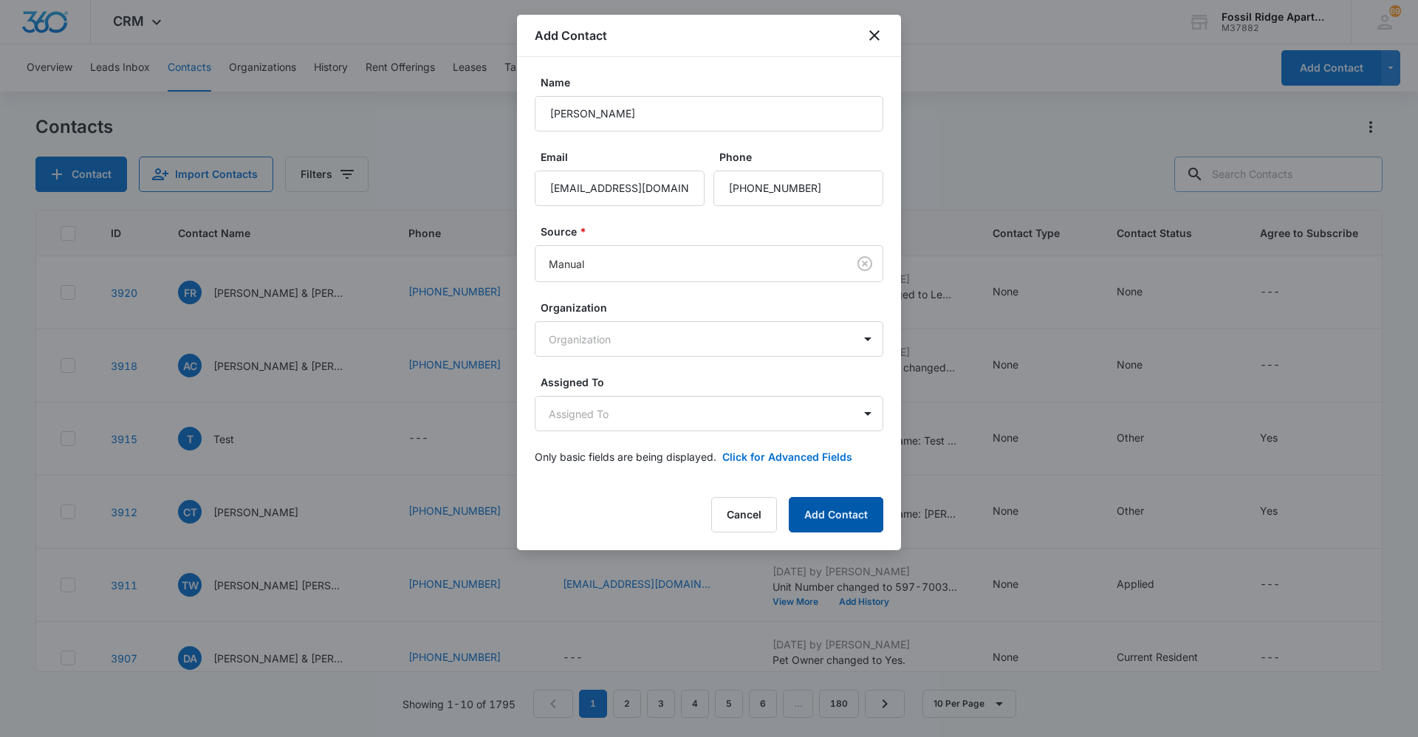
click at [825, 518] on button "Add Contact" at bounding box center [836, 514] width 95 height 35
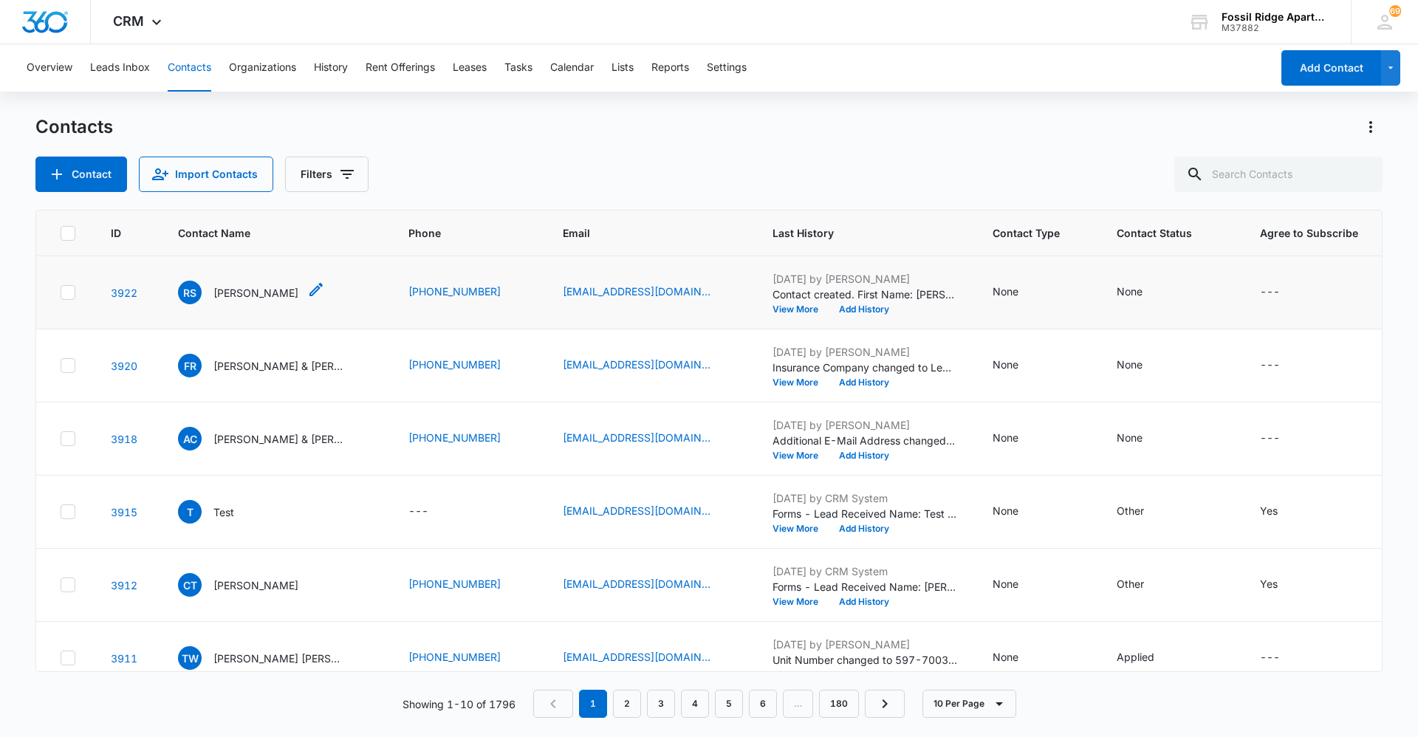
click at [233, 290] on p "[PERSON_NAME]" at bounding box center [255, 293] width 85 height 16
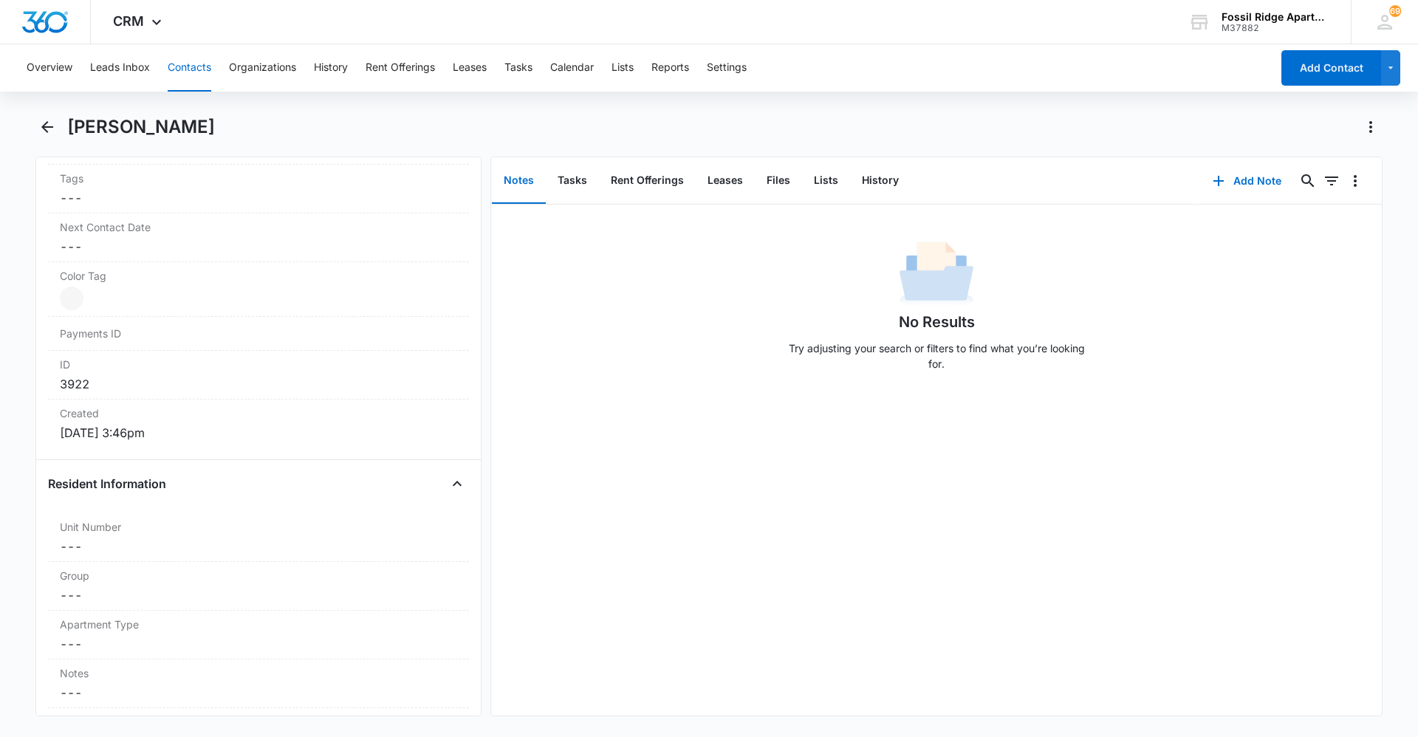
scroll to position [812, 0]
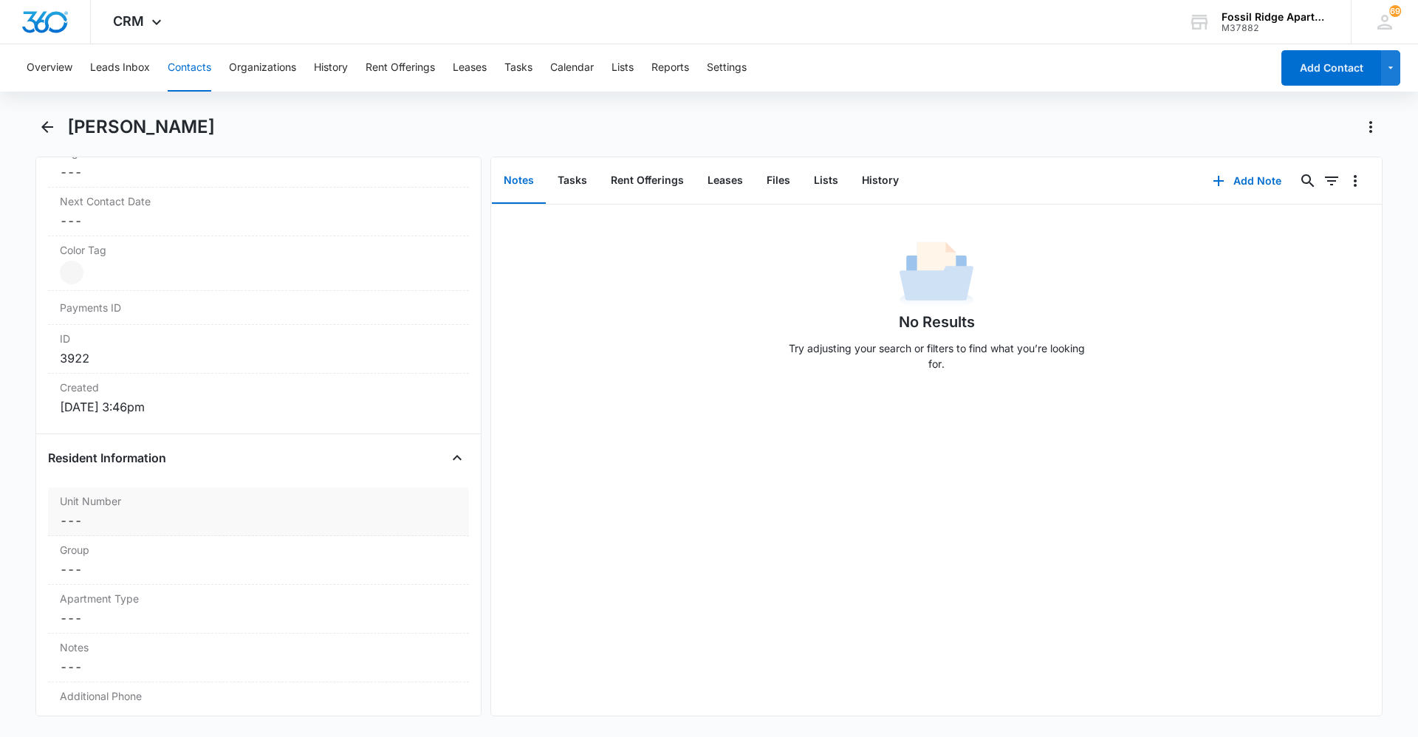
click at [129, 521] on dd "Cancel Save Changes ---" at bounding box center [258, 521] width 397 height 18
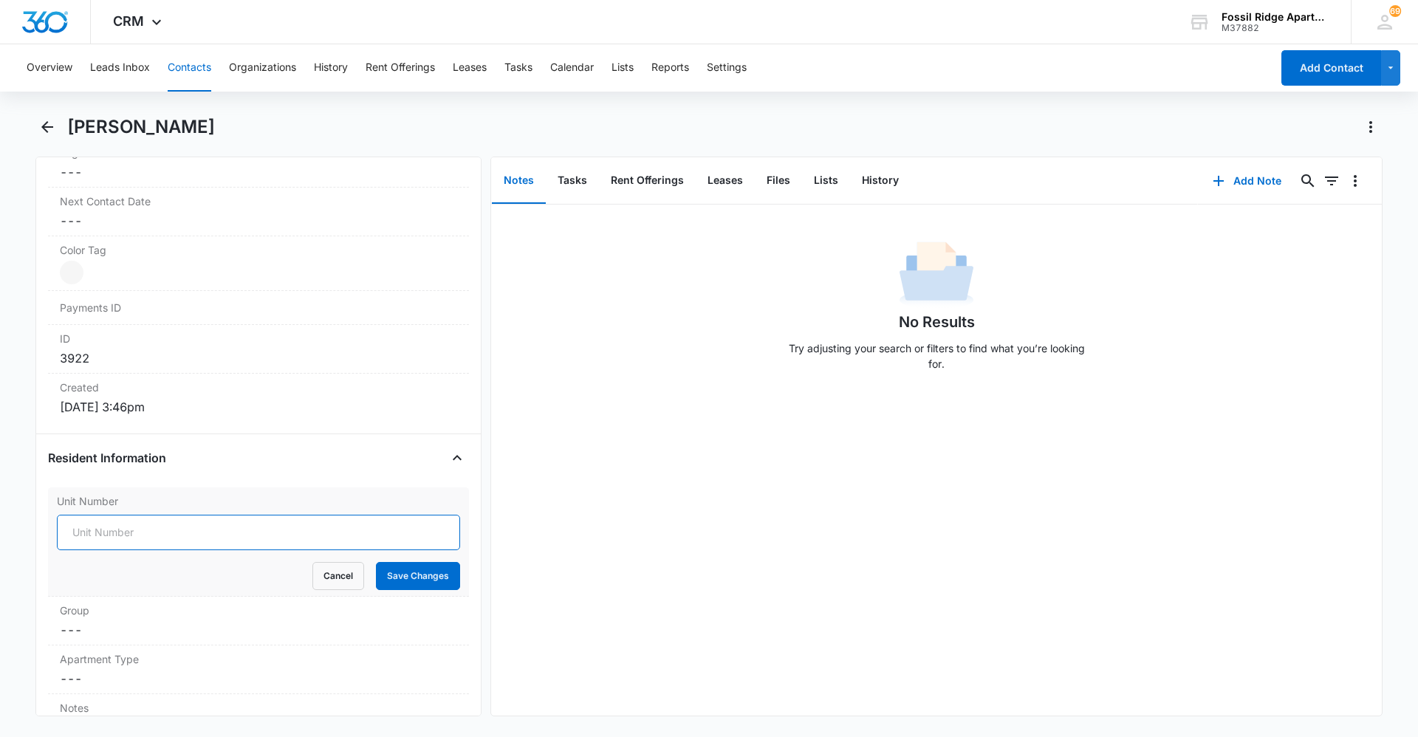
click at [169, 532] on input "Unit Number" at bounding box center [258, 532] width 403 height 35
type input "4"
type input "597-790303"
click at [442, 581] on button "Save Changes" at bounding box center [418, 576] width 84 height 28
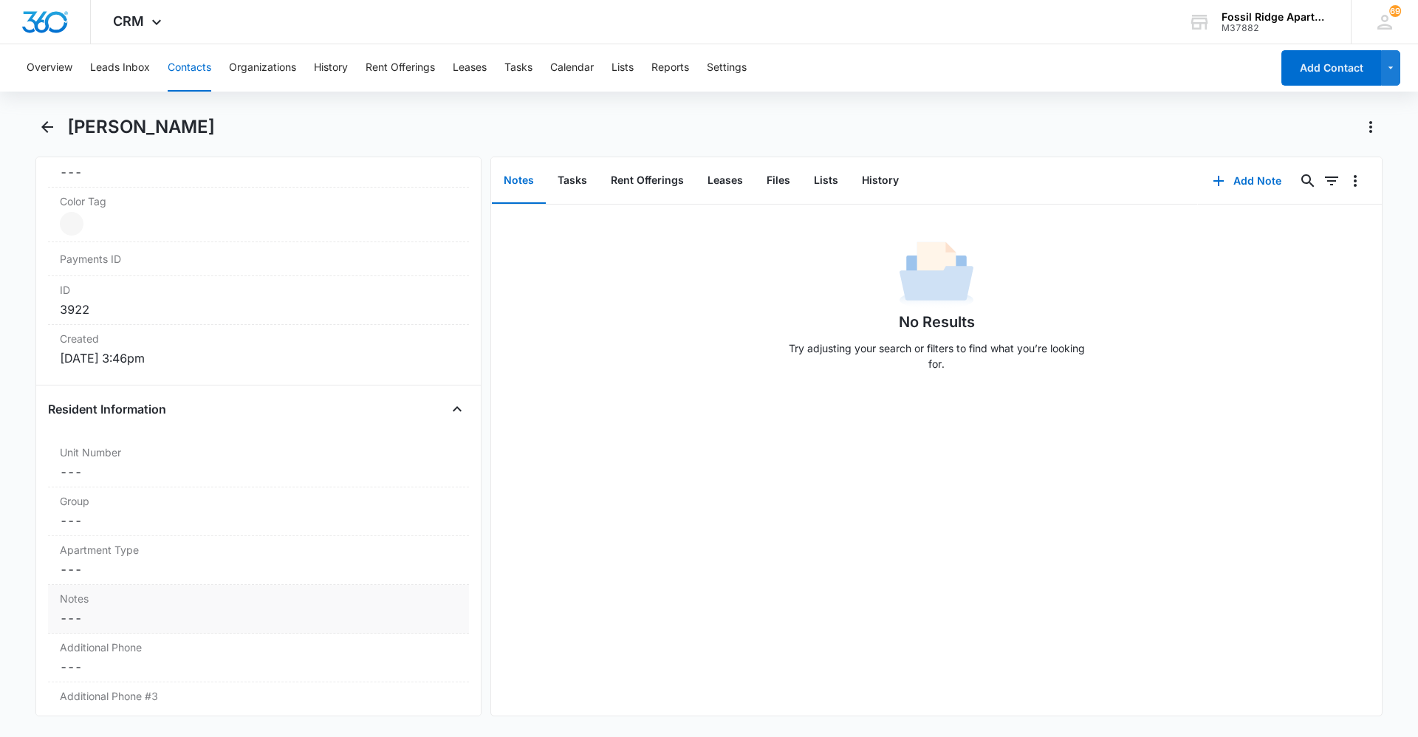
scroll to position [886, 0]
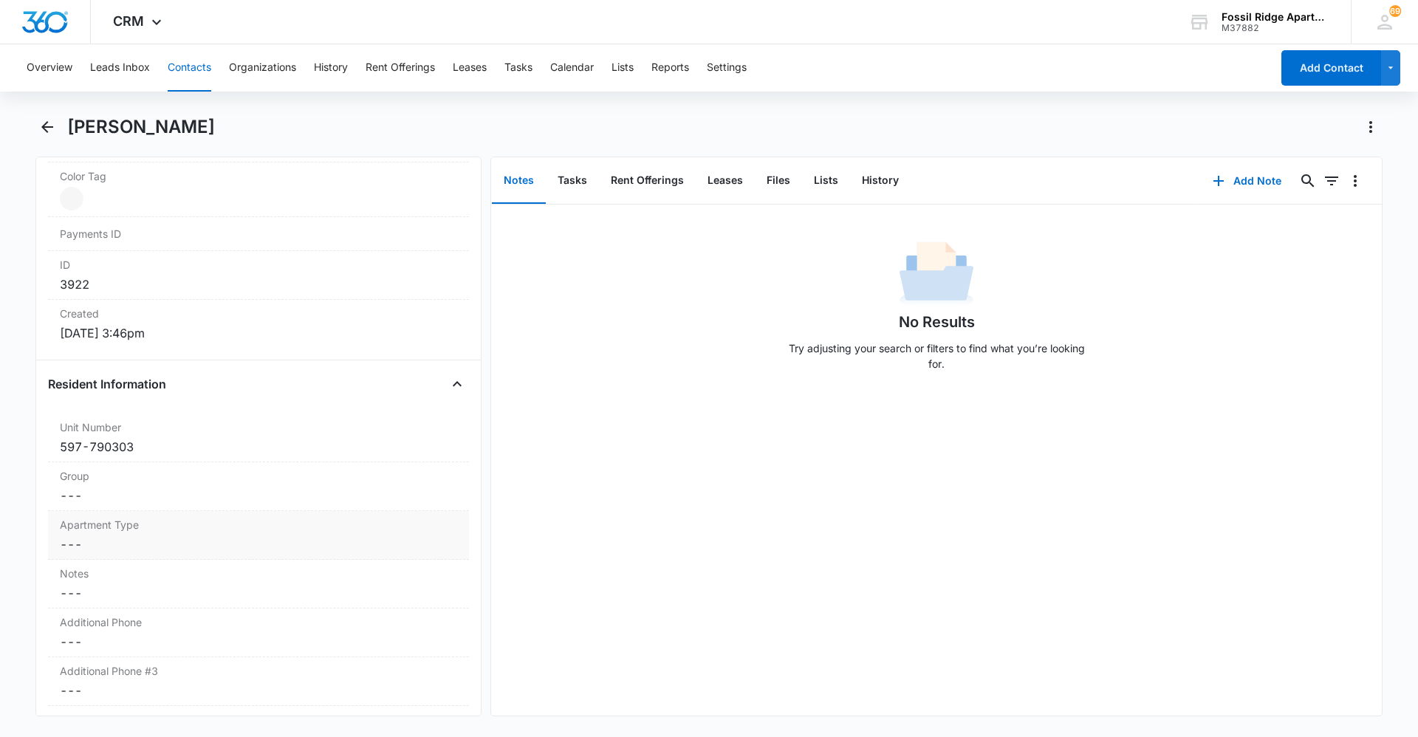
click at [134, 531] on label "Apartment Type" at bounding box center [258, 525] width 397 height 16
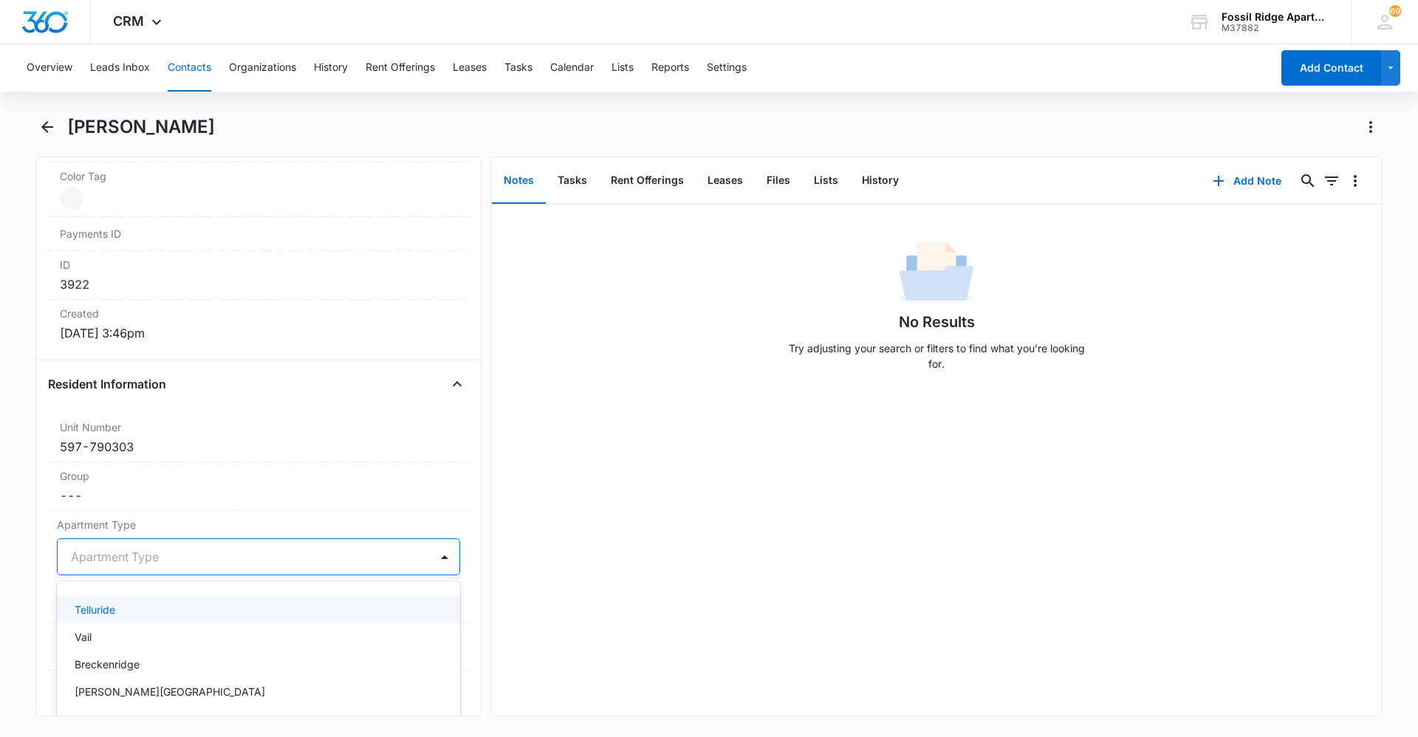
click at [130, 558] on div at bounding box center [241, 556] width 340 height 21
click at [171, 612] on div "Telluride" at bounding box center [257, 610] width 365 height 16
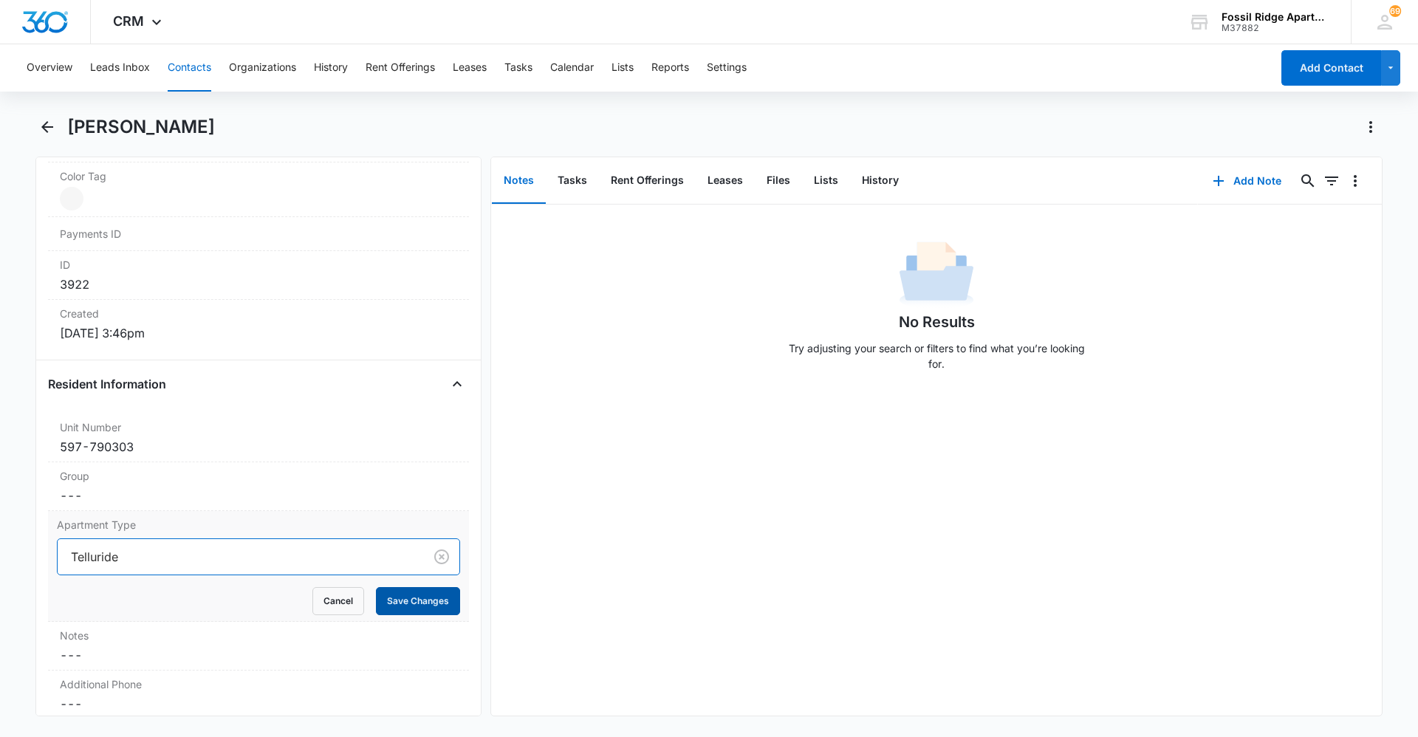
click at [412, 599] on button "Save Changes" at bounding box center [418, 601] width 84 height 28
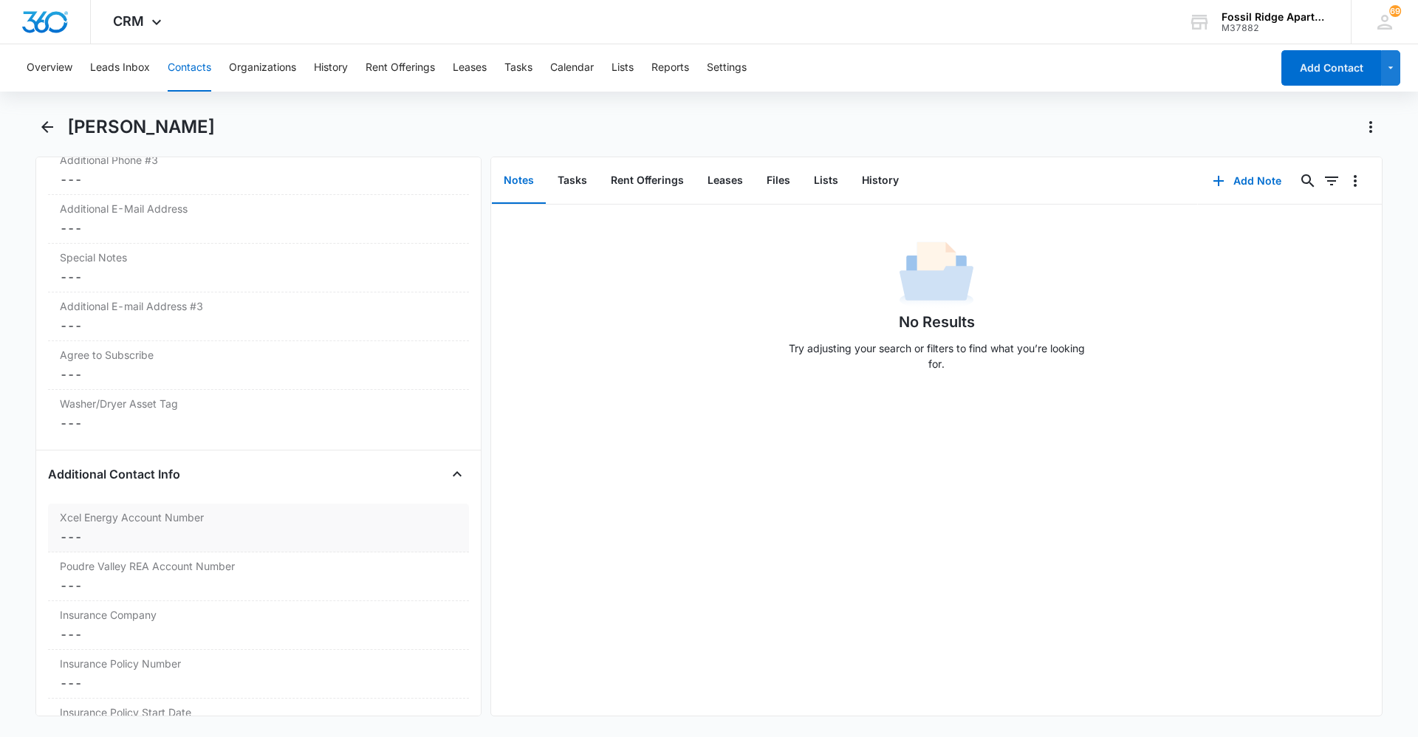
scroll to position [1403, 0]
click at [165, 518] on label "Xcel Energy Account Number" at bounding box center [258, 512] width 397 height 16
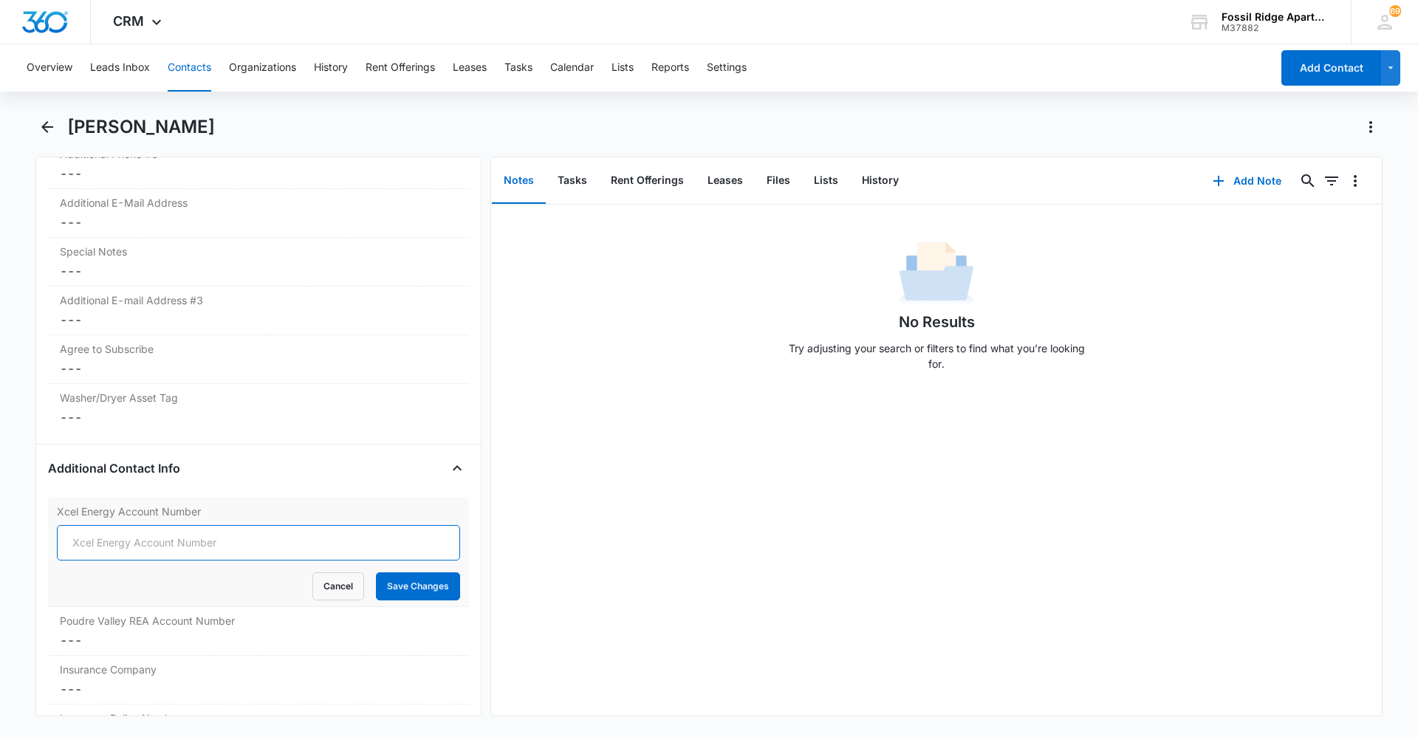
click at [191, 542] on input "Xcel Energy Account Number" at bounding box center [258, 542] width 403 height 35
type input "53-0015542316-7"
click at [431, 589] on button "Save Changes" at bounding box center [418, 586] width 84 height 28
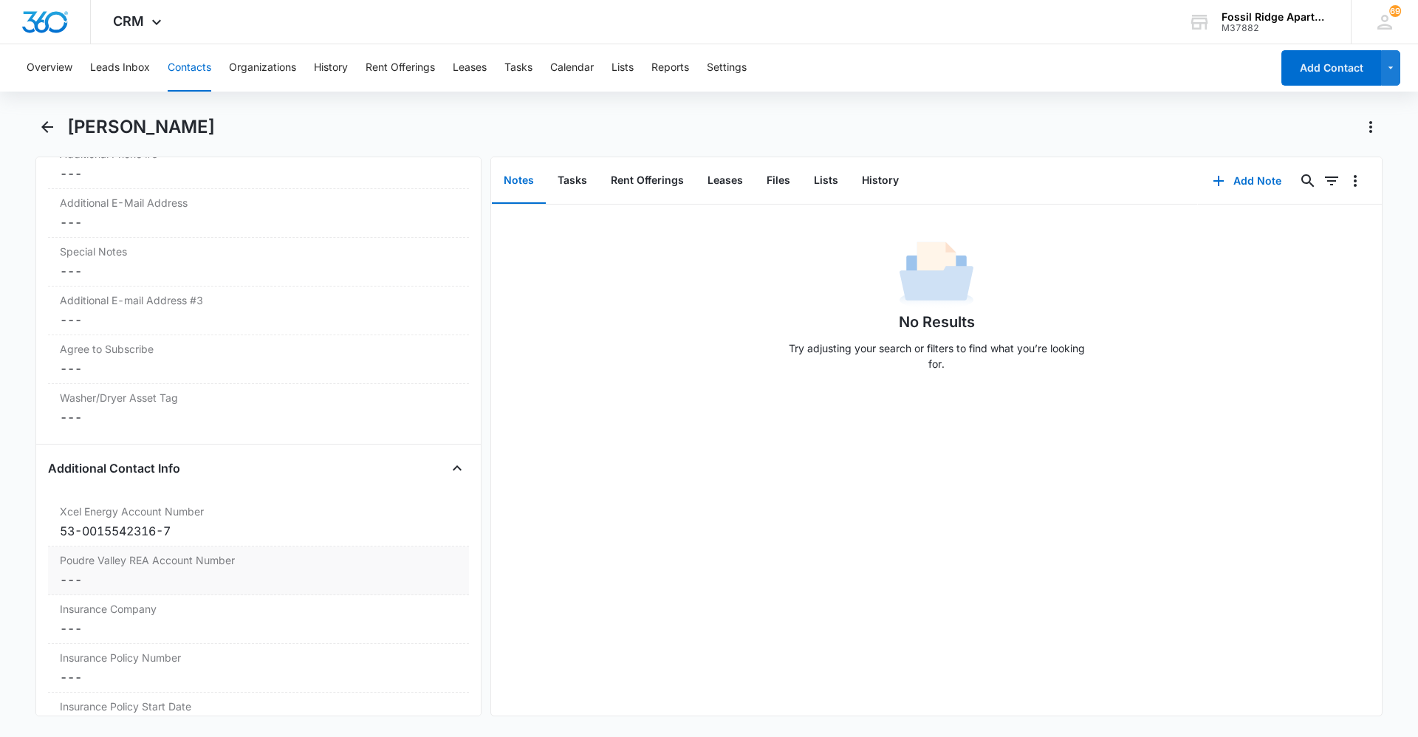
click at [132, 569] on div "Poudre Valley REA Account Number Cancel Save Changes ---" at bounding box center [258, 570] width 421 height 49
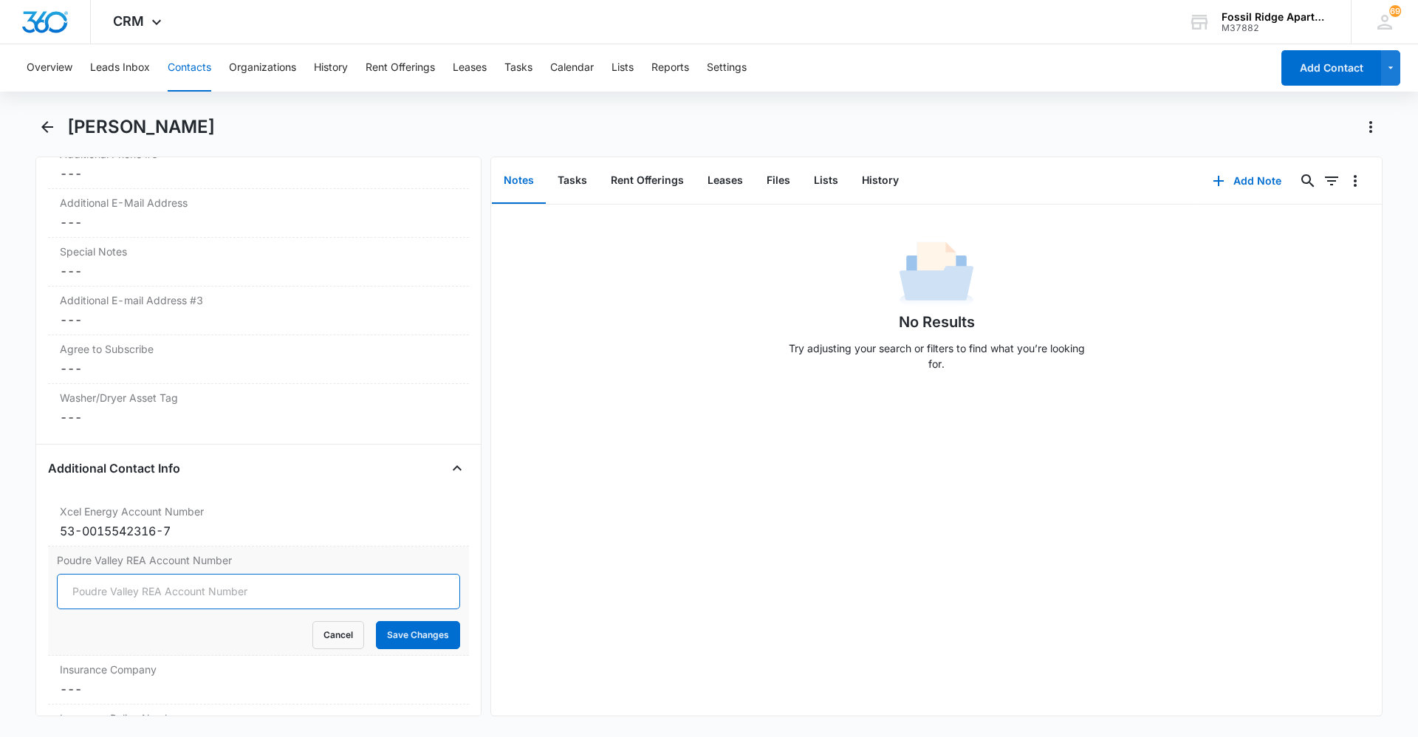
click at [128, 597] on input "Poudre Valley REA Account Number" at bounding box center [258, 591] width 403 height 35
type input "70082004"
click at [416, 631] on button "Save Changes" at bounding box center [418, 635] width 84 height 28
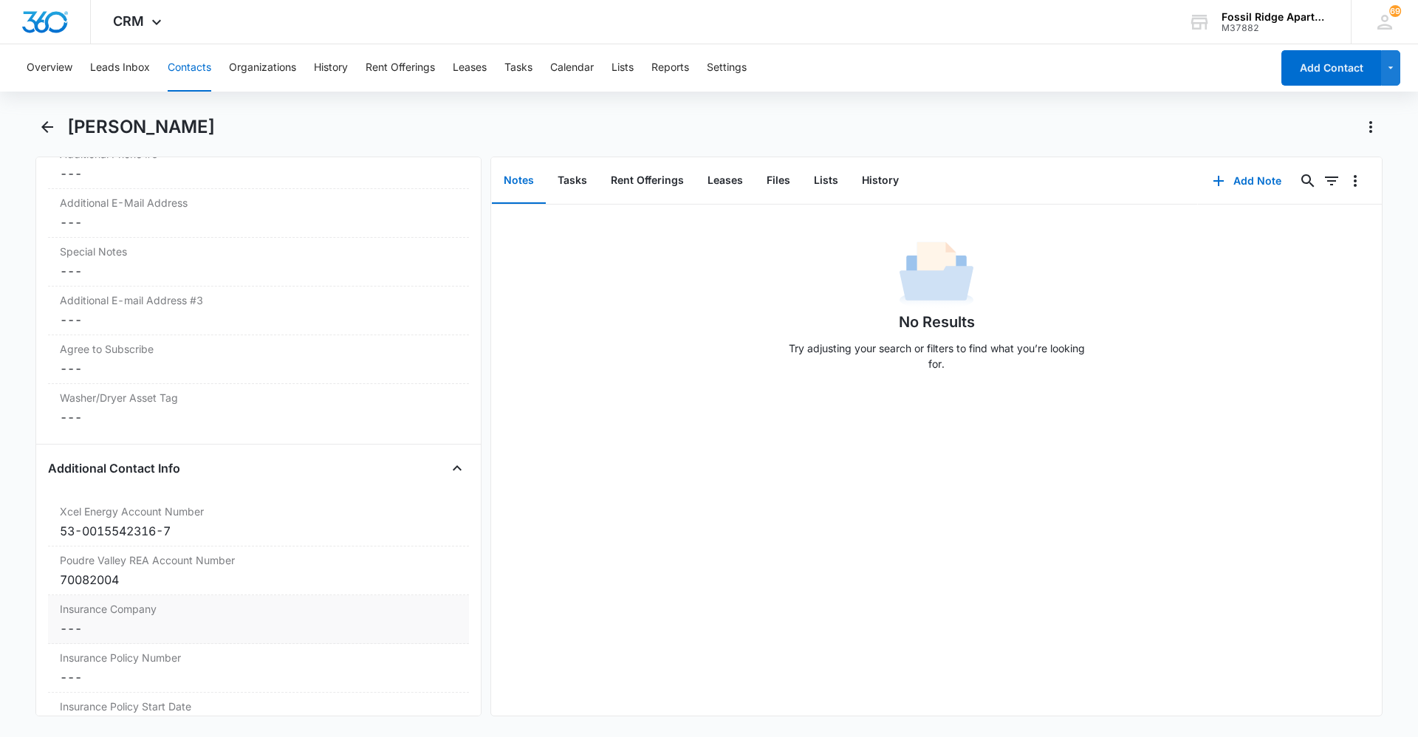
click at [109, 618] on div "Insurance Company Cancel Save Changes ---" at bounding box center [258, 619] width 421 height 49
click at [113, 640] on input "Insurance Company" at bounding box center [258, 640] width 403 height 35
type input "State Farm"
click at [409, 682] on button "Save Changes" at bounding box center [418, 684] width 84 height 28
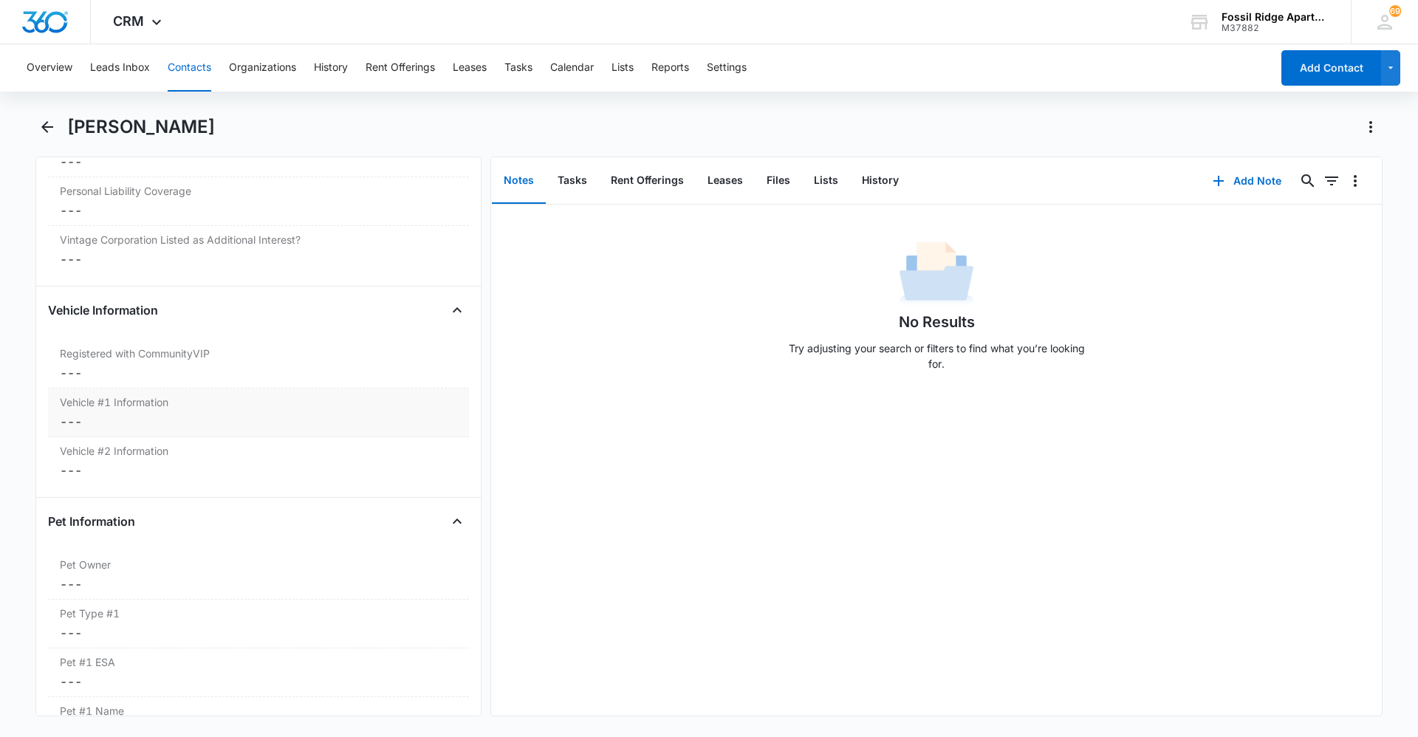
scroll to position [2215, 0]
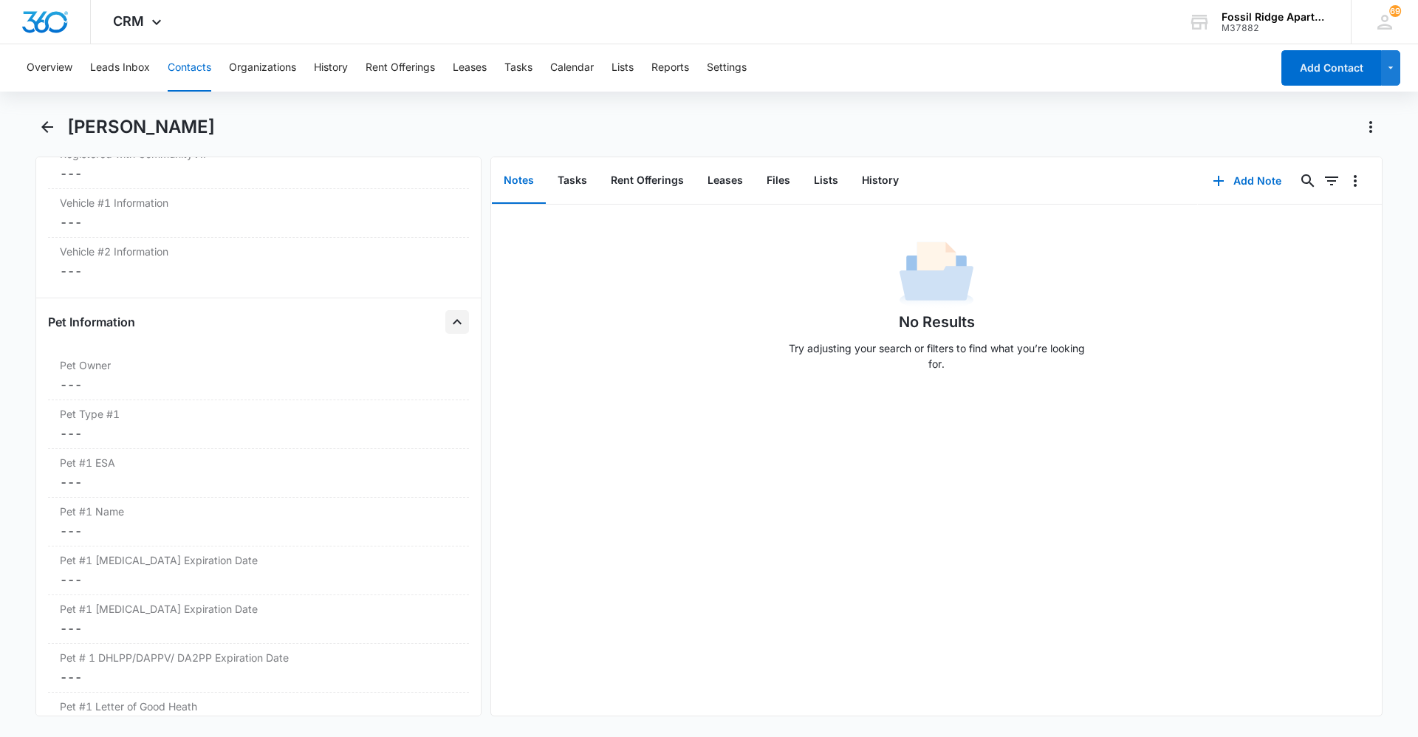
click at [445, 313] on button "Close" at bounding box center [457, 322] width 24 height 24
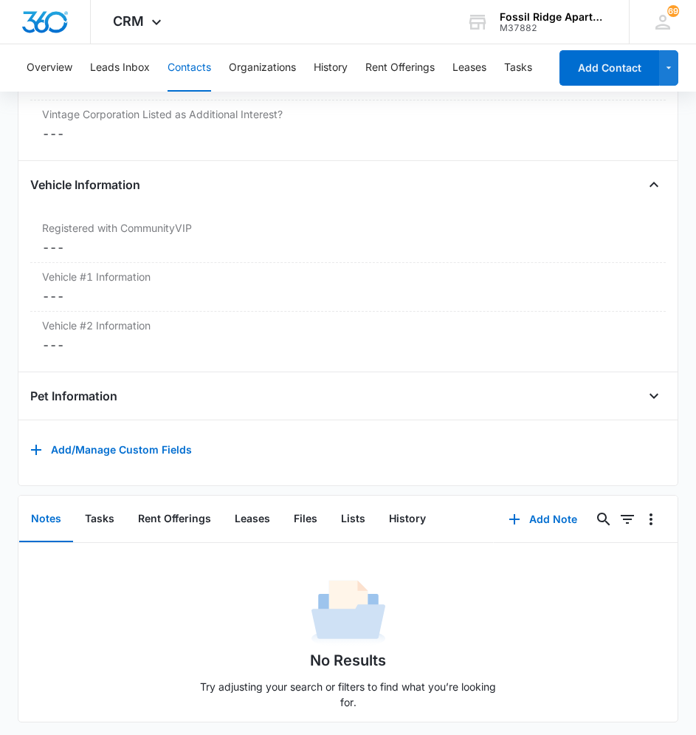
scroll to position [2169, 0]
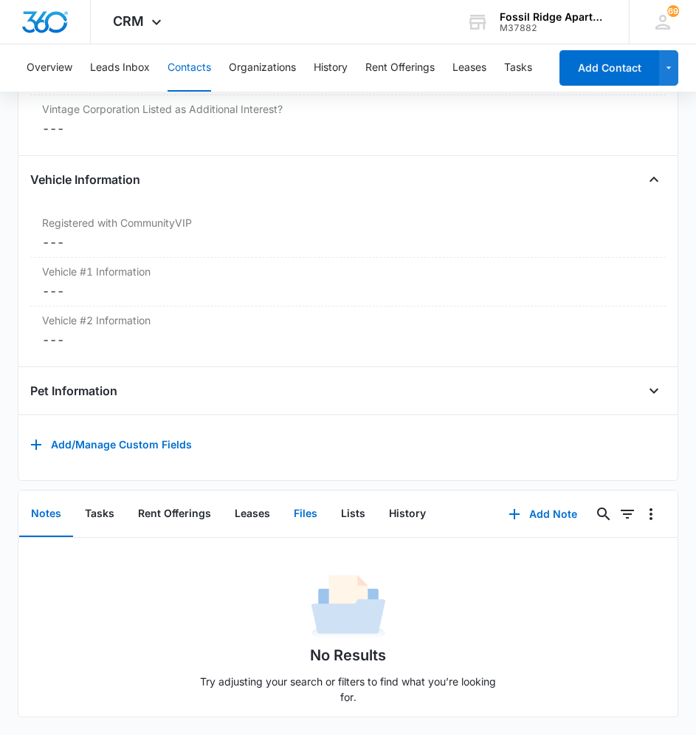
click at [298, 513] on button "Files" at bounding box center [305, 514] width 47 height 46
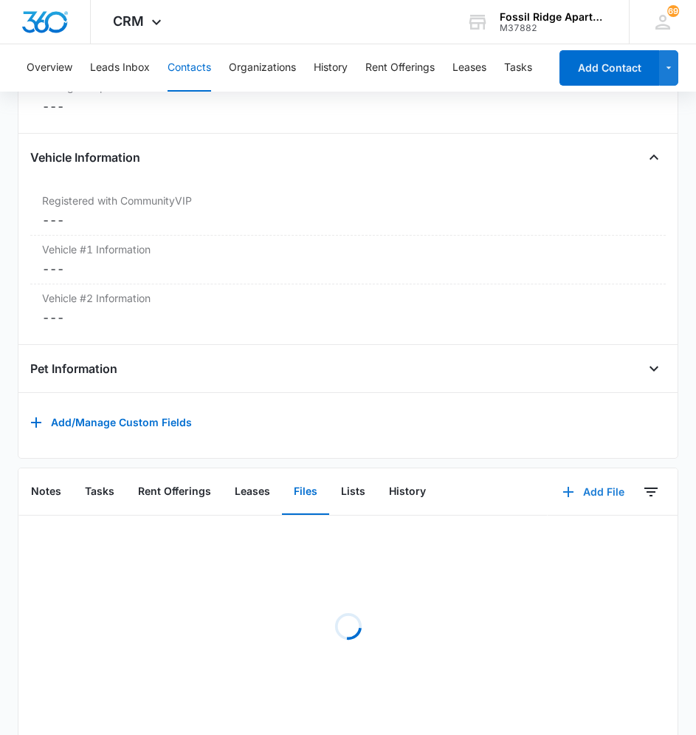
click at [575, 501] on button "Add File" at bounding box center [594, 491] width 92 height 35
click at [558, 542] on button "Upload Files" at bounding box center [583, 539] width 112 height 22
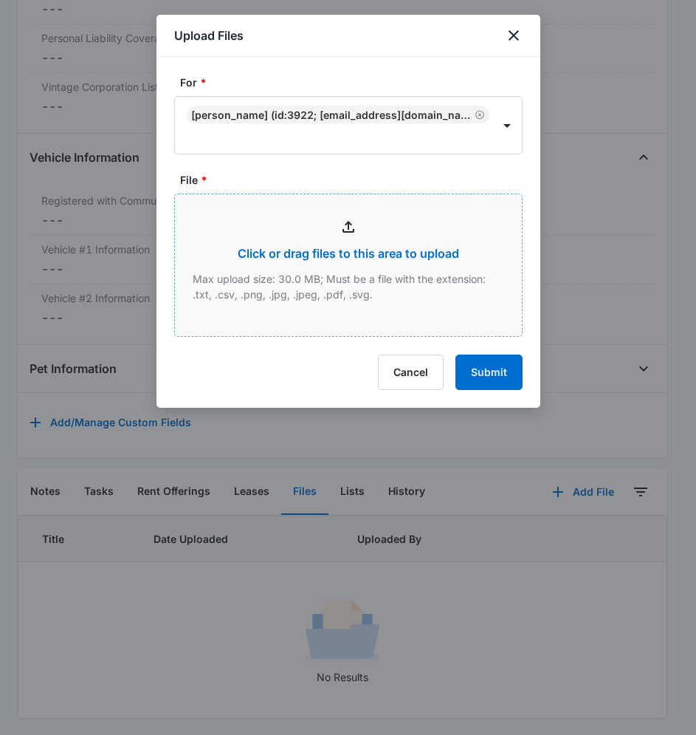
type input "C:\fakepath\597-6790-303 addenndums_09152025155011.pdf"
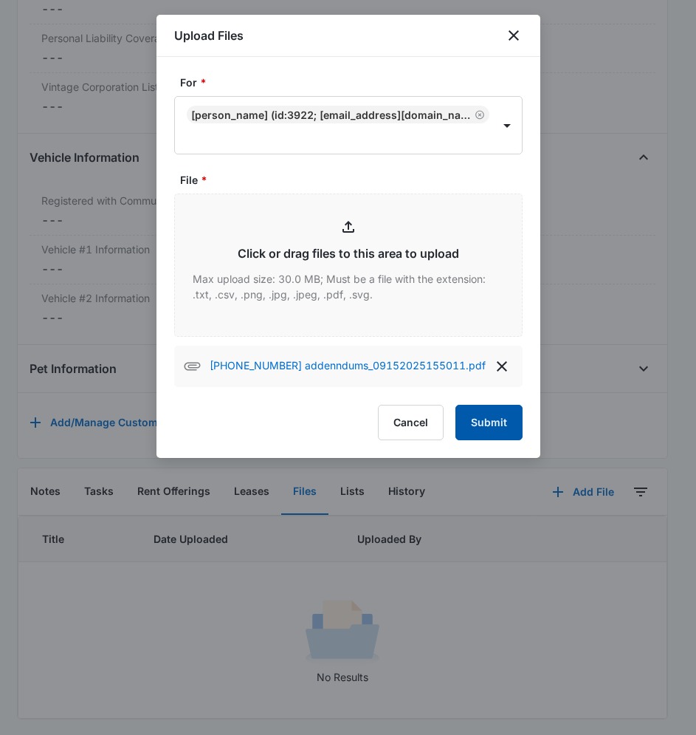
click at [498, 422] on button "Submit" at bounding box center [489, 422] width 67 height 35
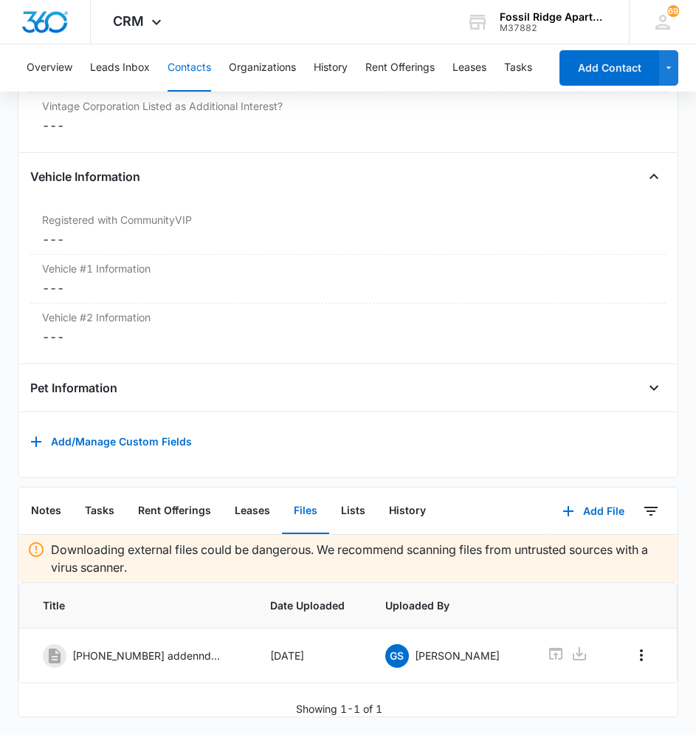
click at [518, 597] on th "Uploaded By" at bounding box center [449, 606] width 162 height 46
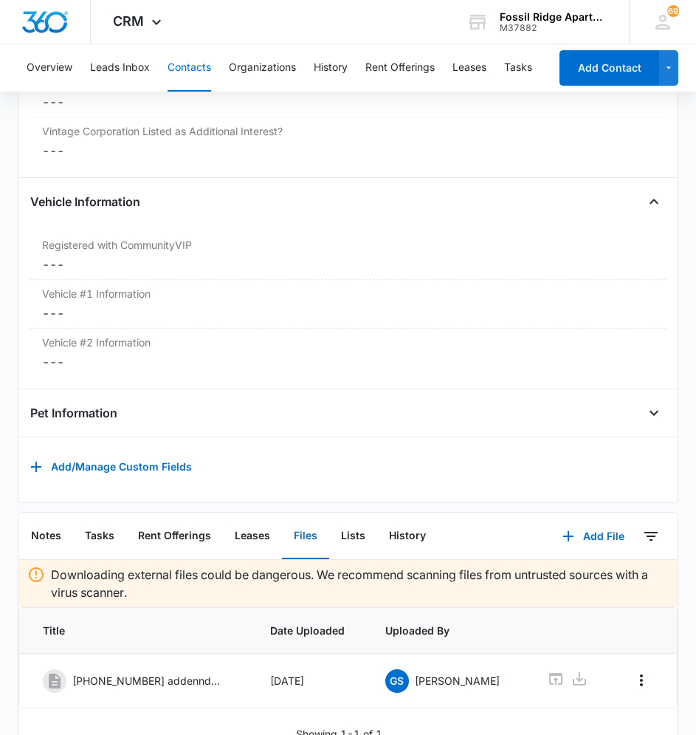
scroll to position [2183, 0]
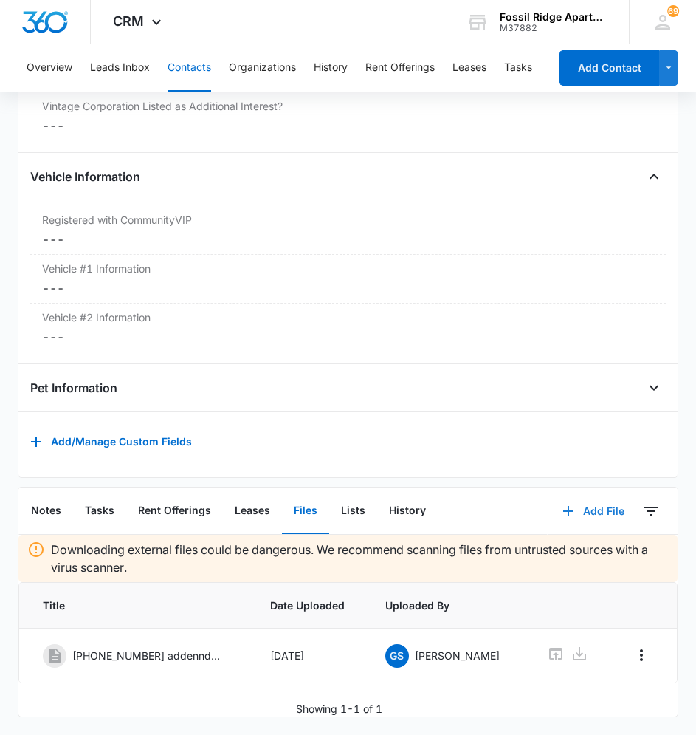
click at [600, 493] on button "Add File" at bounding box center [594, 510] width 92 height 35
click at [590, 553] on div "Upload Files" at bounding box center [573, 558] width 59 height 10
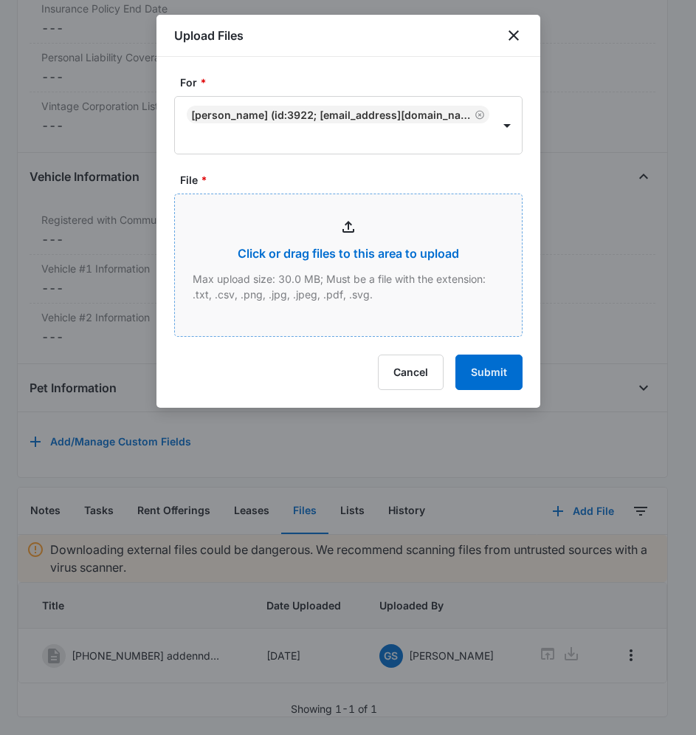
type input "C:\fakepath\597-6790-303 Application_09152025160156.pdf"
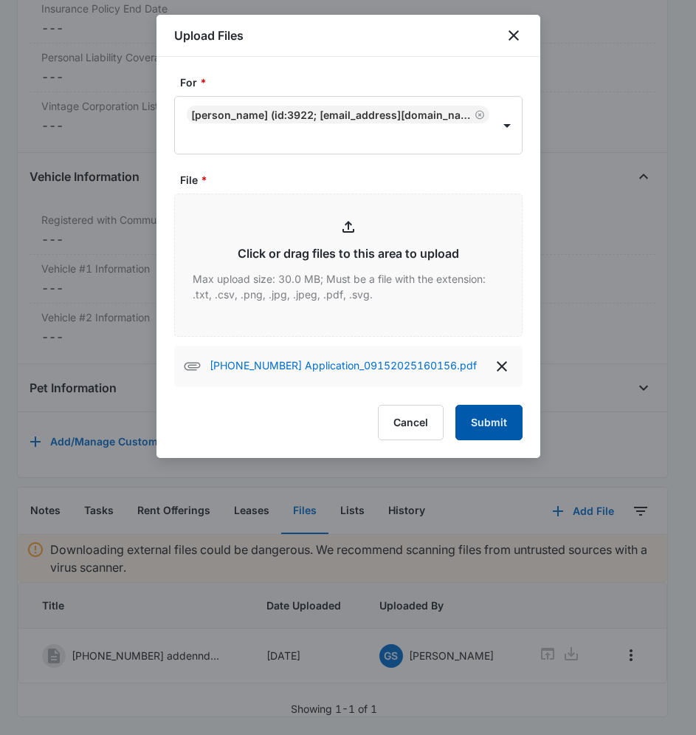
click at [481, 411] on button "Submit" at bounding box center [489, 422] width 67 height 35
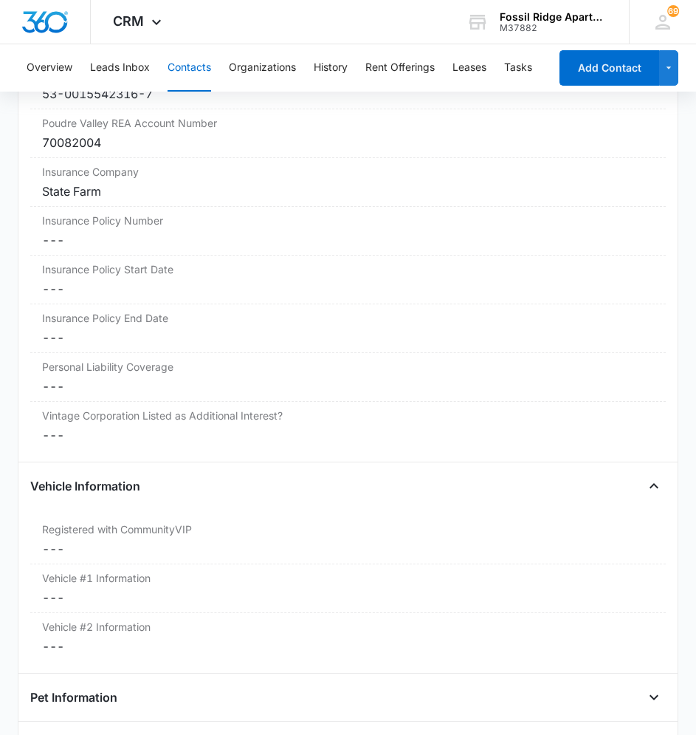
scroll to position [1647, 0]
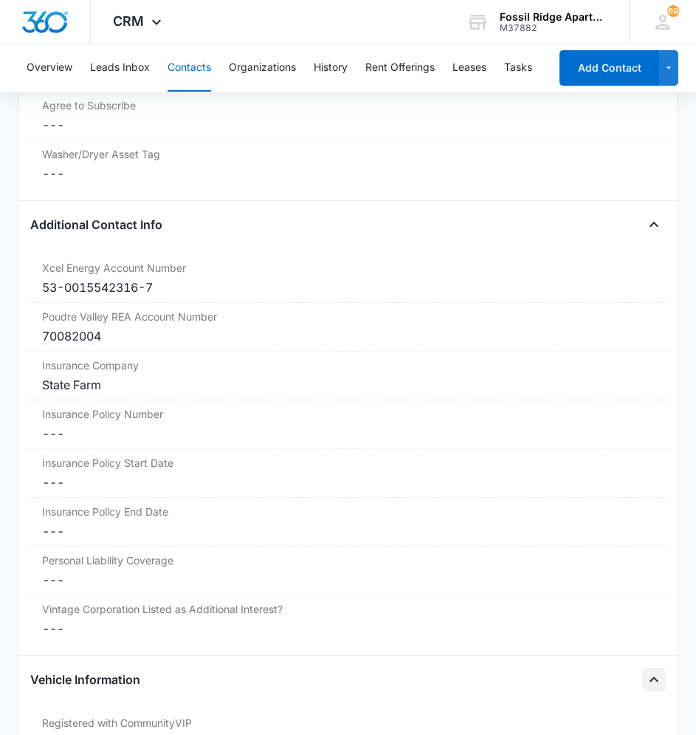
click at [645, 673] on icon "Close" at bounding box center [654, 680] width 18 height 18
click at [645, 233] on icon "Close" at bounding box center [654, 225] width 18 height 18
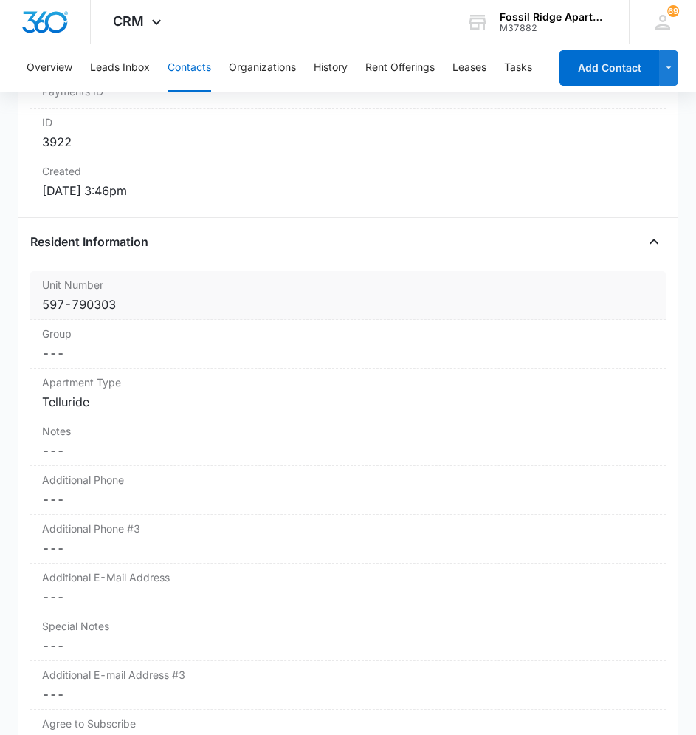
scroll to position [1003, 0]
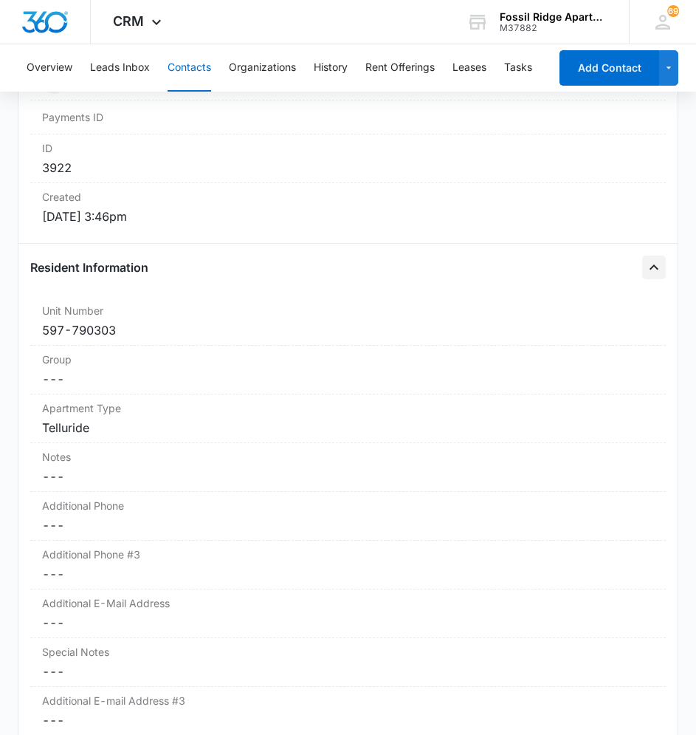
click at [645, 270] on icon "Close" at bounding box center [654, 267] width 18 height 18
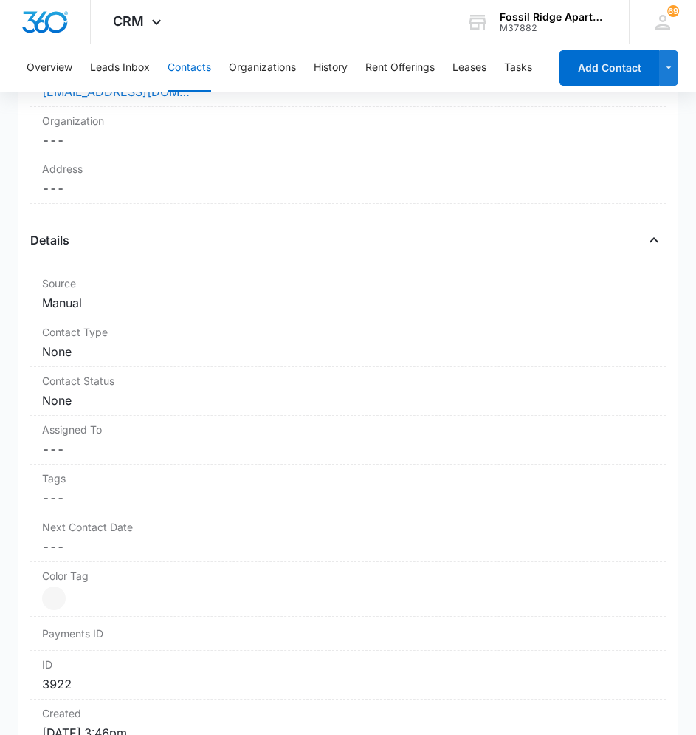
scroll to position [486, 0]
click at [645, 244] on icon "Close" at bounding box center [654, 241] width 18 height 18
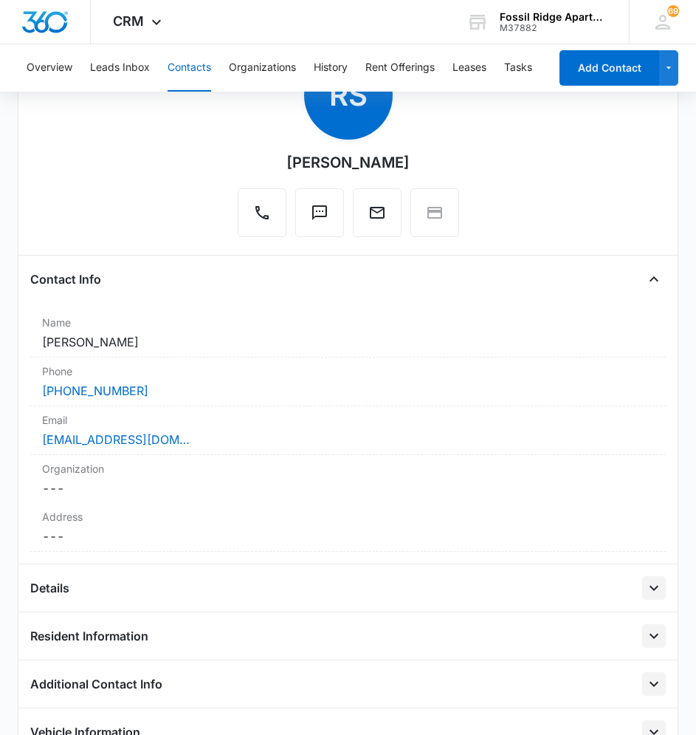
scroll to position [117, 0]
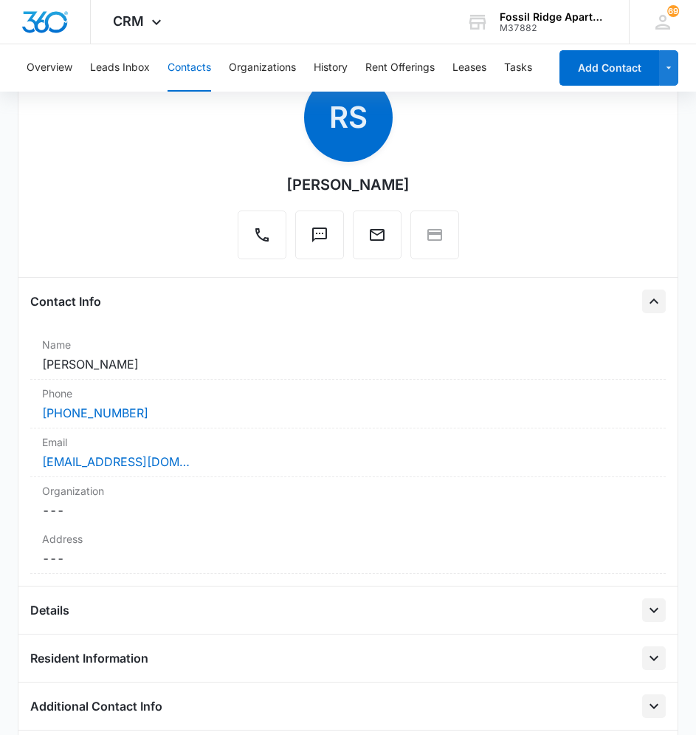
click at [651, 292] on icon "Close" at bounding box center [654, 301] width 18 height 18
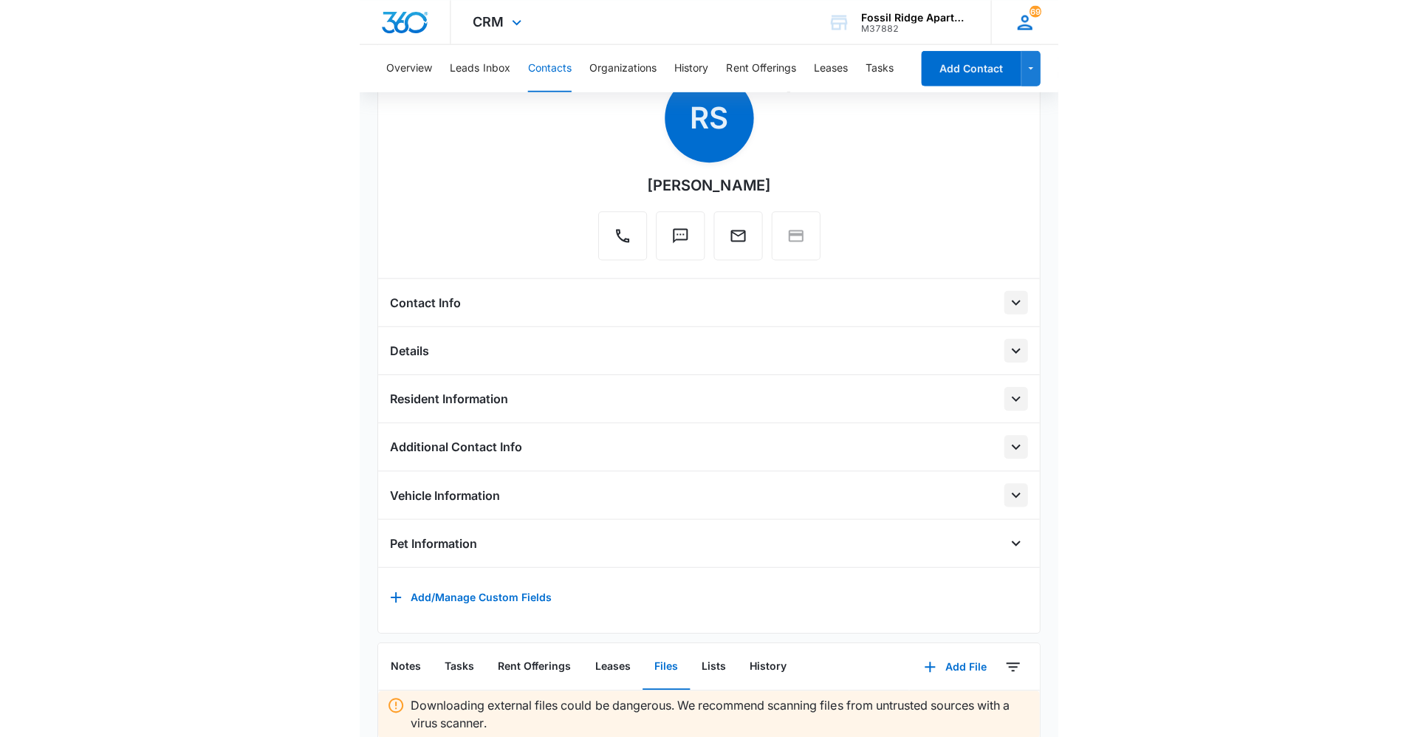
scroll to position [0, 0]
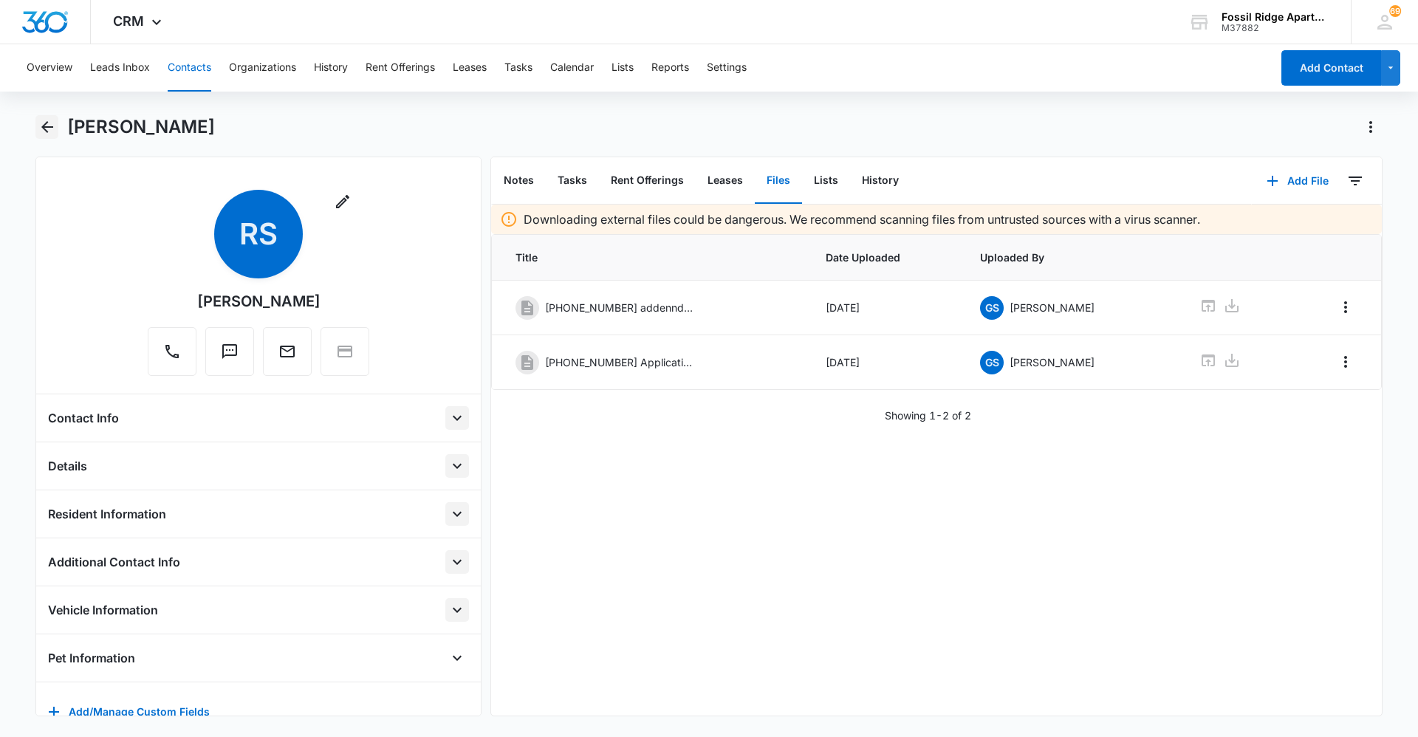
click at [45, 122] on icon "Back" at bounding box center [47, 127] width 18 height 18
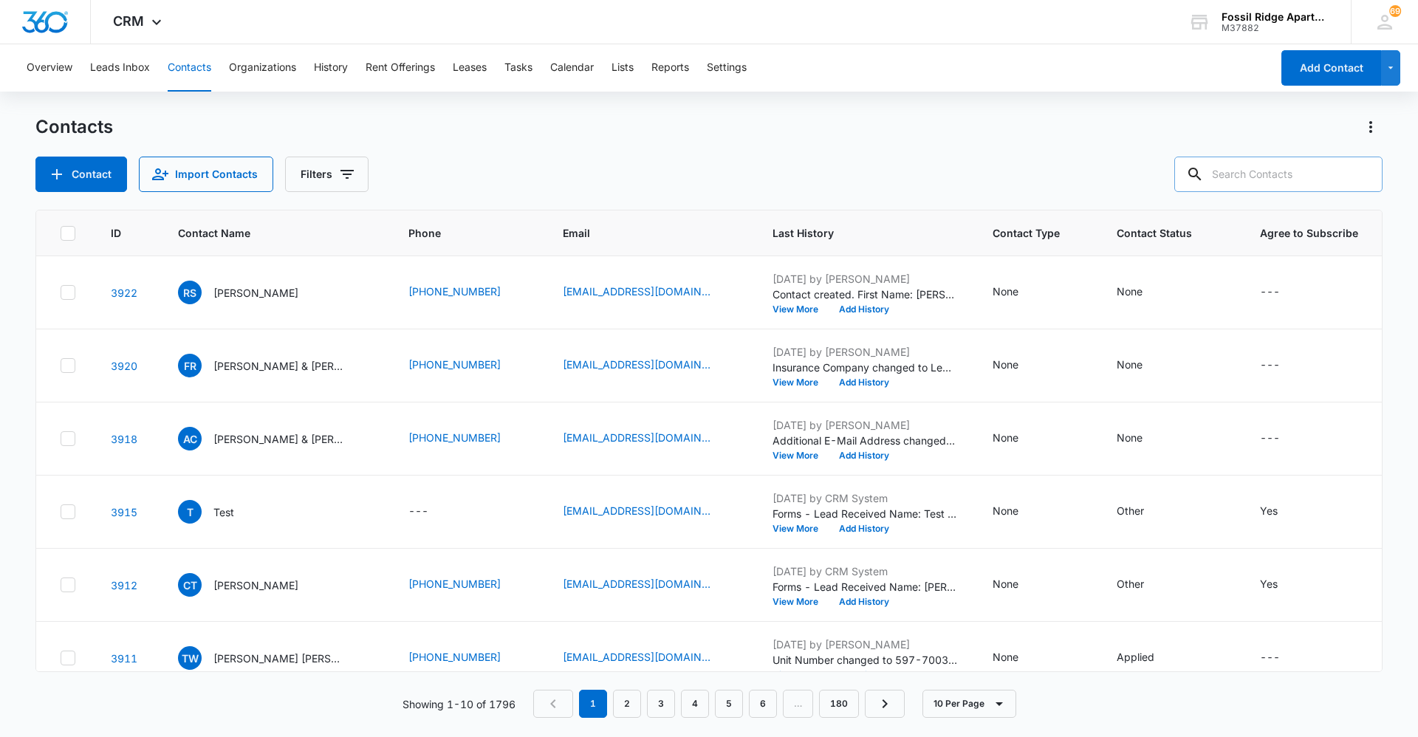
click at [1268, 180] on input "text" at bounding box center [1278, 174] width 208 height 35
type input "887201"
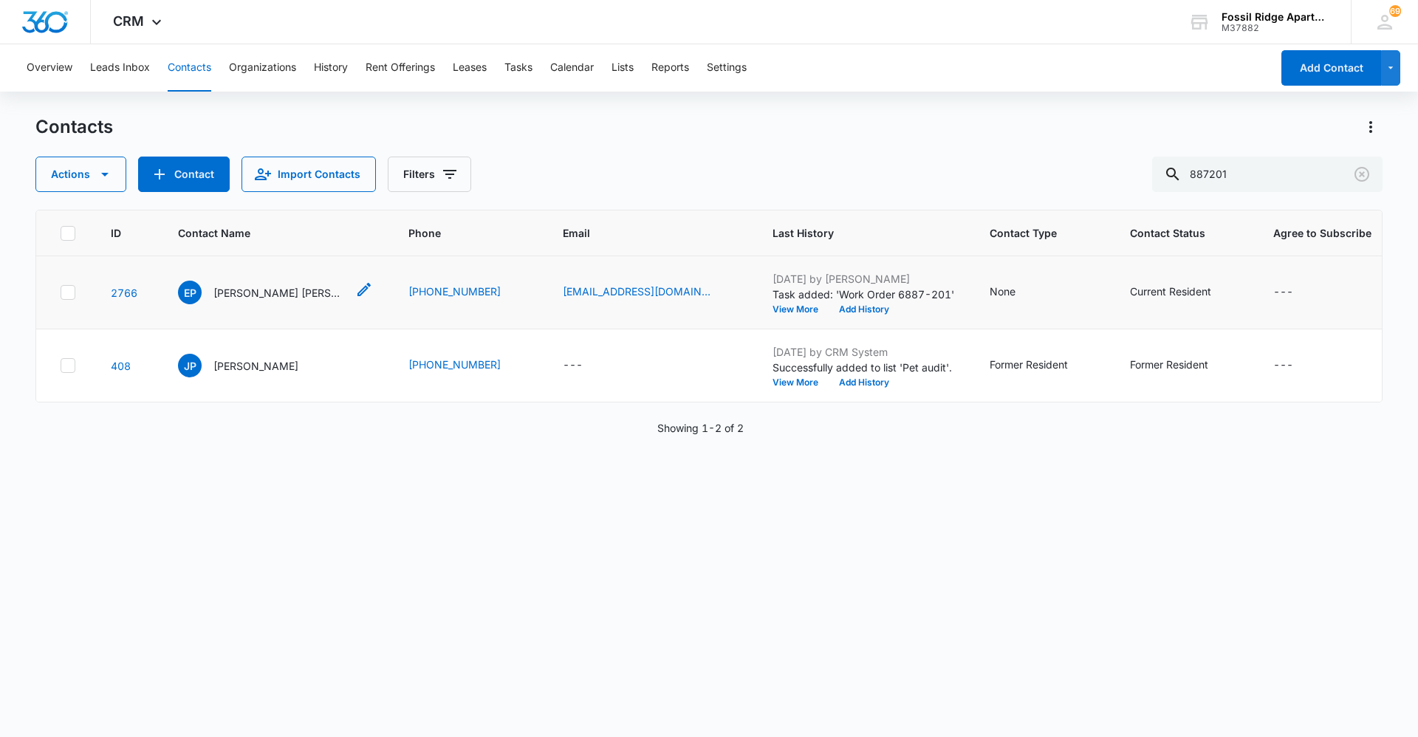
click at [256, 298] on p "[PERSON_NAME] [PERSON_NAME] [PERSON_NAME]" at bounding box center [279, 293] width 133 height 16
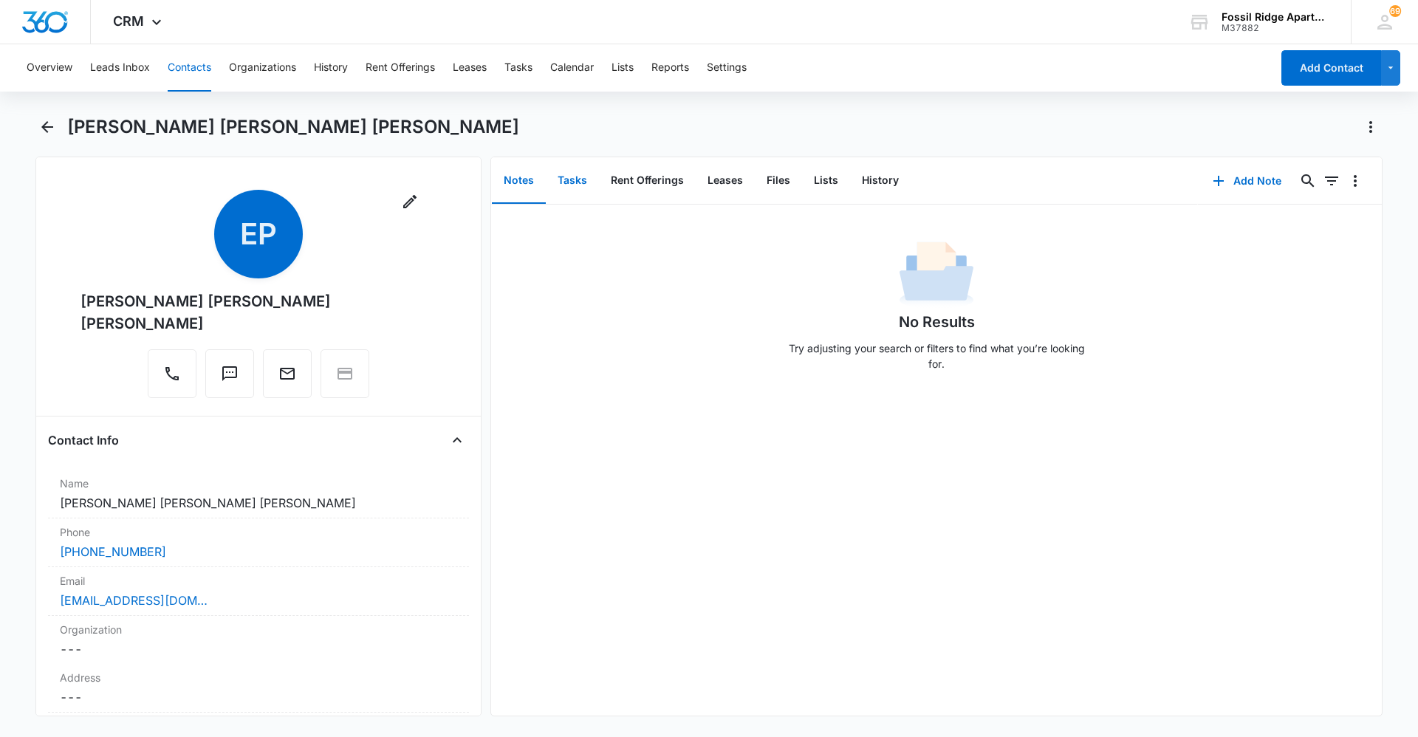
click at [575, 181] on button "Tasks" at bounding box center [572, 181] width 53 height 46
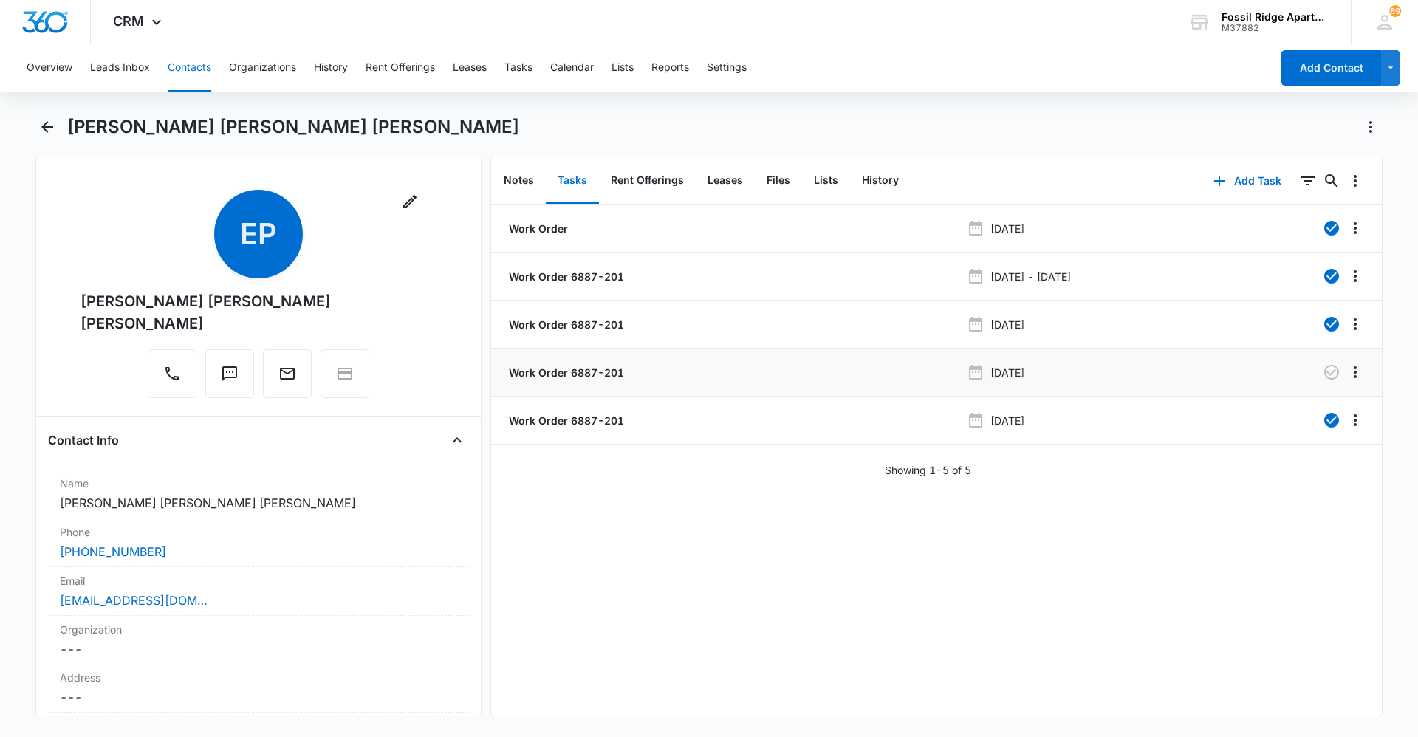
click at [593, 372] on p "Work Order 6887-201" at bounding box center [565, 373] width 118 height 16
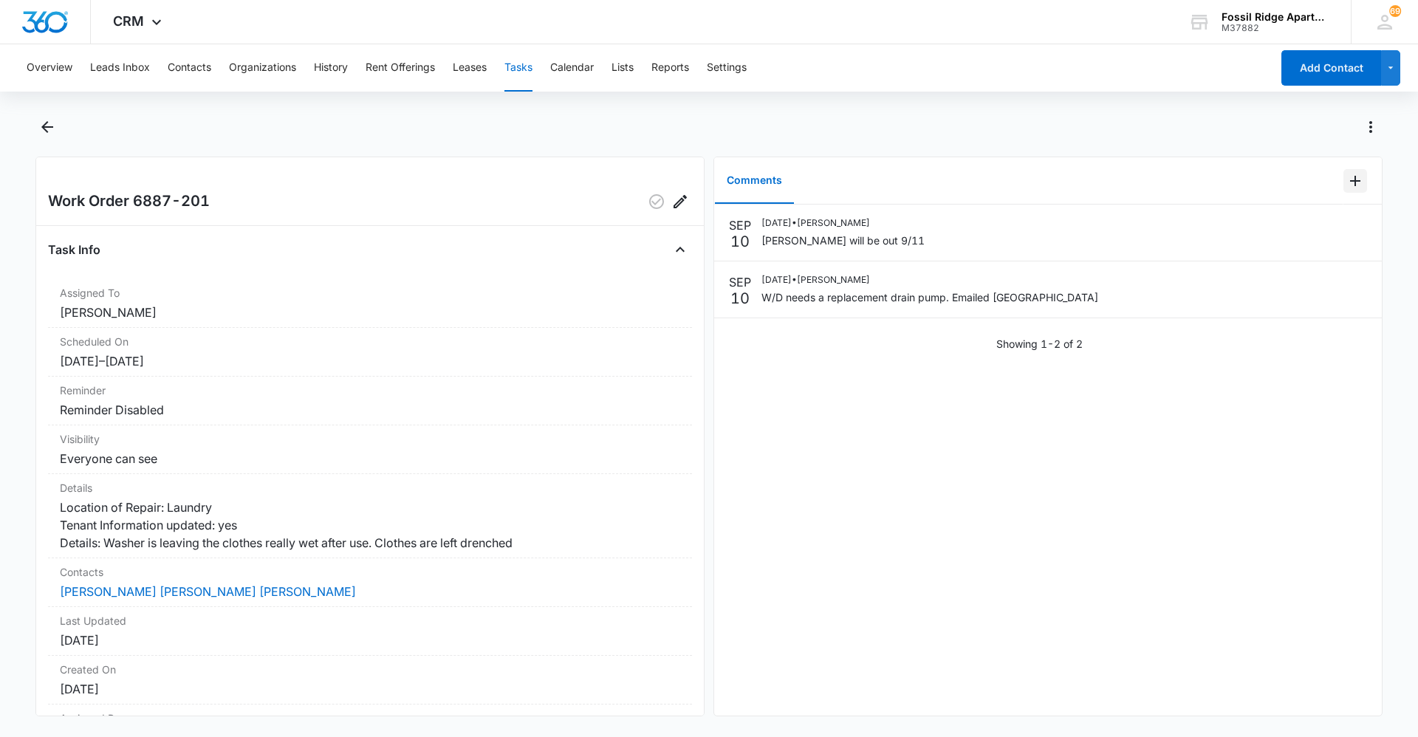
click at [1346, 176] on icon "Add Comment" at bounding box center [1355, 181] width 18 height 18
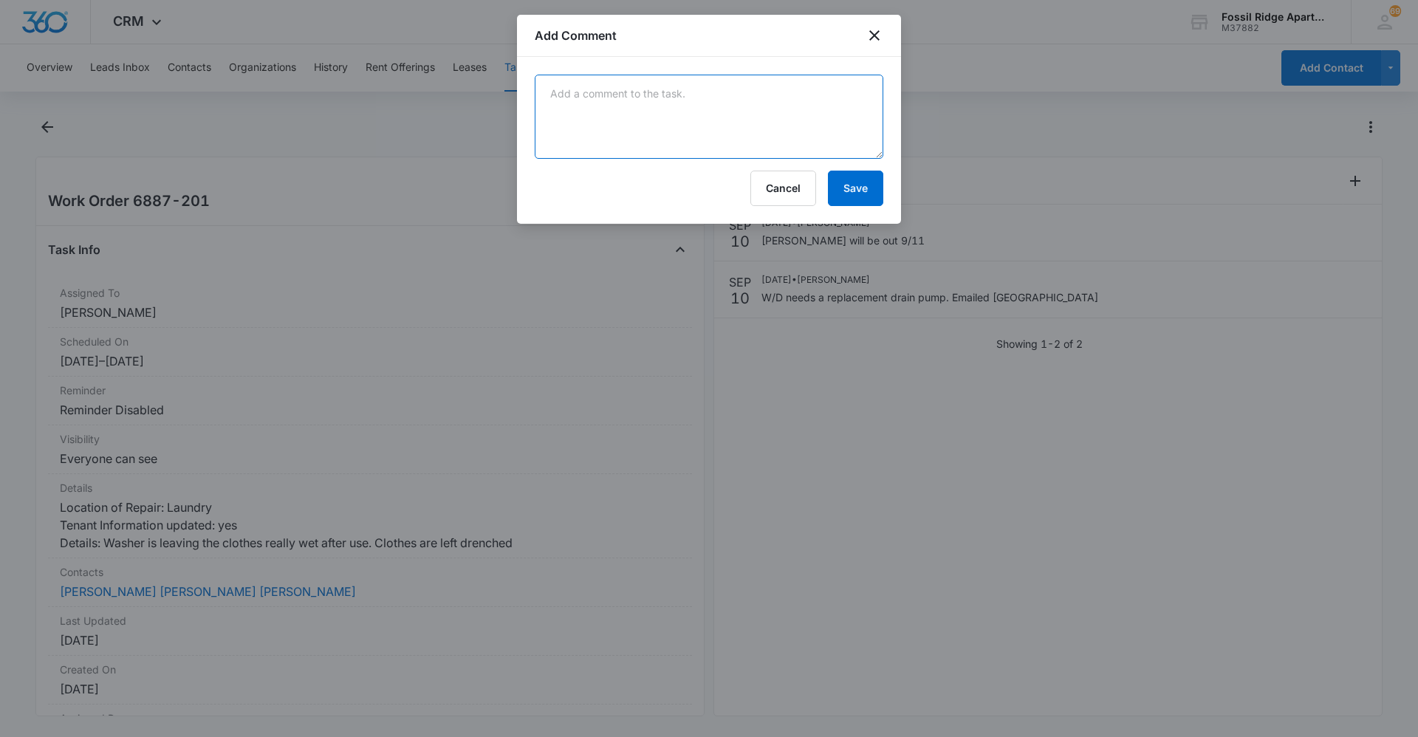
click at [715, 123] on textarea at bounding box center [709, 117] width 349 height 84
type textarea "meanwhile will be out 9/16."
click at [844, 187] on button "Save" at bounding box center [855, 188] width 55 height 35
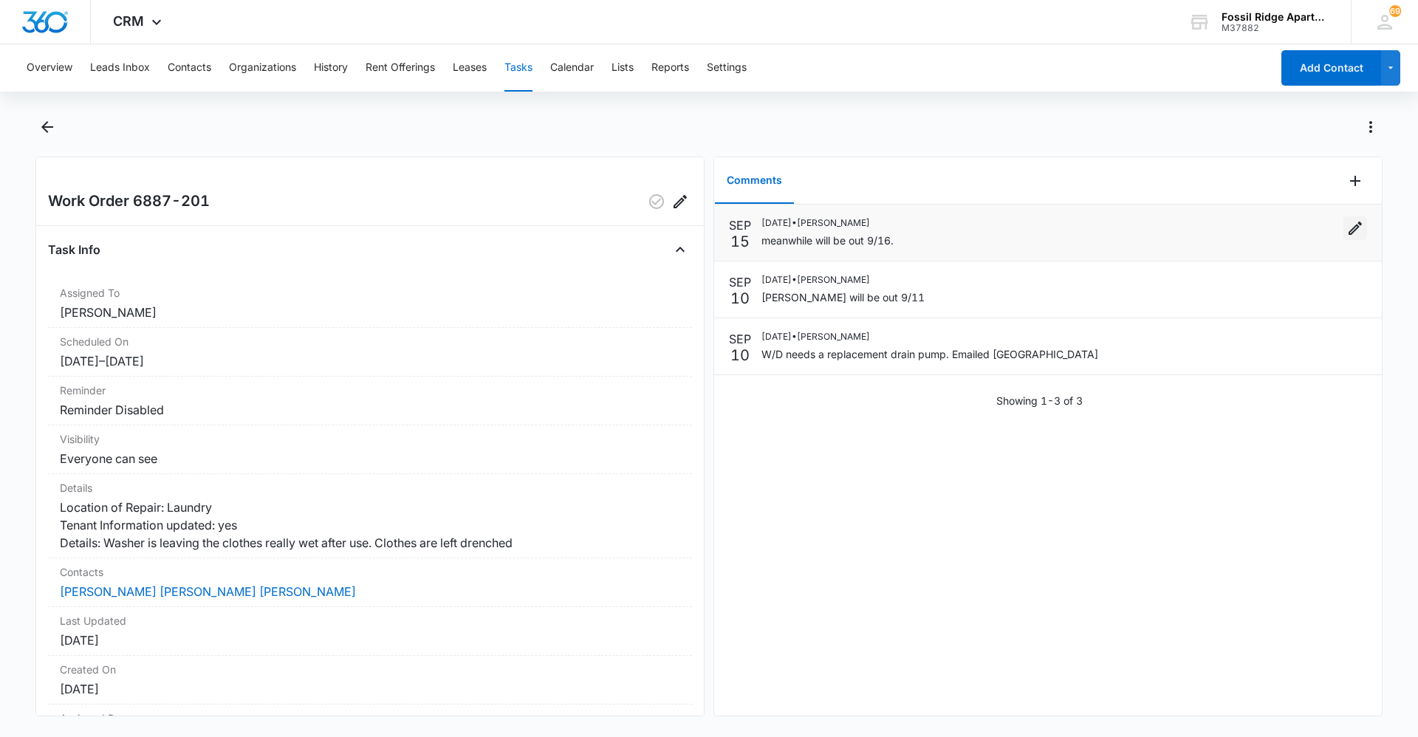
click at [1346, 224] on icon "Edit" at bounding box center [1355, 228] width 18 height 18
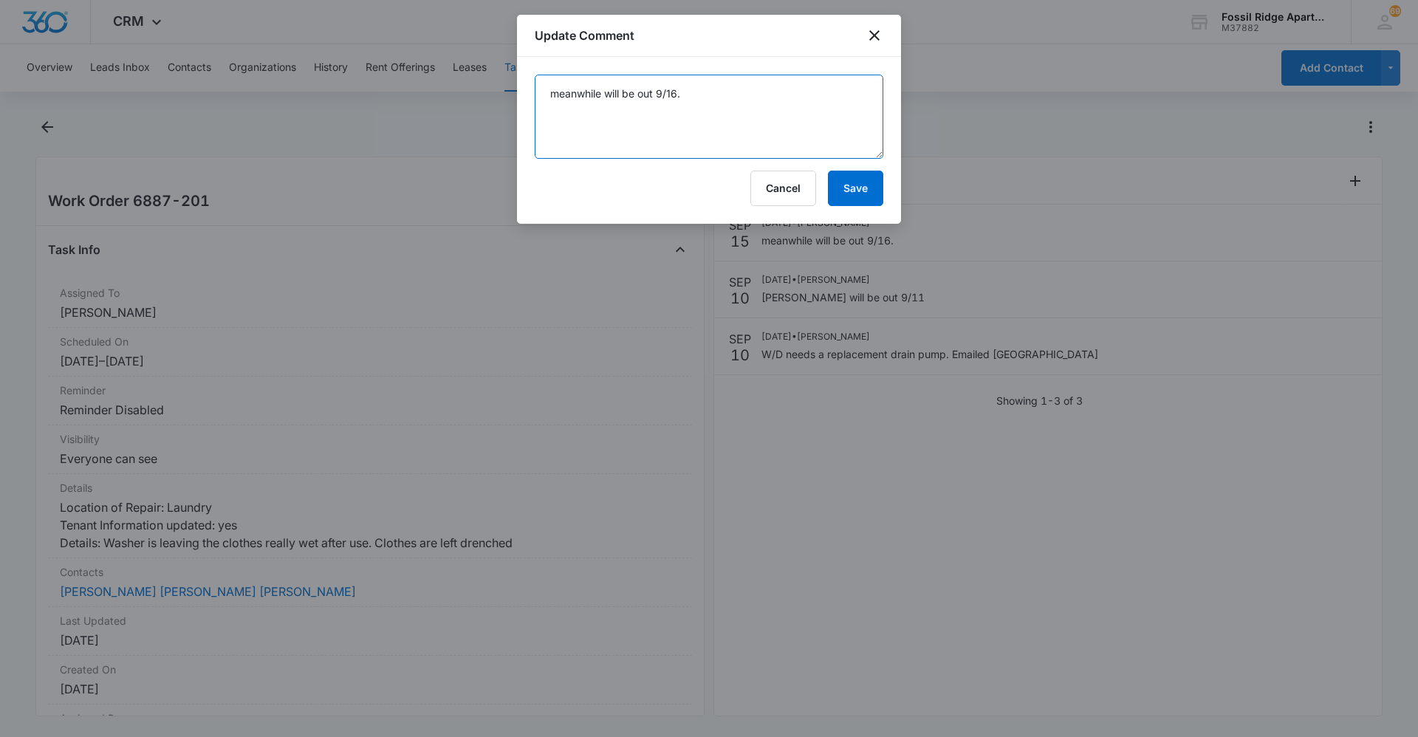
drag, startPoint x: 603, startPoint y: 92, endPoint x: 603, endPoint y: 100, distance: 8.9
click at [603, 92] on textarea "meanwhile will be out 9/16." at bounding box center [709, 117] width 349 height 84
type textarea "Manweiler will be out 9/16."
click at [868, 185] on button "Save" at bounding box center [855, 188] width 55 height 35
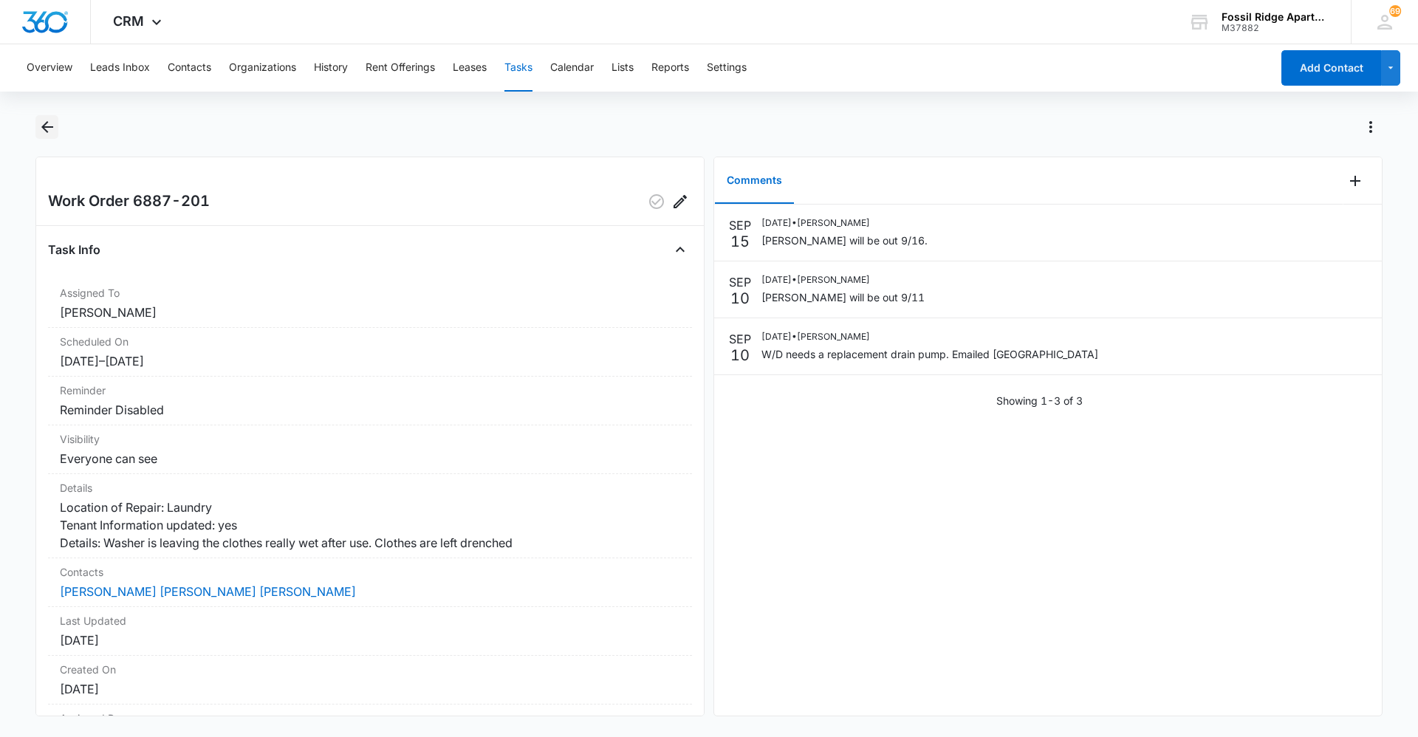
click at [40, 120] on icon "Back" at bounding box center [47, 127] width 18 height 18
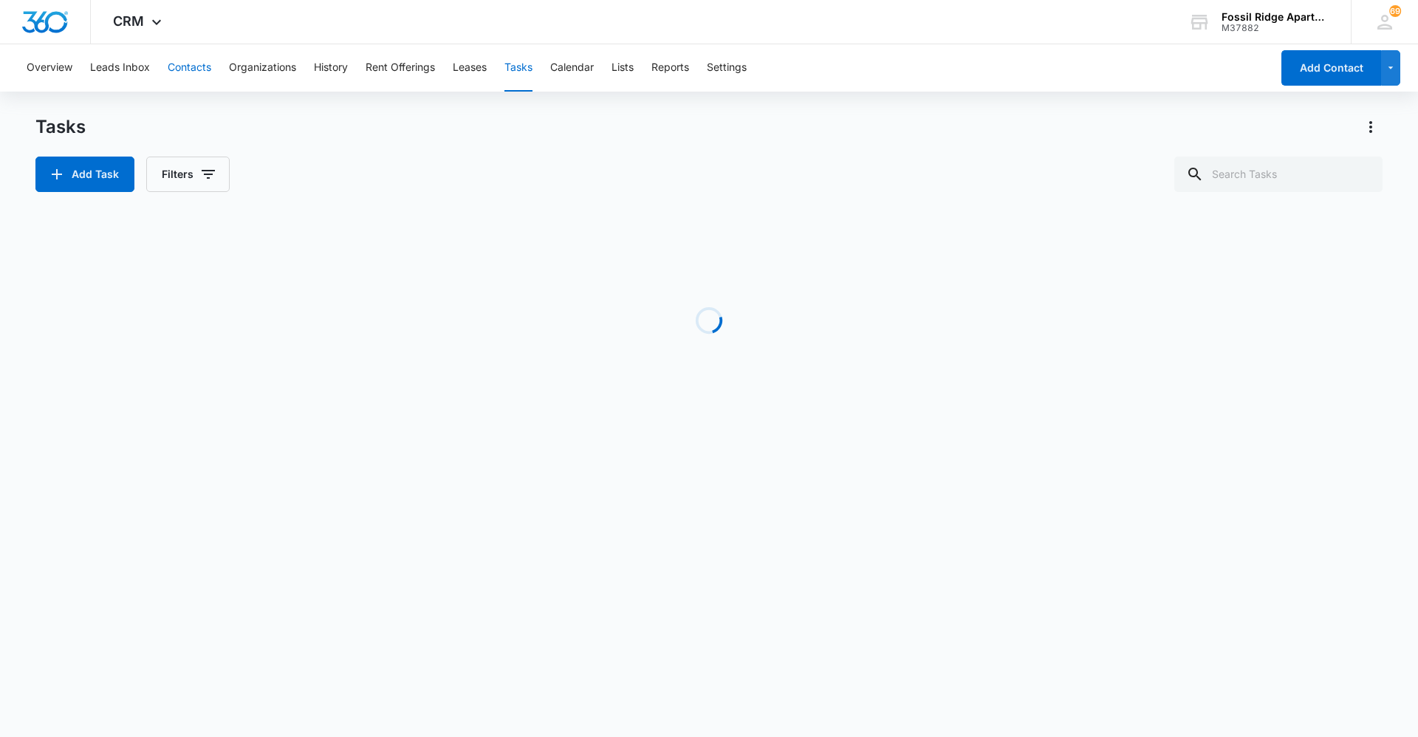
click at [183, 60] on button "Contacts" at bounding box center [190, 67] width 44 height 47
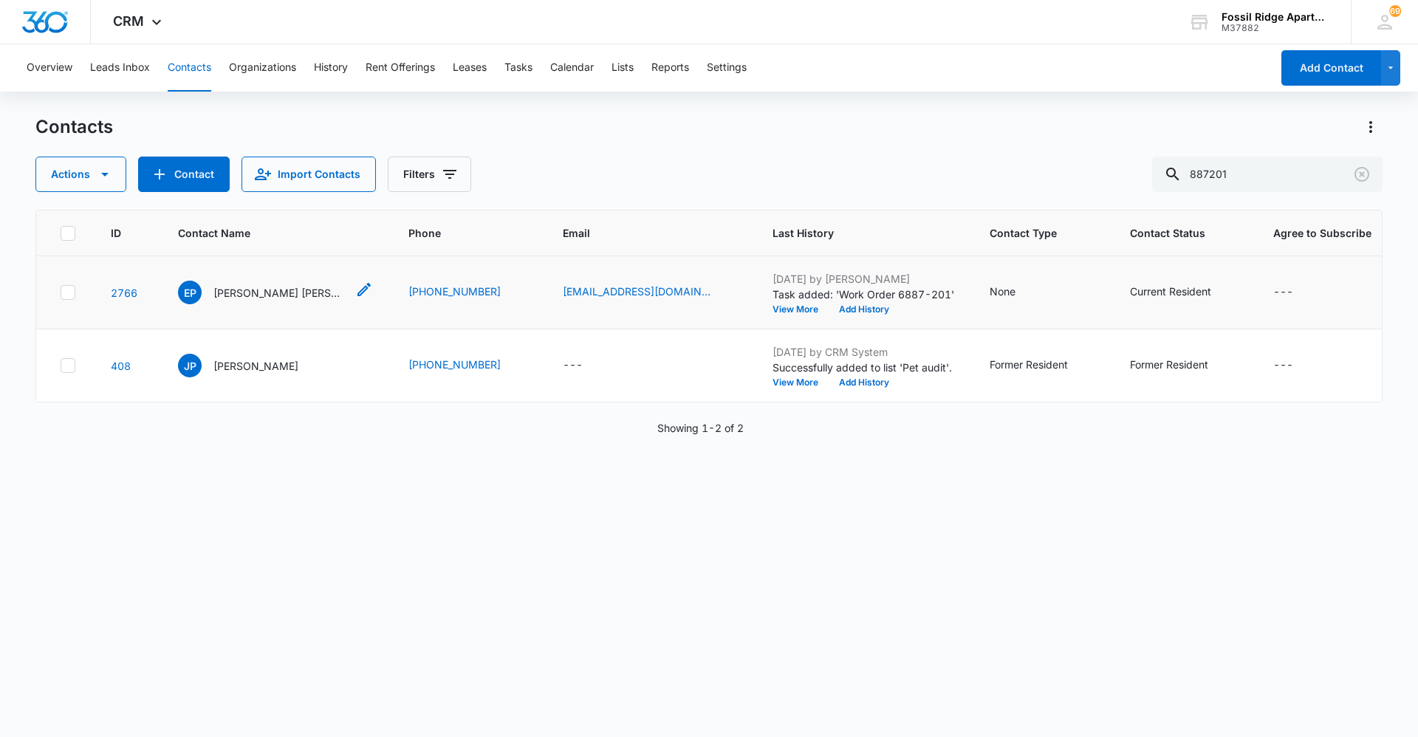
click at [264, 295] on p "[PERSON_NAME] [PERSON_NAME] [PERSON_NAME]" at bounding box center [279, 293] width 133 height 16
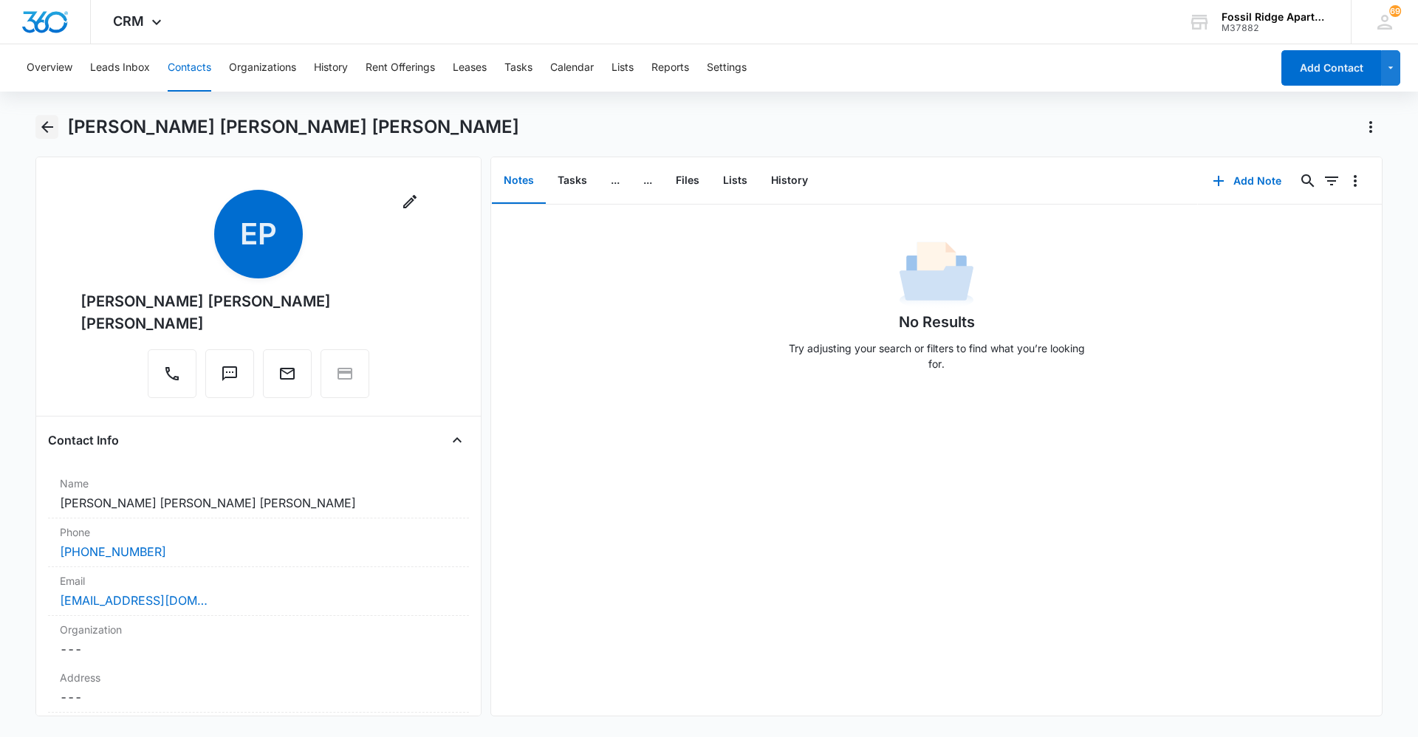
click at [52, 128] on icon "Back" at bounding box center [47, 127] width 12 height 12
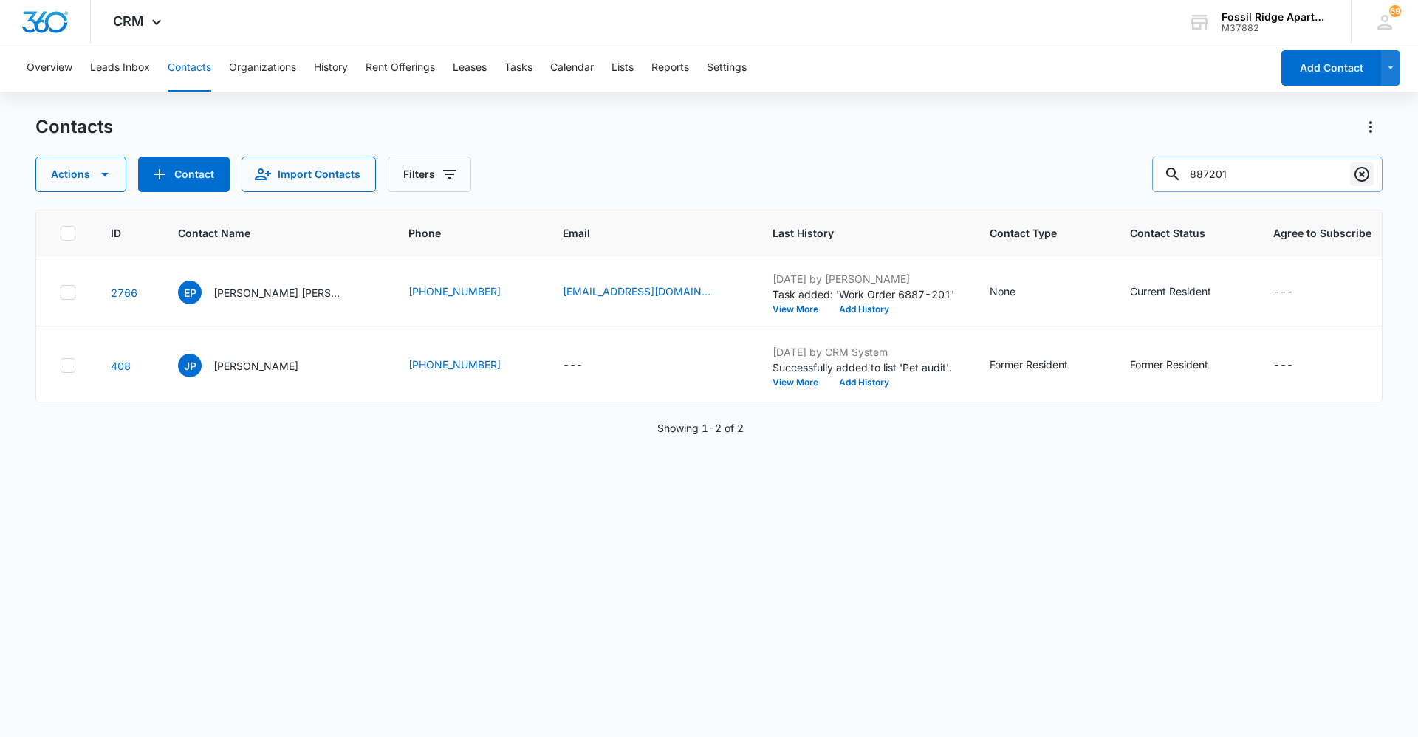
click at [1361, 175] on icon "Clear" at bounding box center [1361, 174] width 15 height 15
